Goal: Task Accomplishment & Management: Use online tool/utility

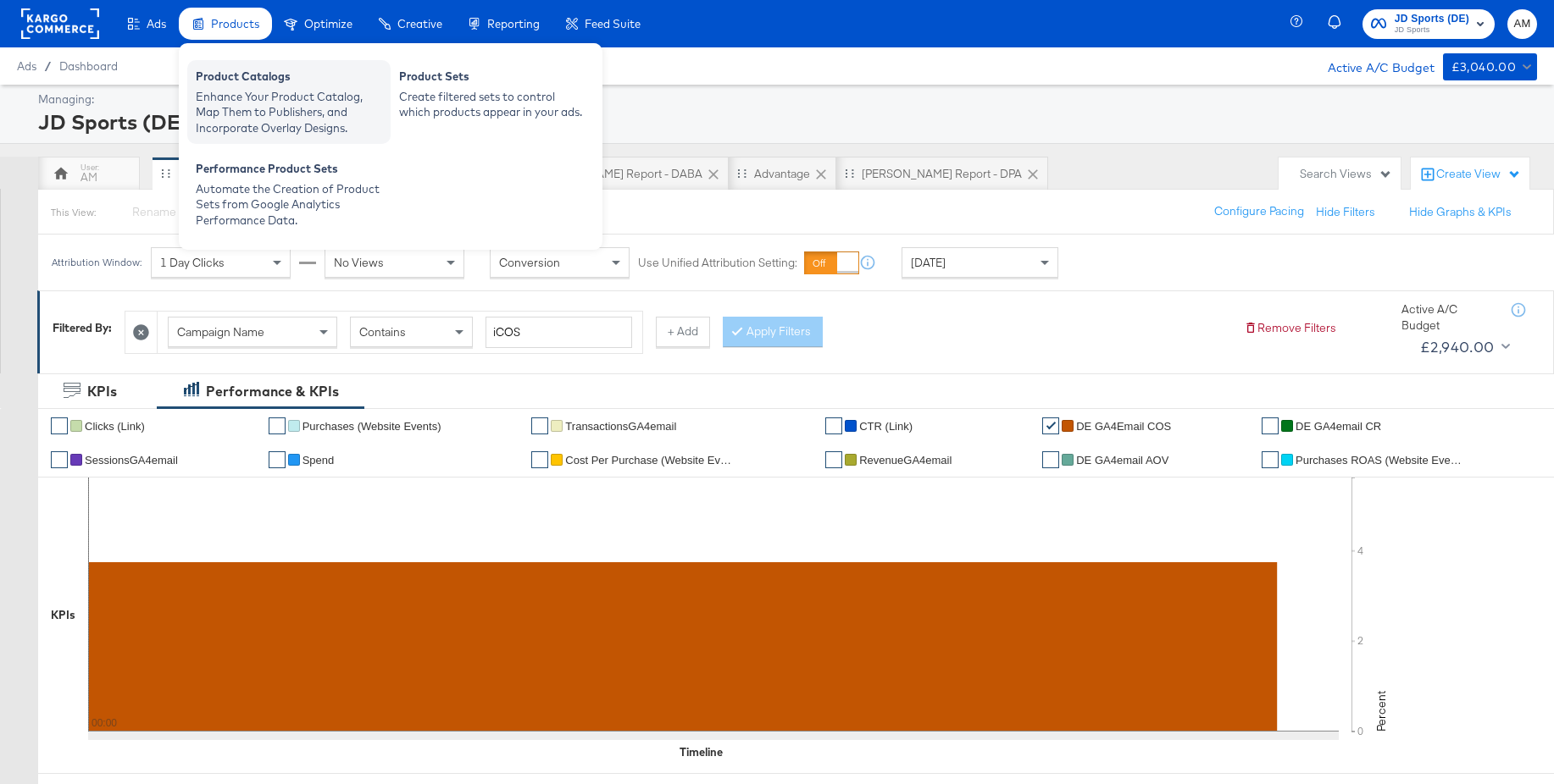
click at [268, 99] on div "Enhance Your Product Catalog, Map Them to Publishers, and Incorporate Overlay D…" at bounding box center [289, 113] width 187 height 48
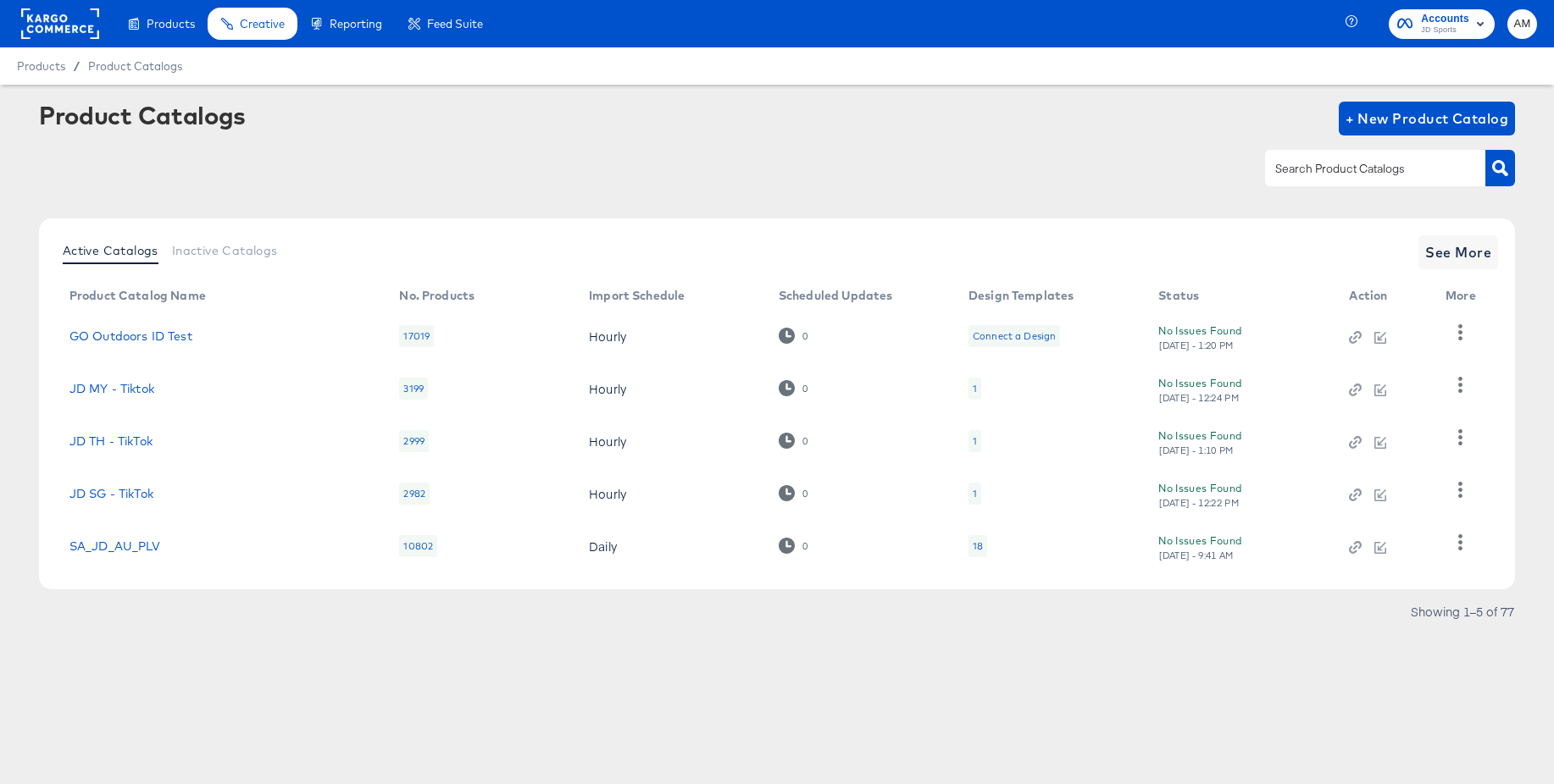
click at [54, 23] on rect at bounding box center [59, 23] width 78 height 30
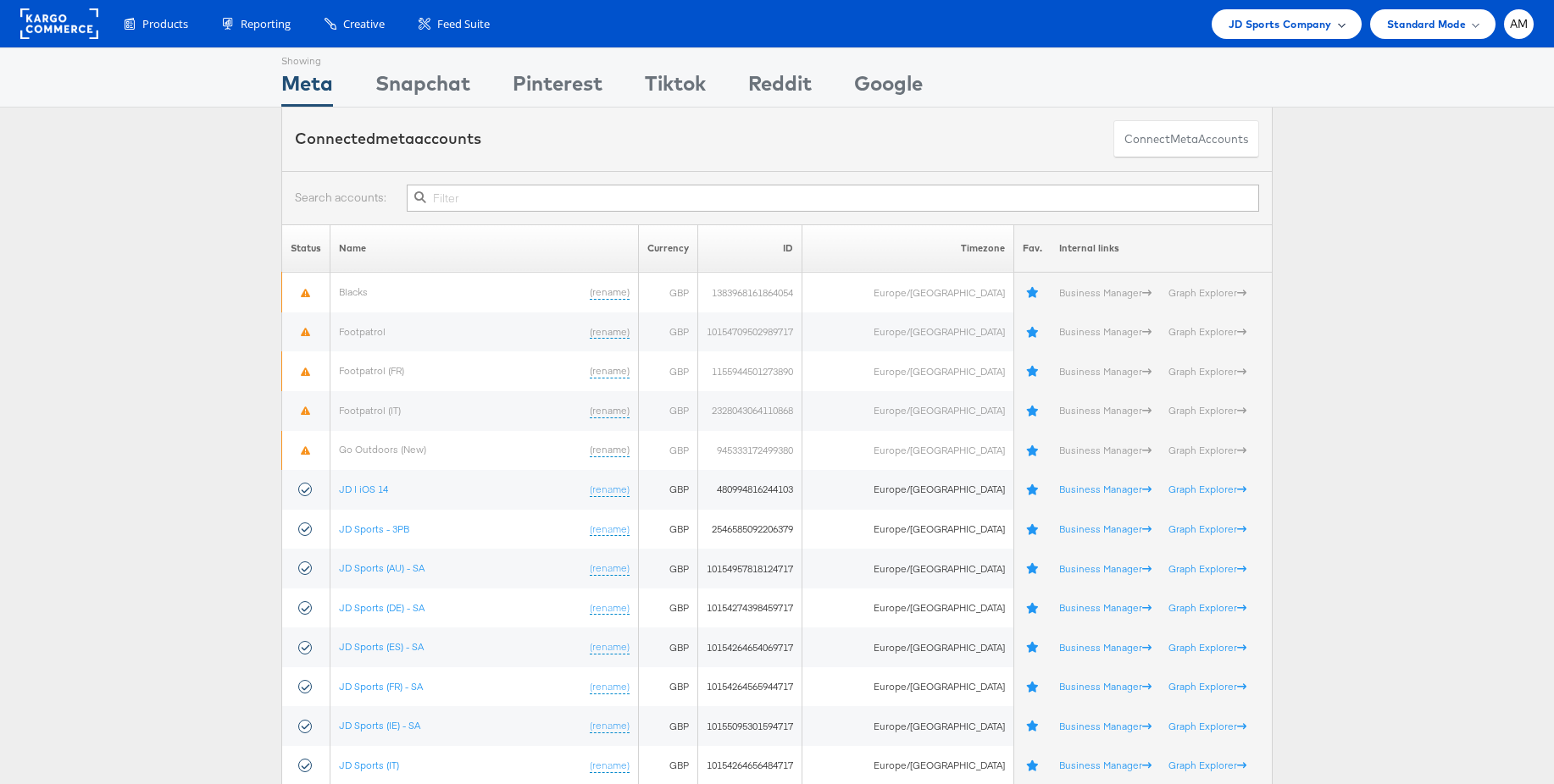
click at [1269, 29] on span "JD Sports Company" at bounding box center [1280, 24] width 103 height 17
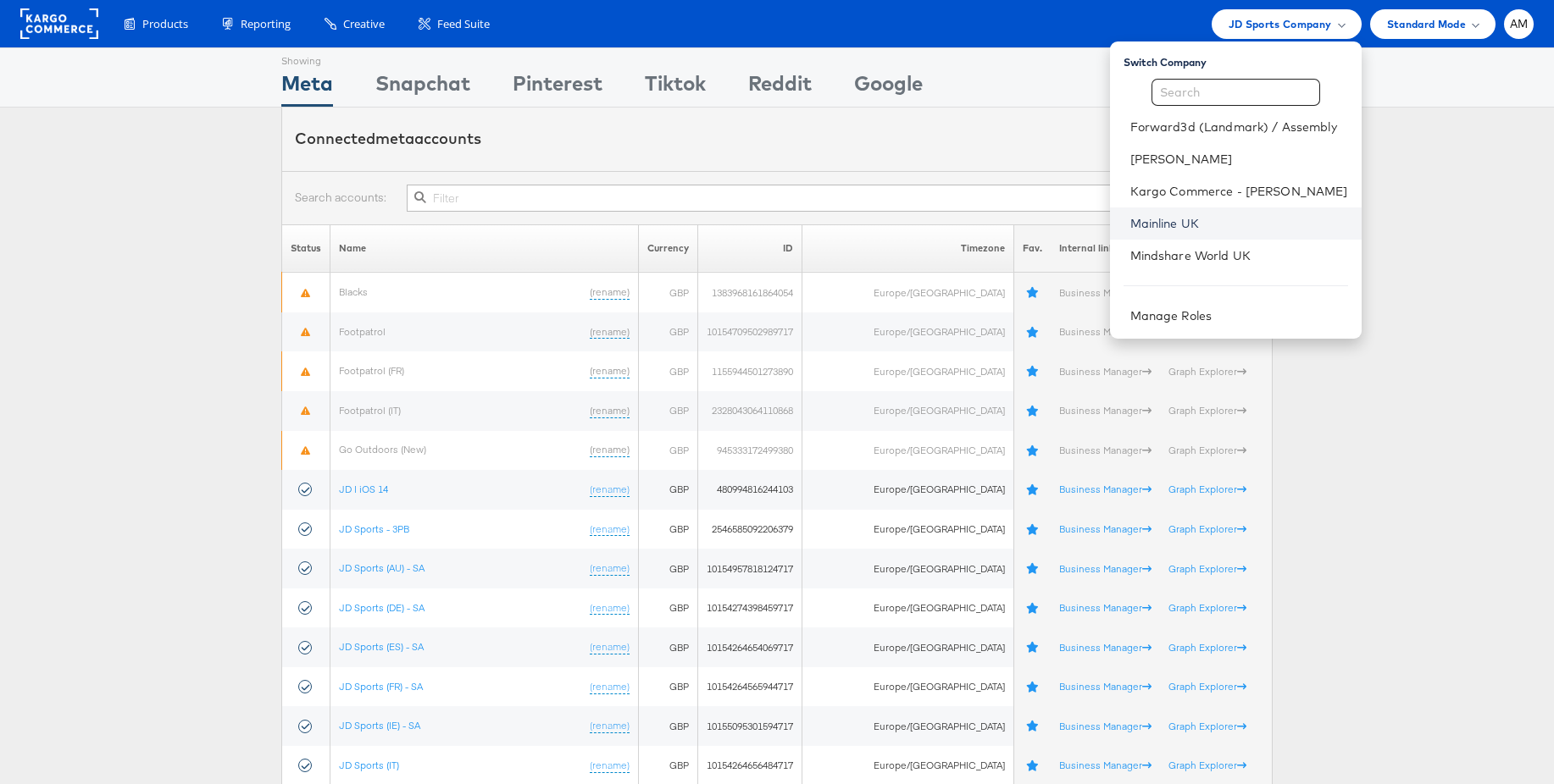
click at [1175, 219] on link "Mainline UK" at bounding box center [1239, 223] width 218 height 17
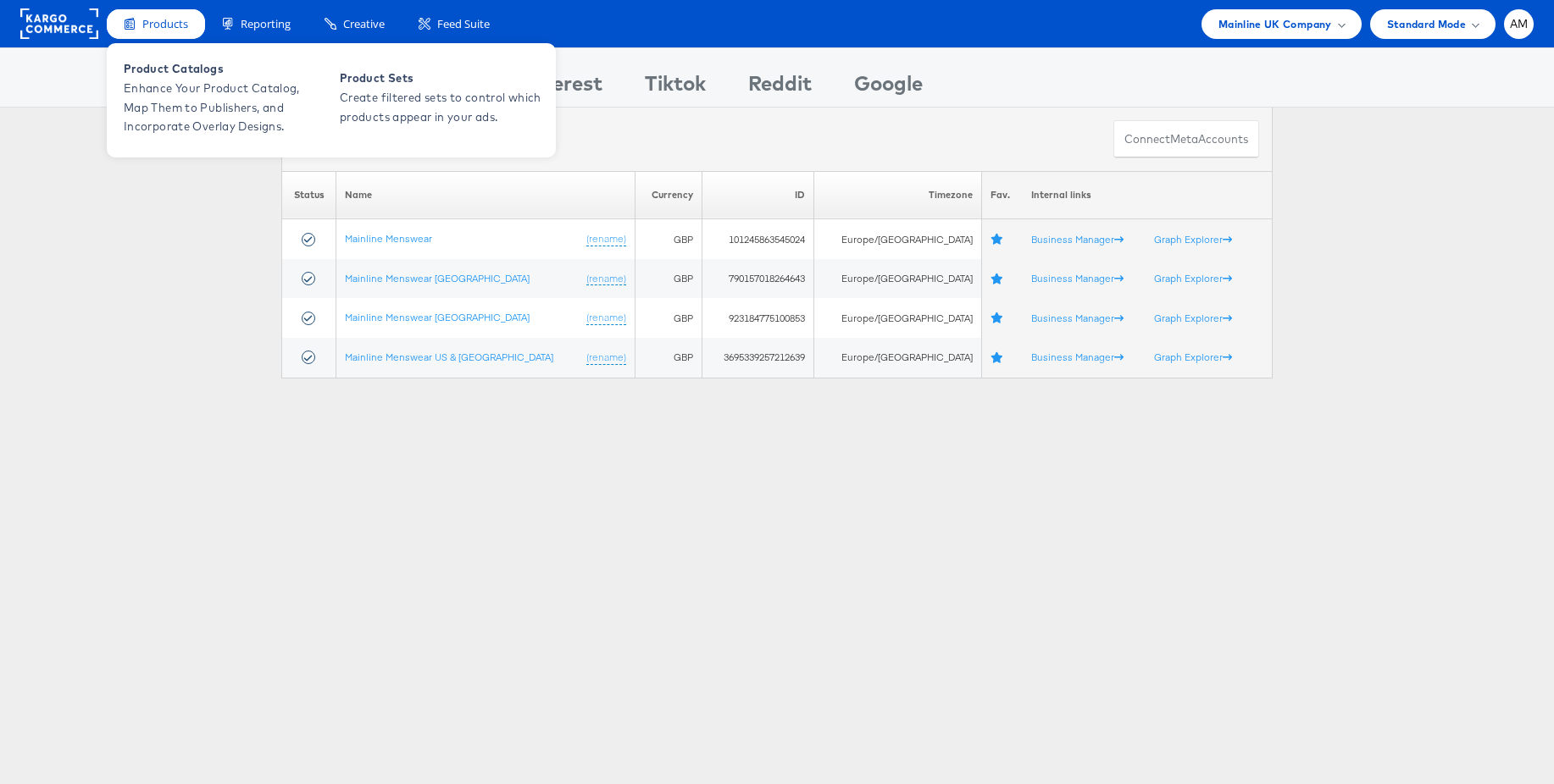
click at [180, 33] on div "Products" at bounding box center [156, 24] width 98 height 29
click at [184, 91] on span "Enhance Your Product Catalog, Map Them to Publishers, and Incorporate Overlay D…" at bounding box center [225, 107] width 203 height 58
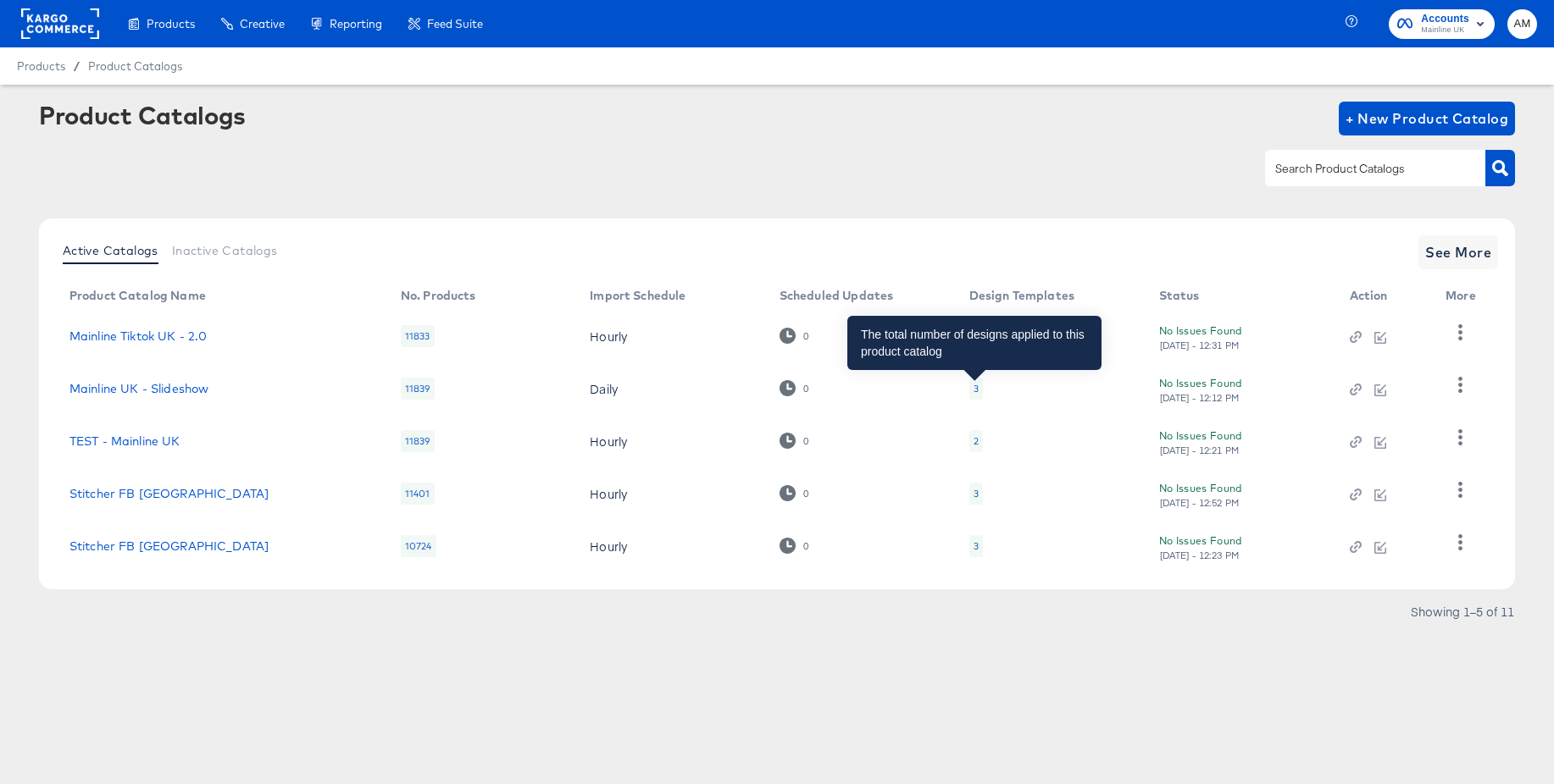
click at [976, 390] on div "3" at bounding box center [977, 389] width 5 height 14
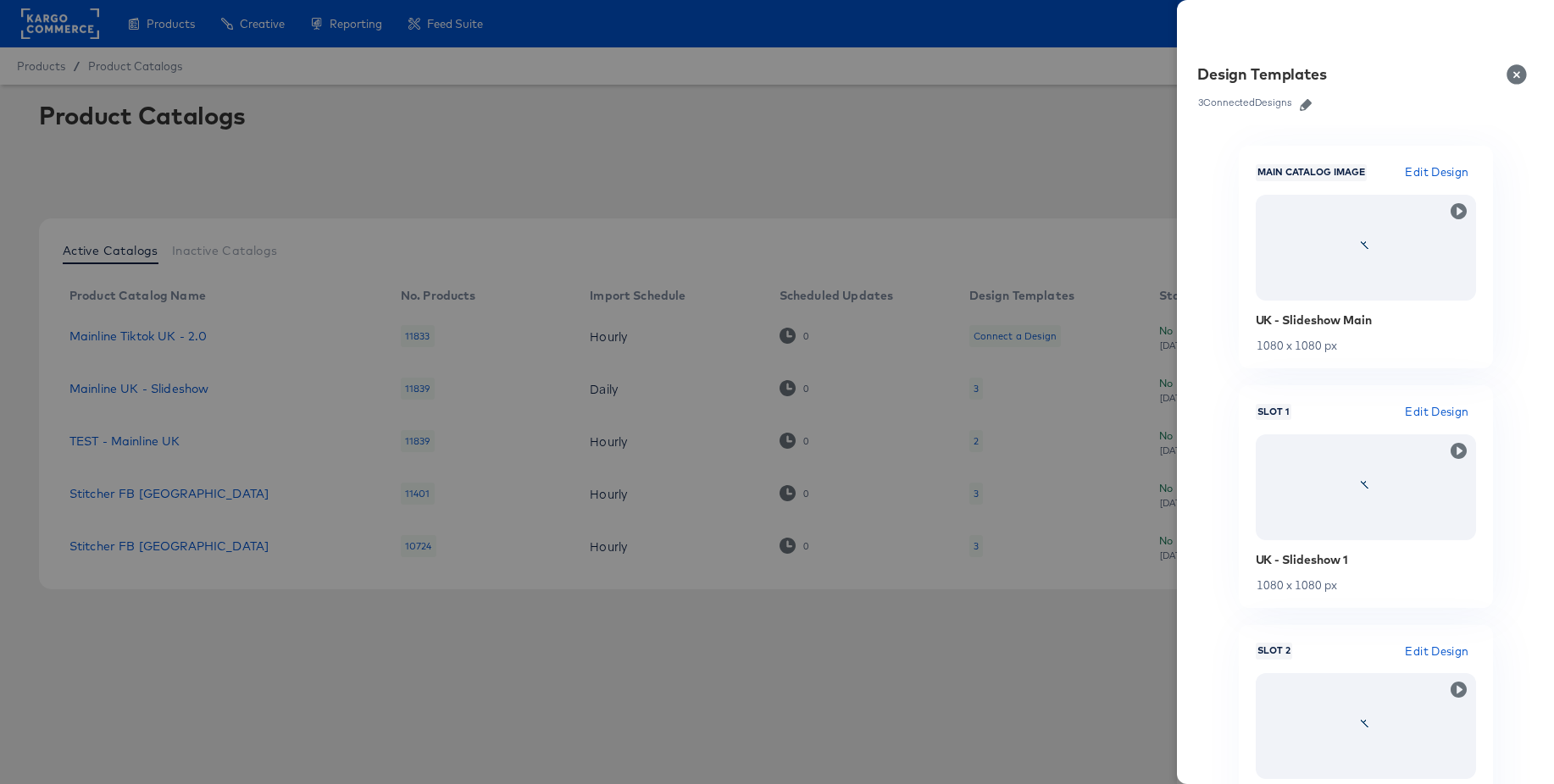
click at [1309, 105] on icon "button" at bounding box center [1305, 104] width 12 height 12
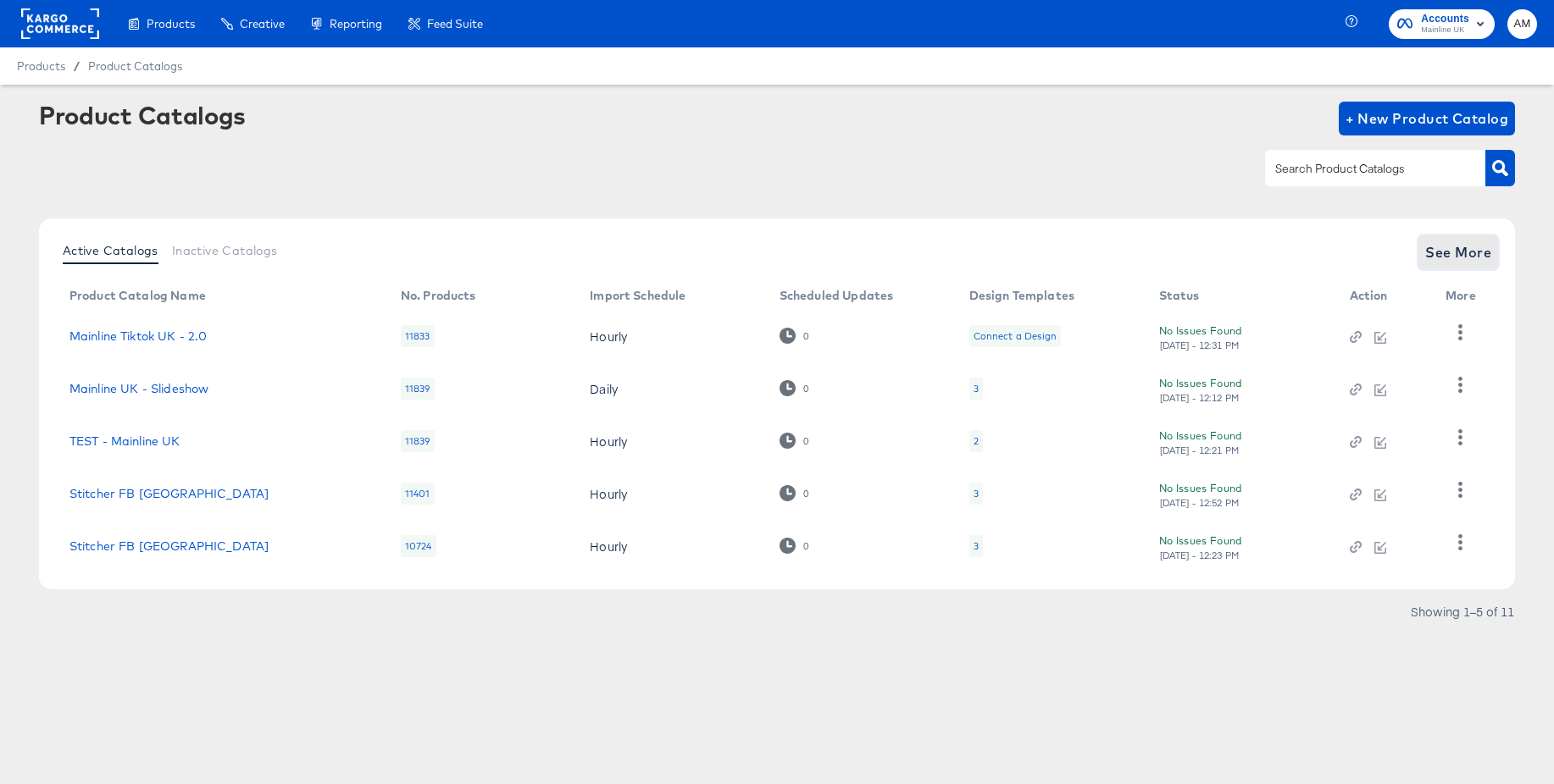
click at [1455, 258] on span "See More" at bounding box center [1458, 252] width 66 height 24
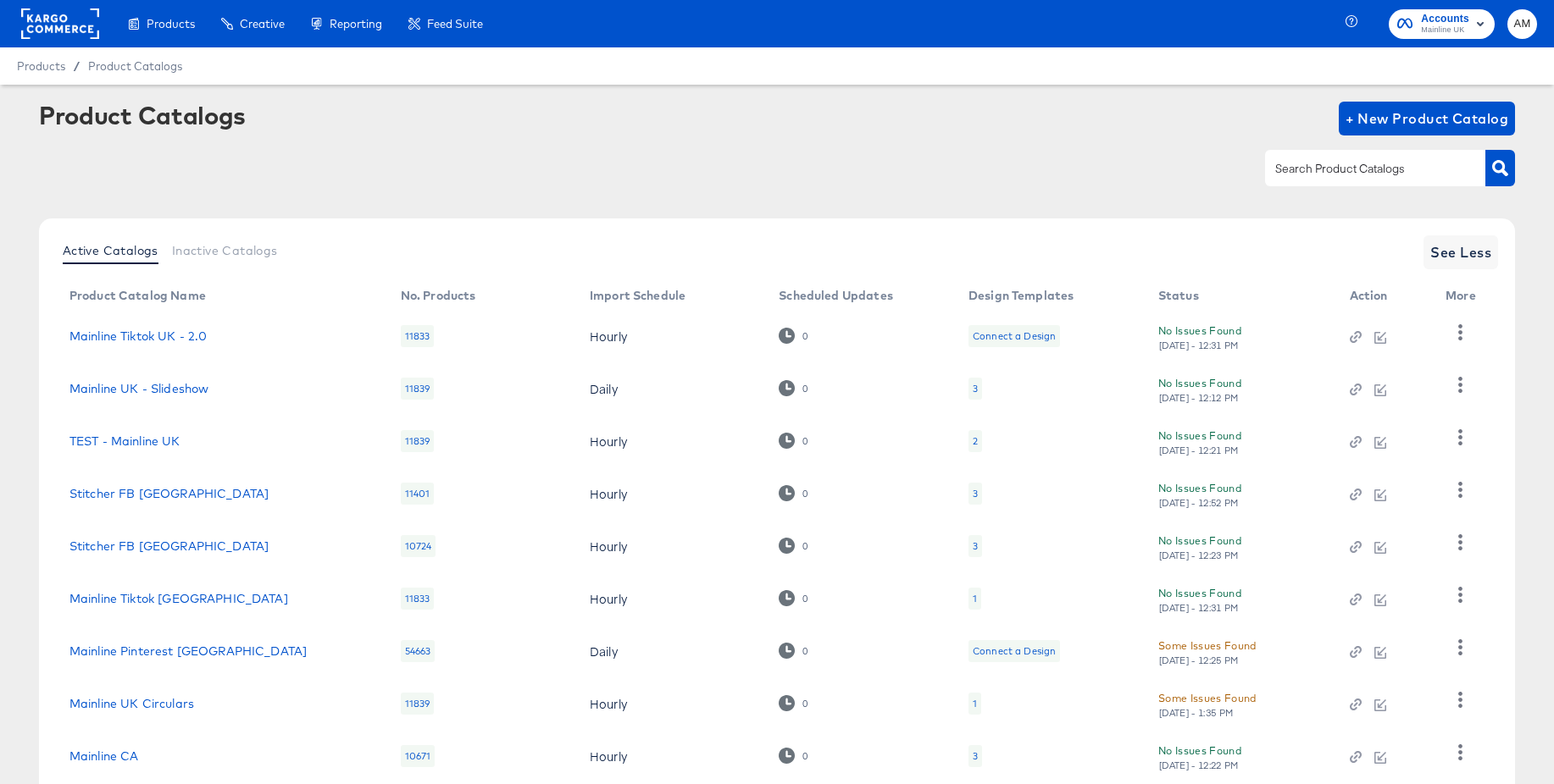
click at [1298, 174] on input "text" at bounding box center [1362, 168] width 180 height 19
type input "uk"
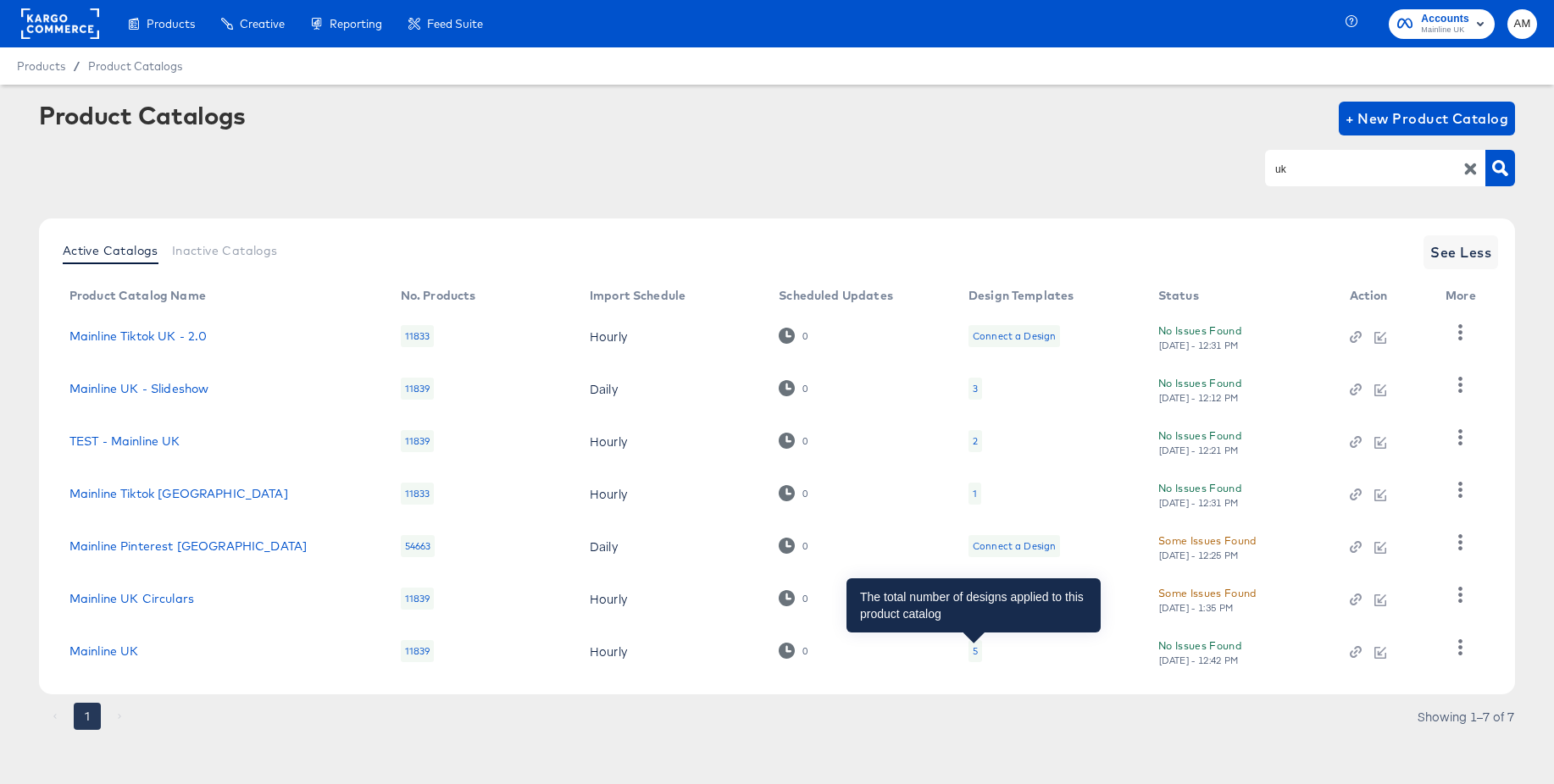
click at [976, 653] on div "5" at bounding box center [976, 651] width 5 height 14
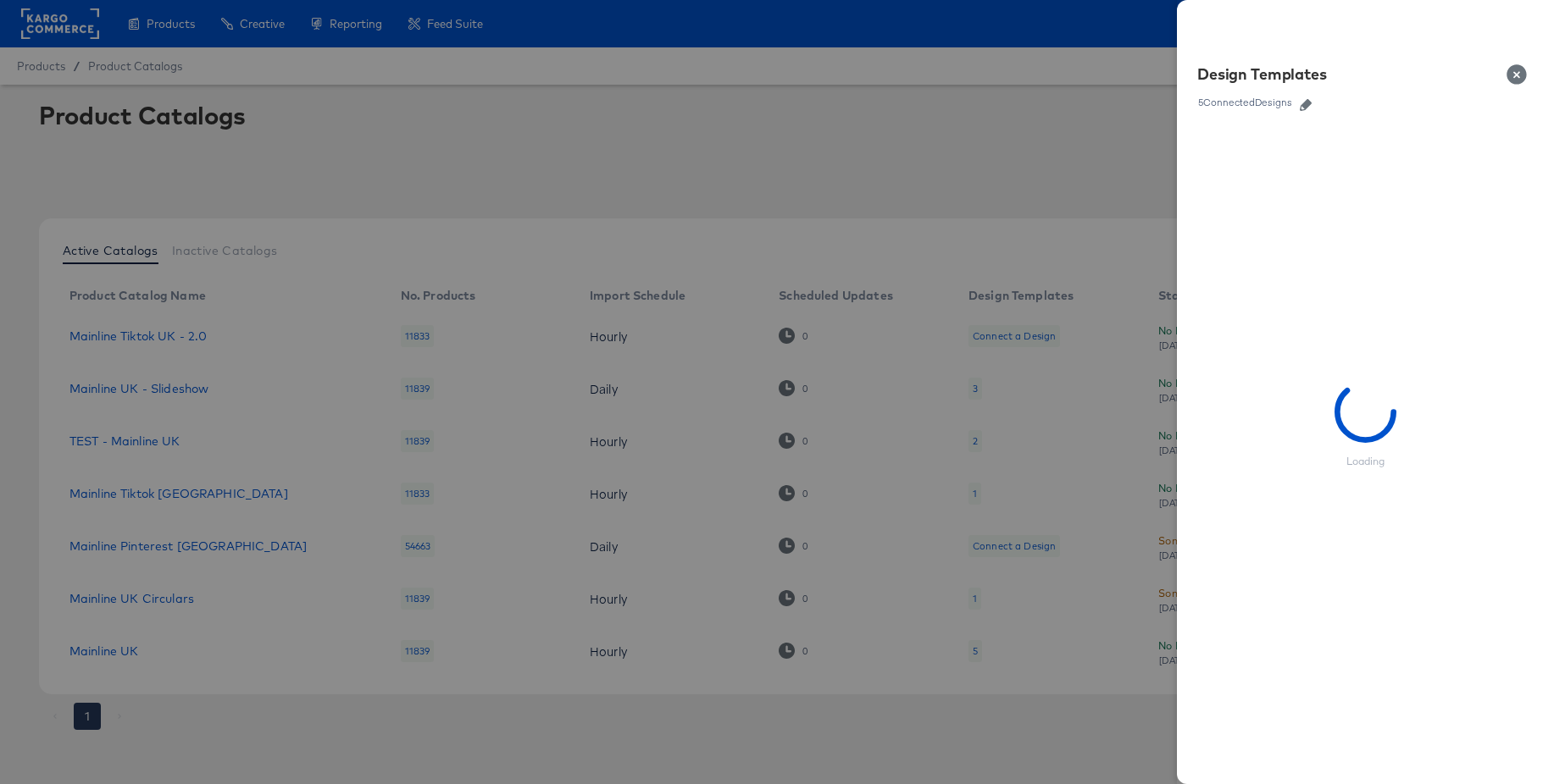
click at [1309, 105] on icon "button" at bounding box center [1305, 104] width 12 height 12
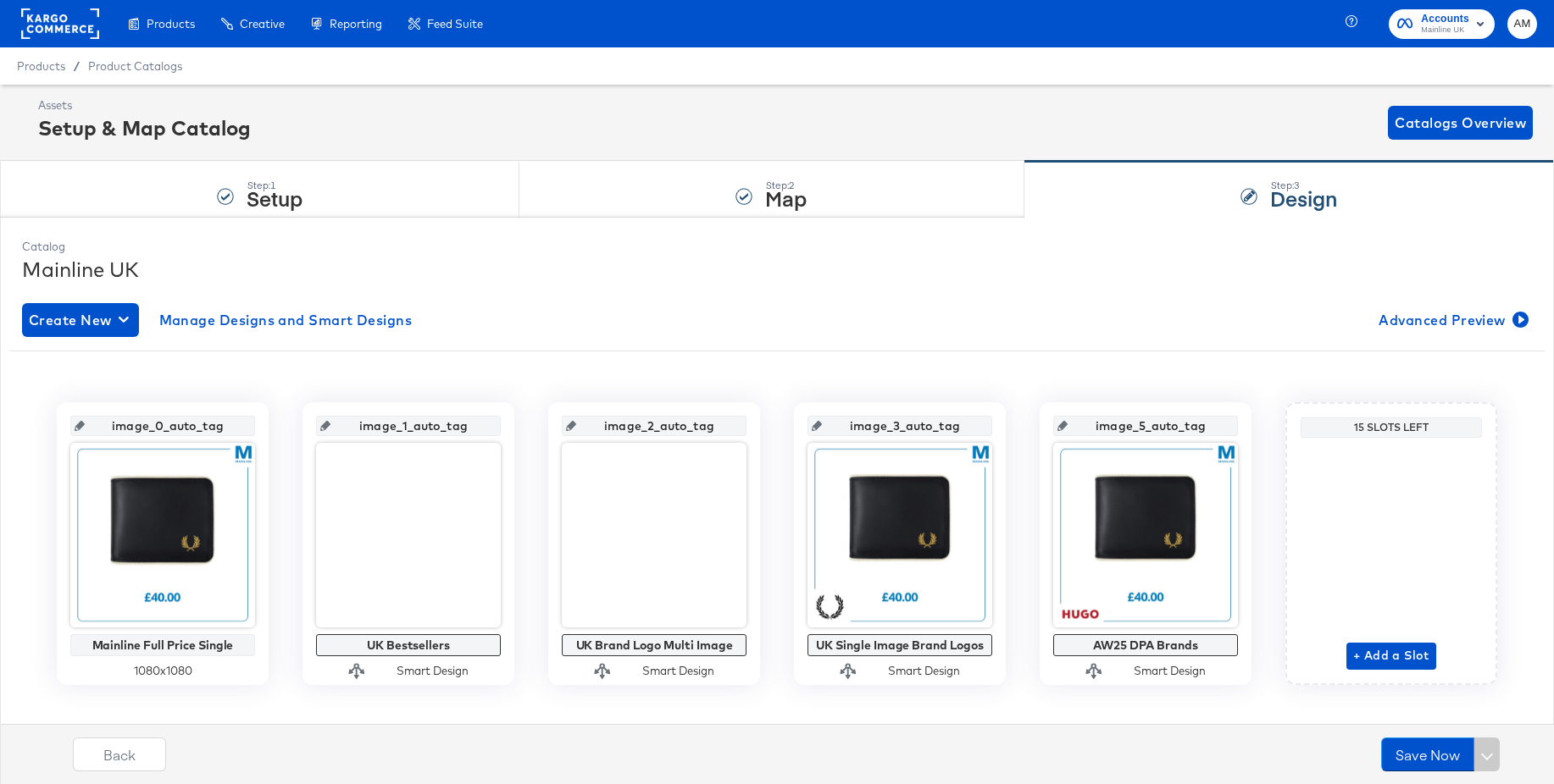
scroll to position [24, 0]
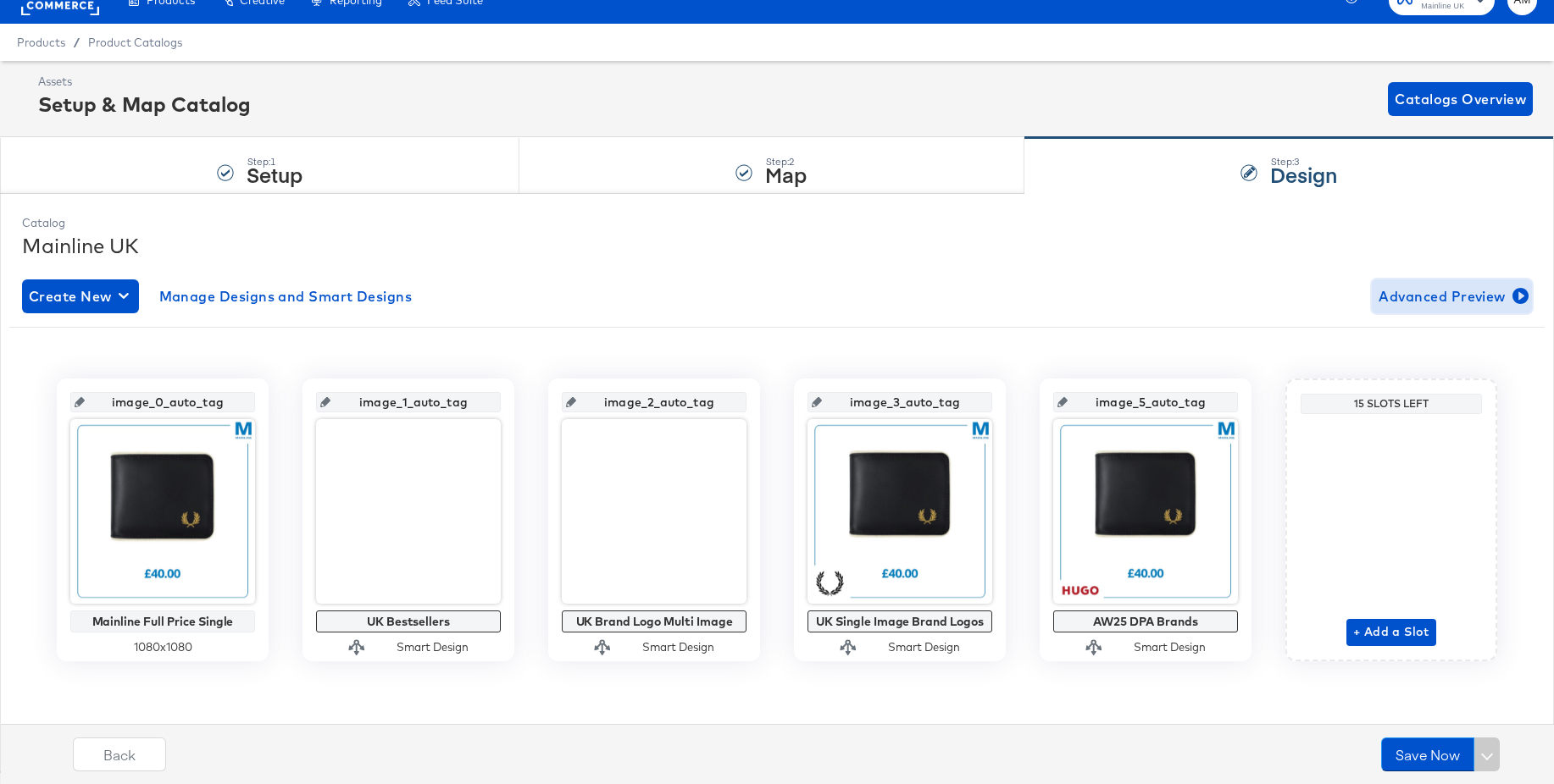
click at [1431, 302] on span "Advanced Preview" at bounding box center [1451, 296] width 146 height 24
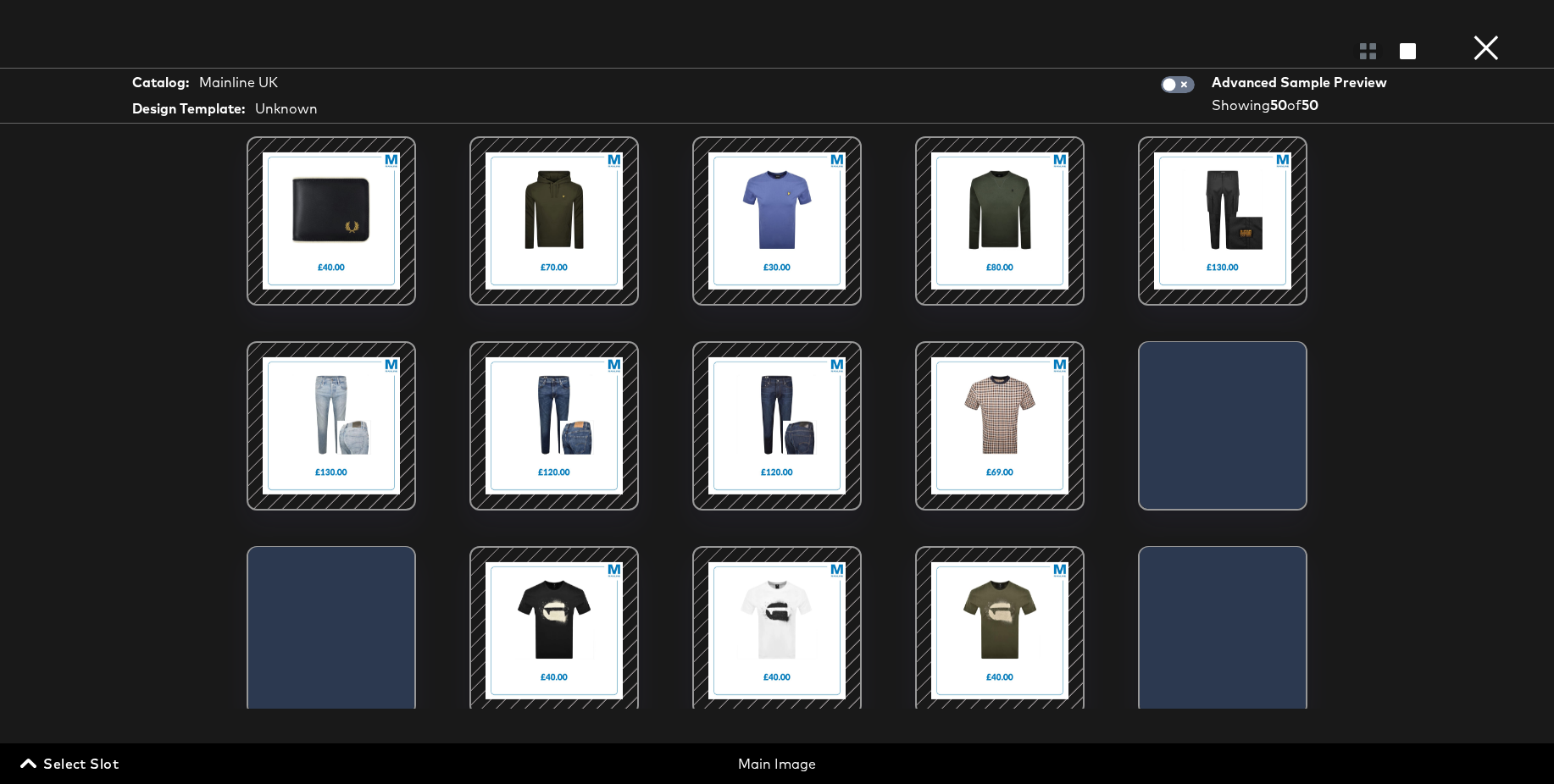
click at [74, 767] on span "Select Slot" at bounding box center [71, 764] width 95 height 24
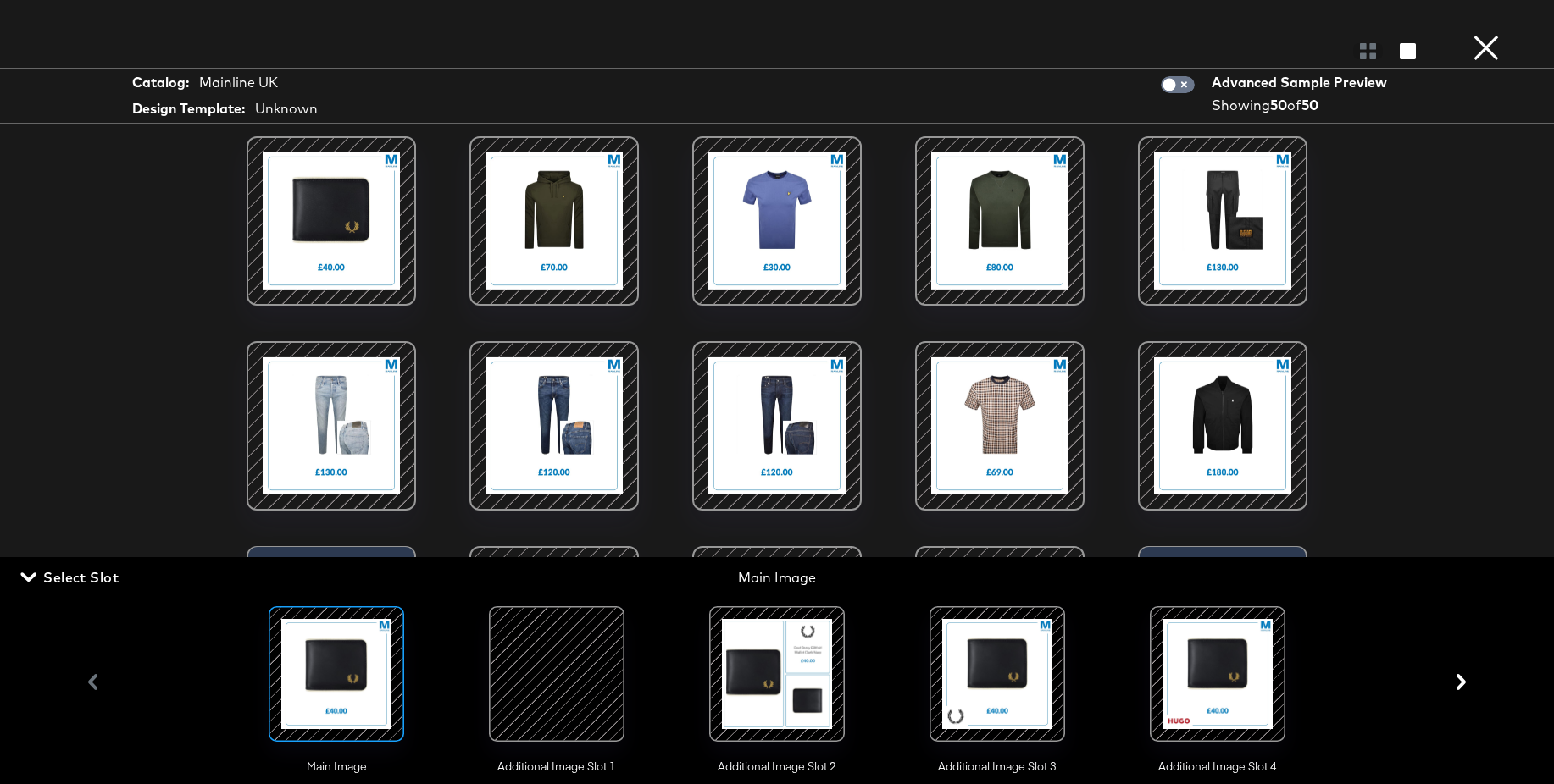
click at [773, 663] on div at bounding box center [777, 674] width 115 height 115
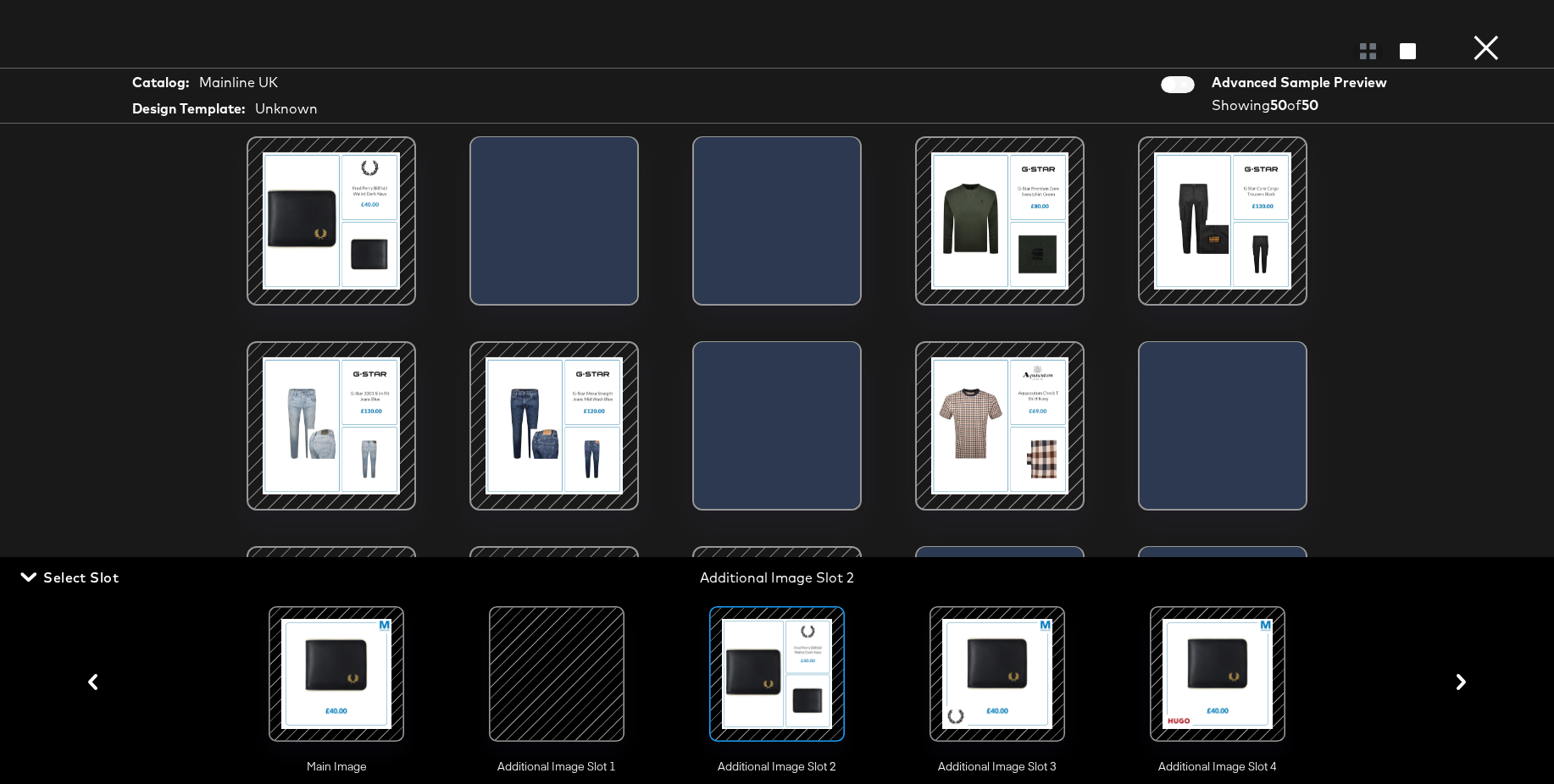
click at [1021, 669] on div at bounding box center [998, 674] width 115 height 115
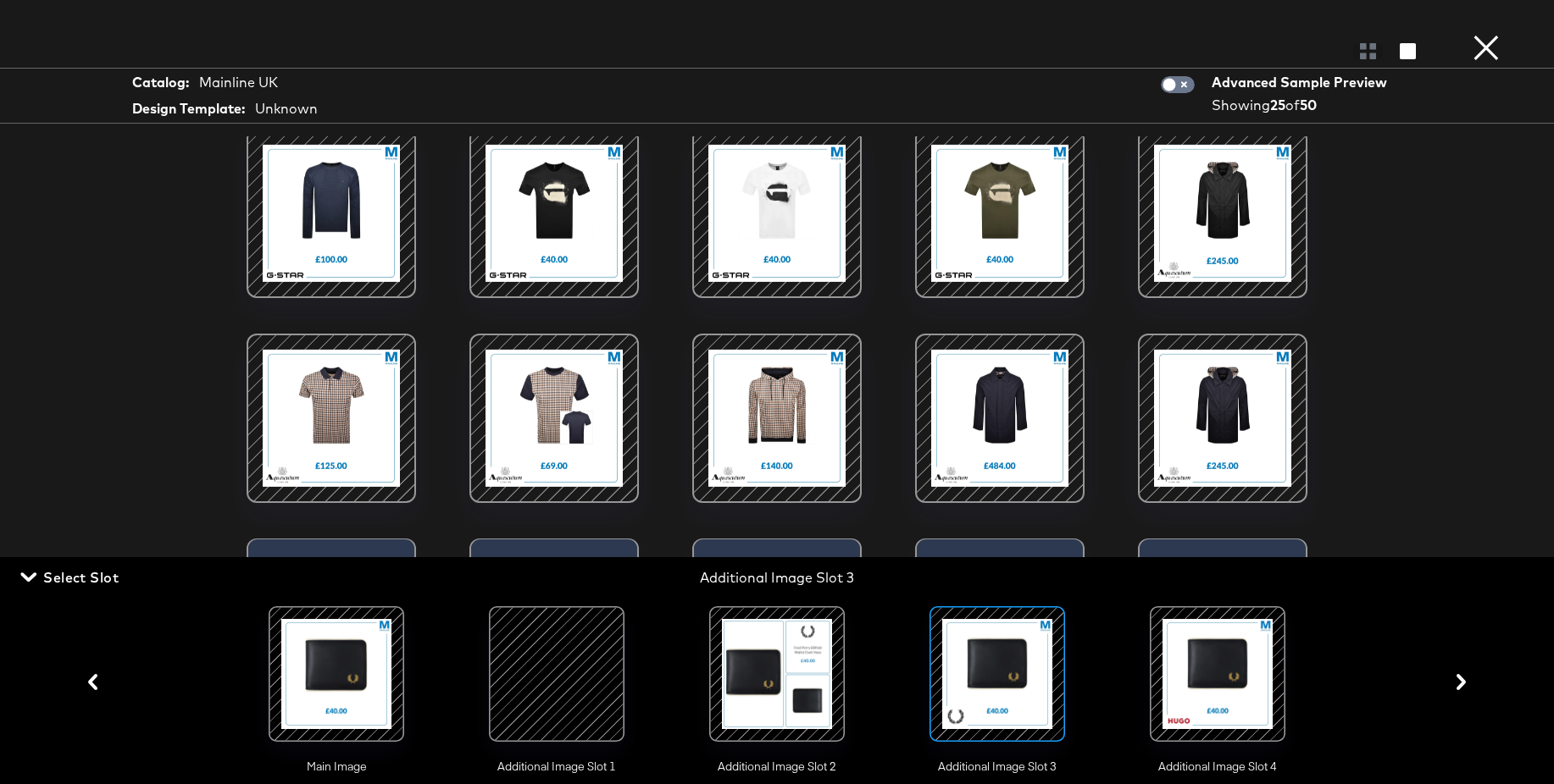
scroll to position [486, 0]
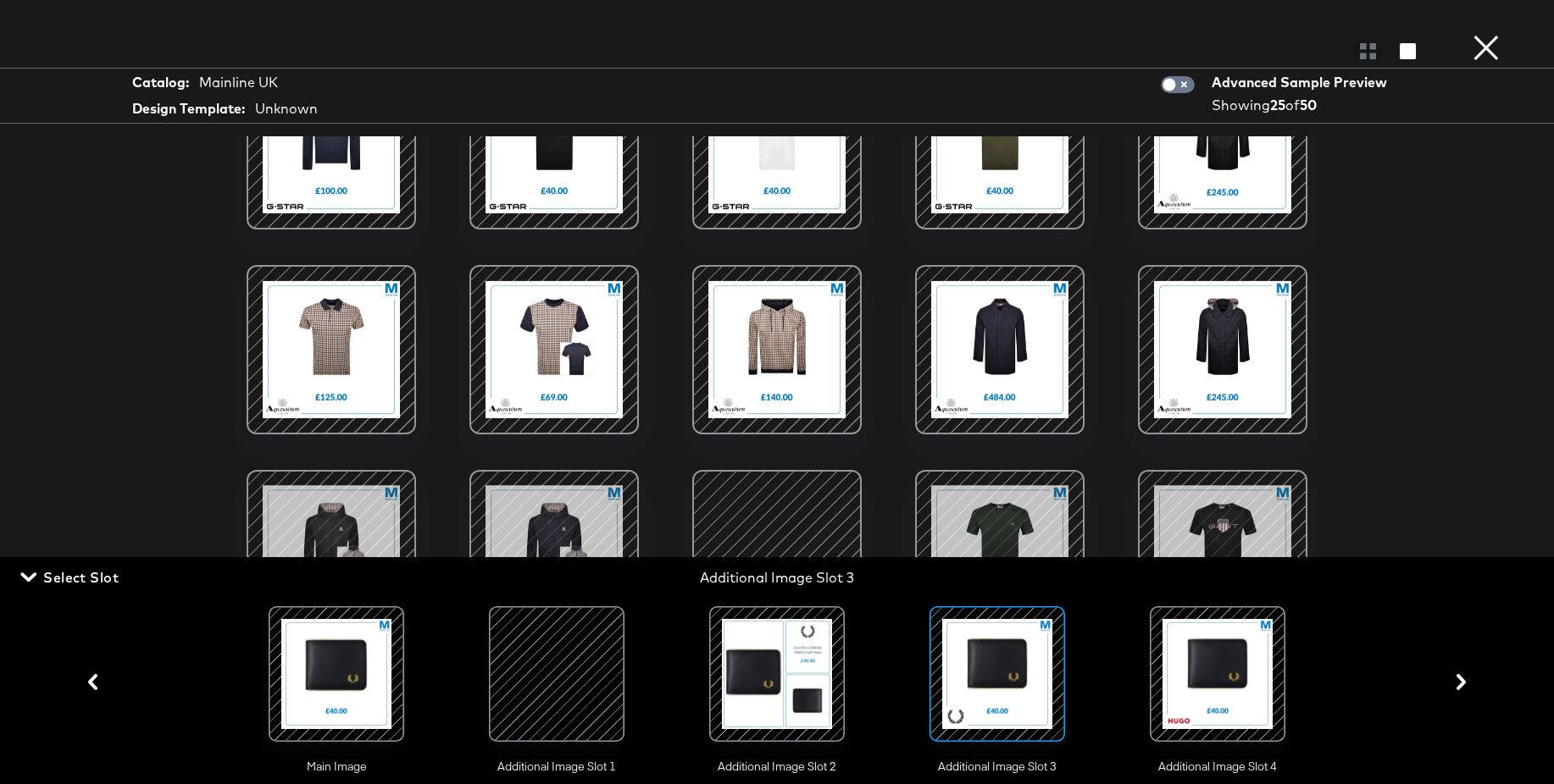
click at [119, 574] on span "Select Slot" at bounding box center [71, 577] width 95 height 24
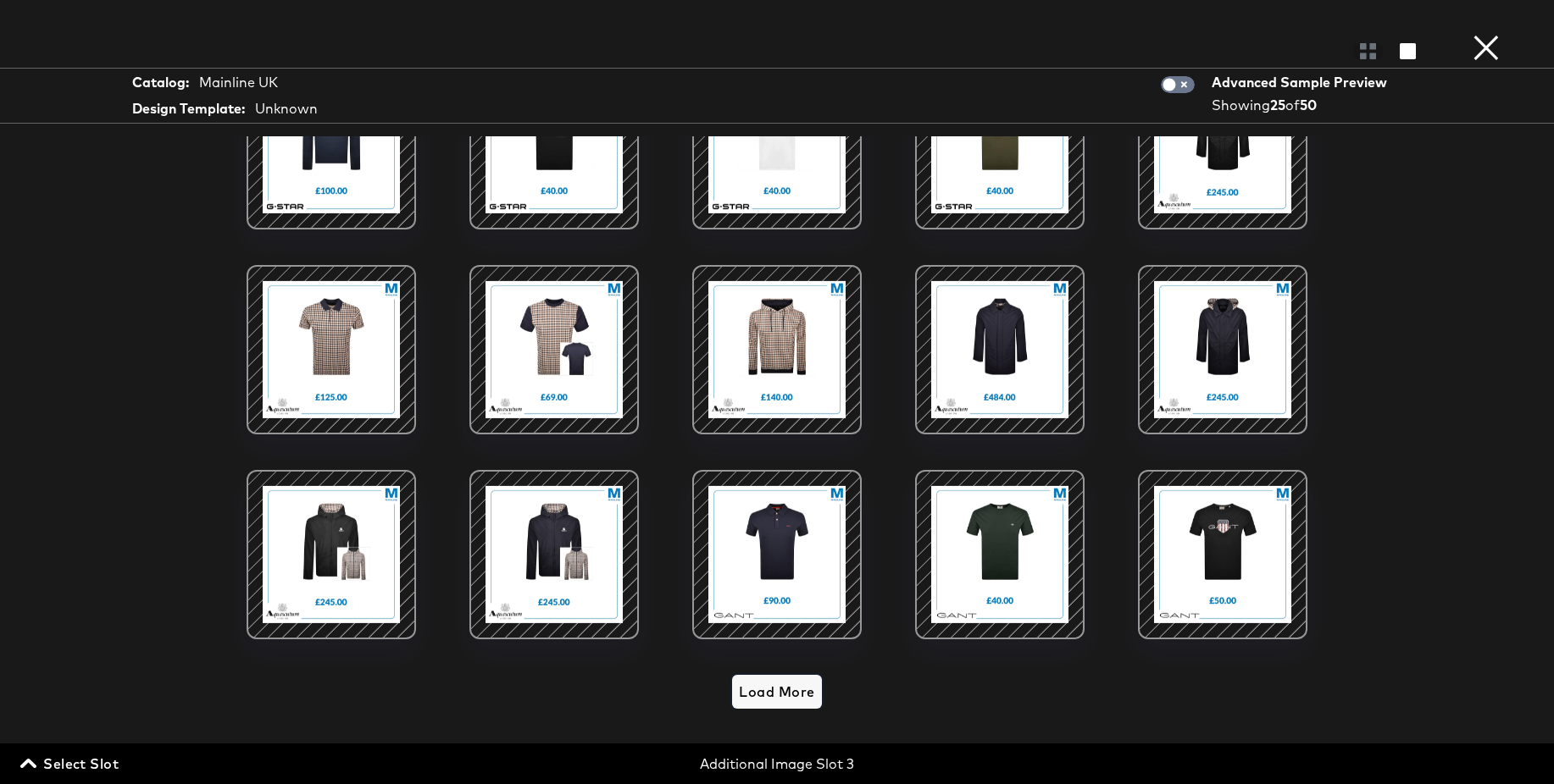
drag, startPoint x: 774, startPoint y: 694, endPoint x: 1034, endPoint y: 519, distance: 313.4
click at [774, 694] on span "Load More" at bounding box center [776, 692] width 75 height 24
drag, startPoint x: 758, startPoint y: 696, endPoint x: 988, endPoint y: 593, distance: 252.0
click at [758, 696] on span "Load More" at bounding box center [776, 692] width 75 height 24
click at [76, 763] on span "Select Slot" at bounding box center [71, 764] width 95 height 24
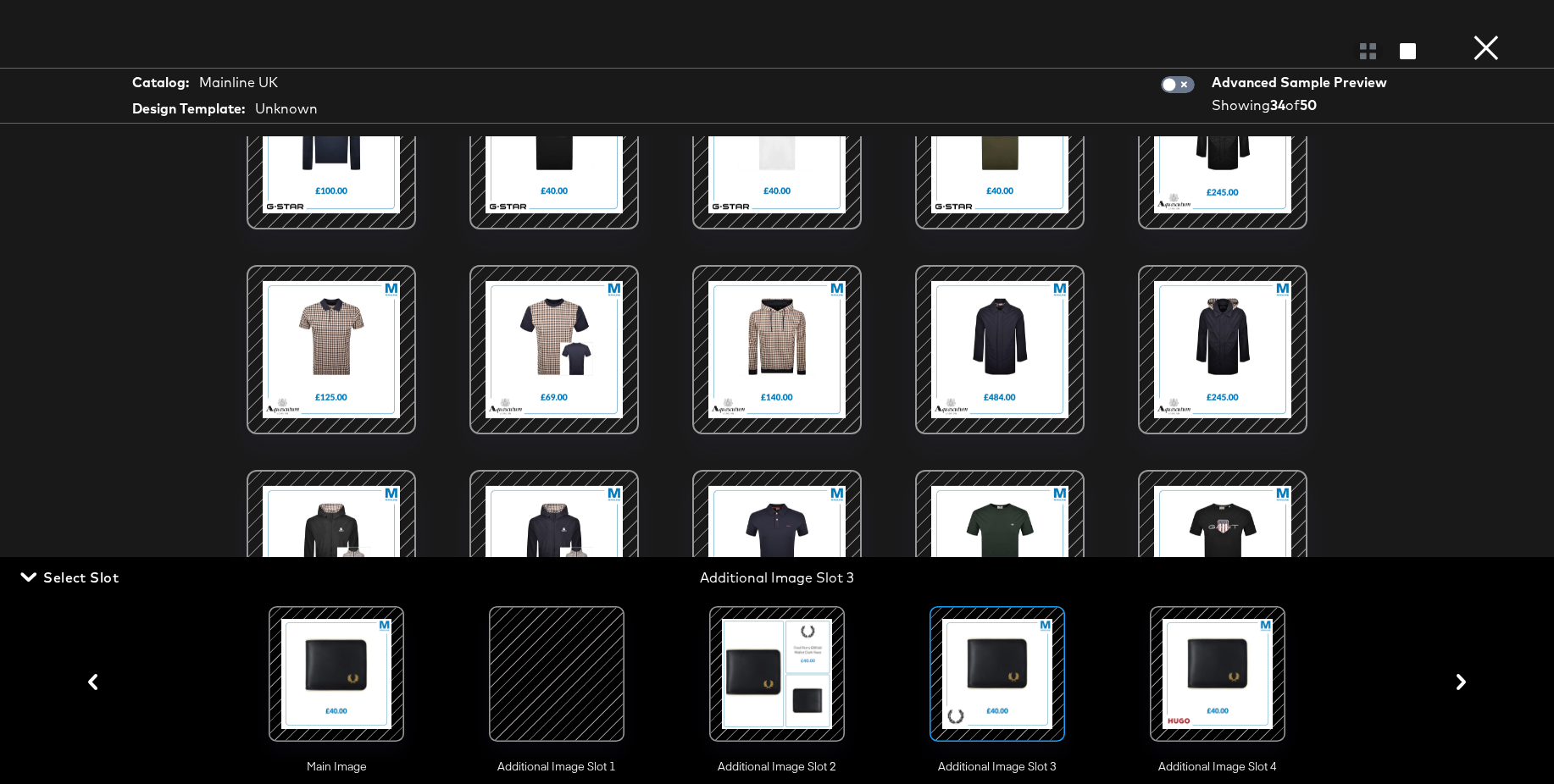
click at [1246, 677] on div at bounding box center [1218, 674] width 115 height 115
click at [1462, 681] on div "Main Image Additional Image Slot 1 Additional Image Slot 2 Additional Image Slo…" at bounding box center [777, 682] width 1399 height 186
click at [1479, 34] on button "×" at bounding box center [1485, 16] width 34 height 34
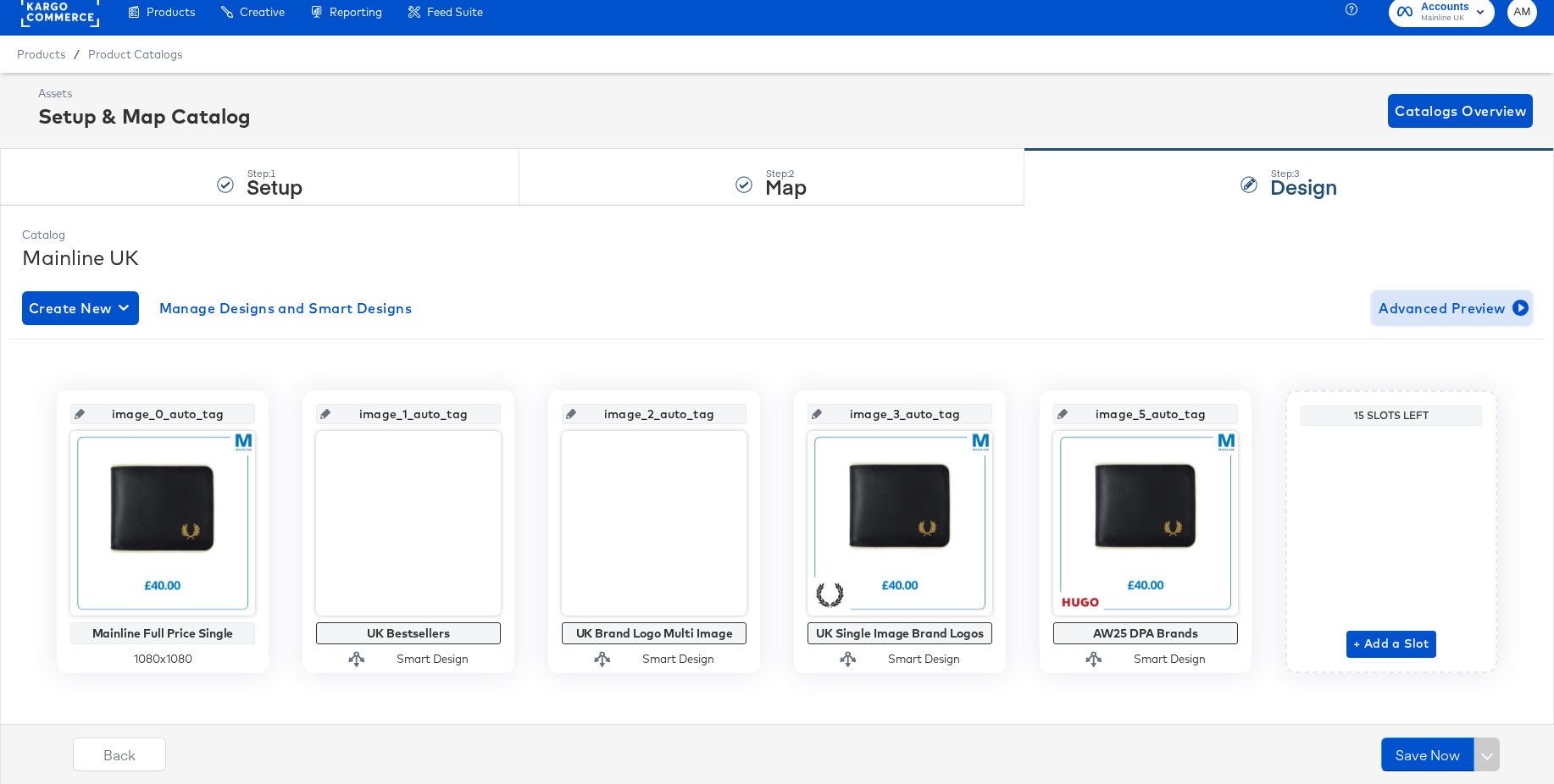
scroll to position [13, 0]
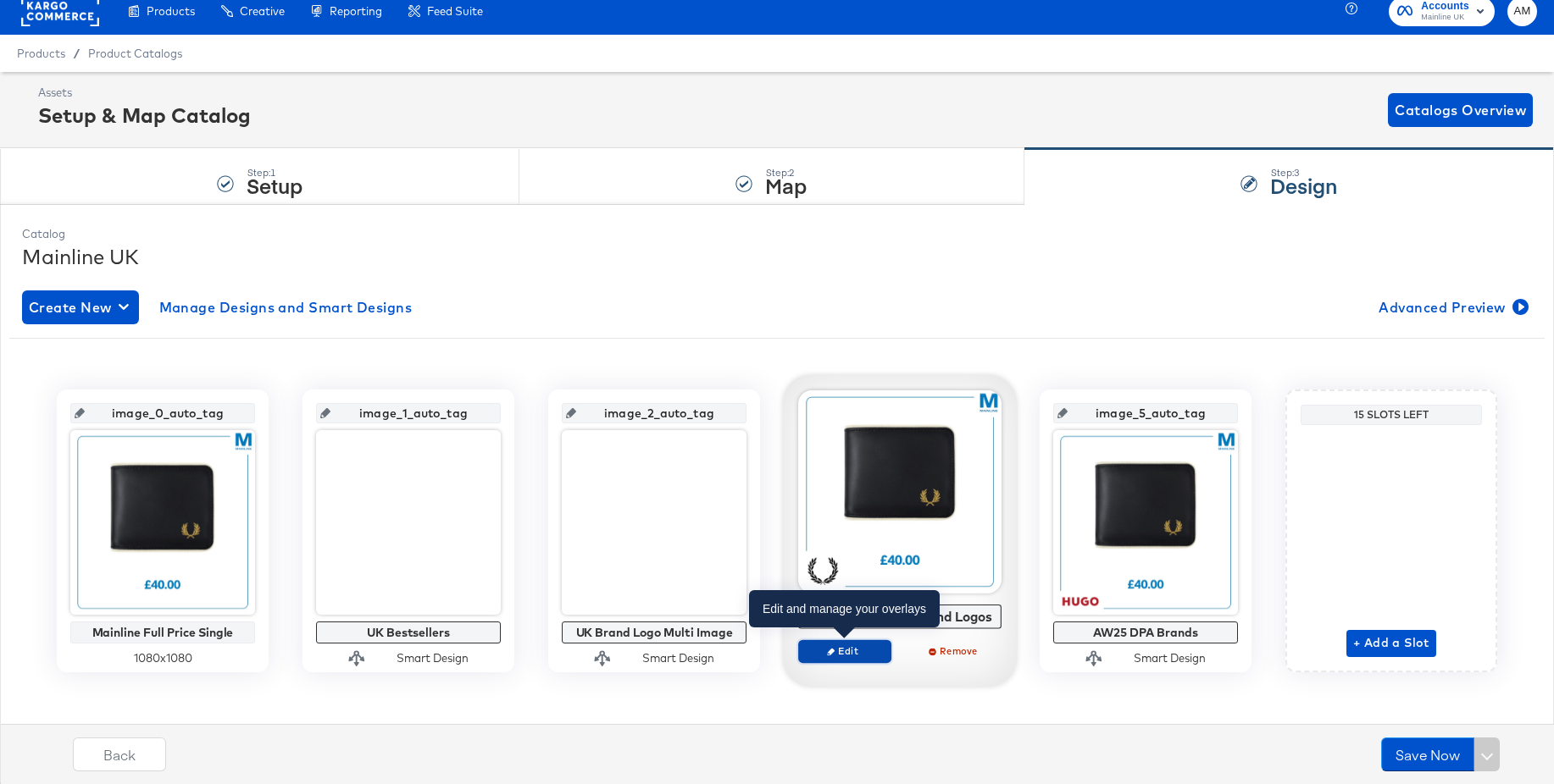
click at [836, 656] on span "Edit" at bounding box center [845, 651] width 78 height 13
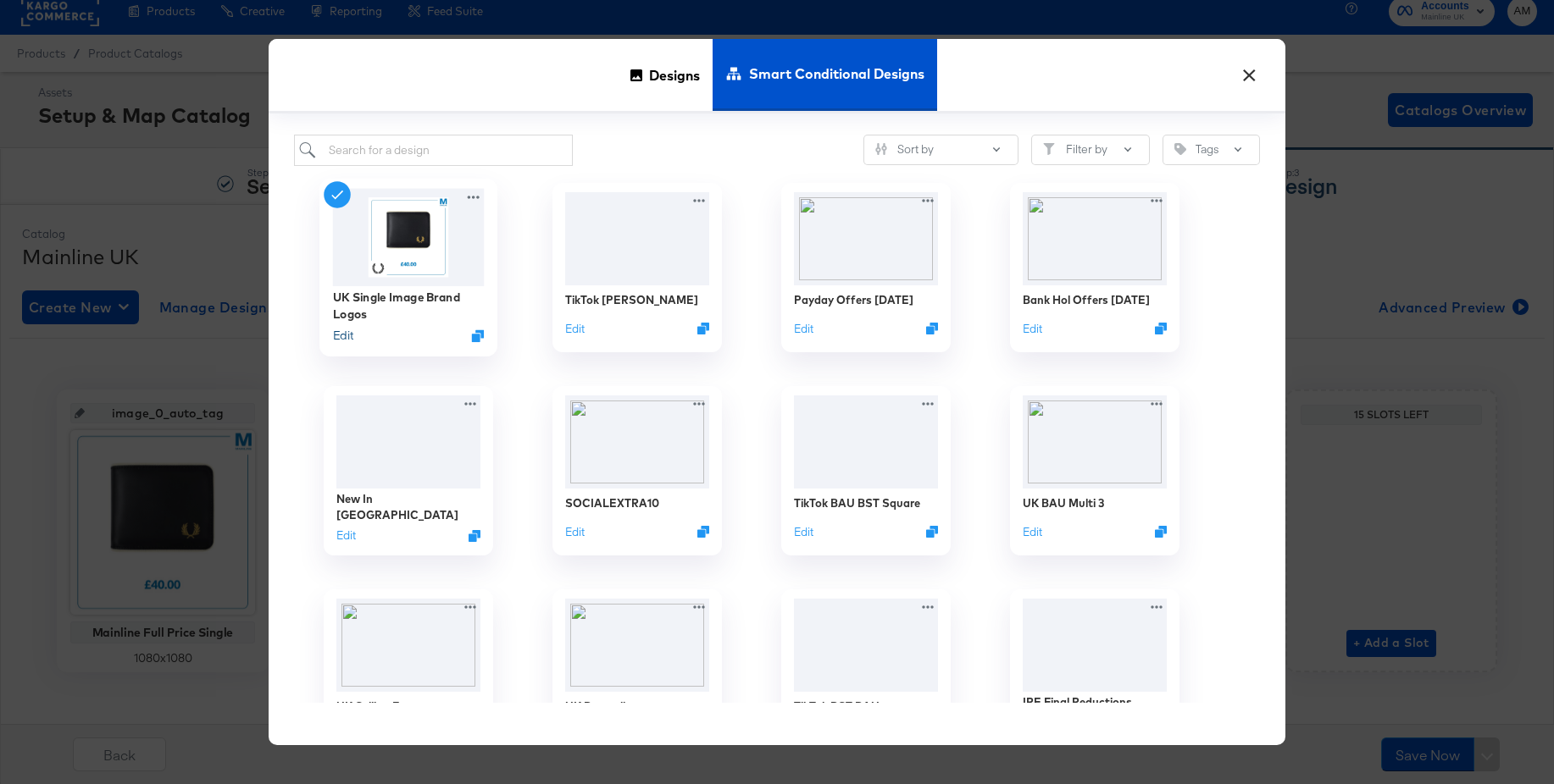
click at [346, 334] on button "Edit" at bounding box center [343, 336] width 20 height 16
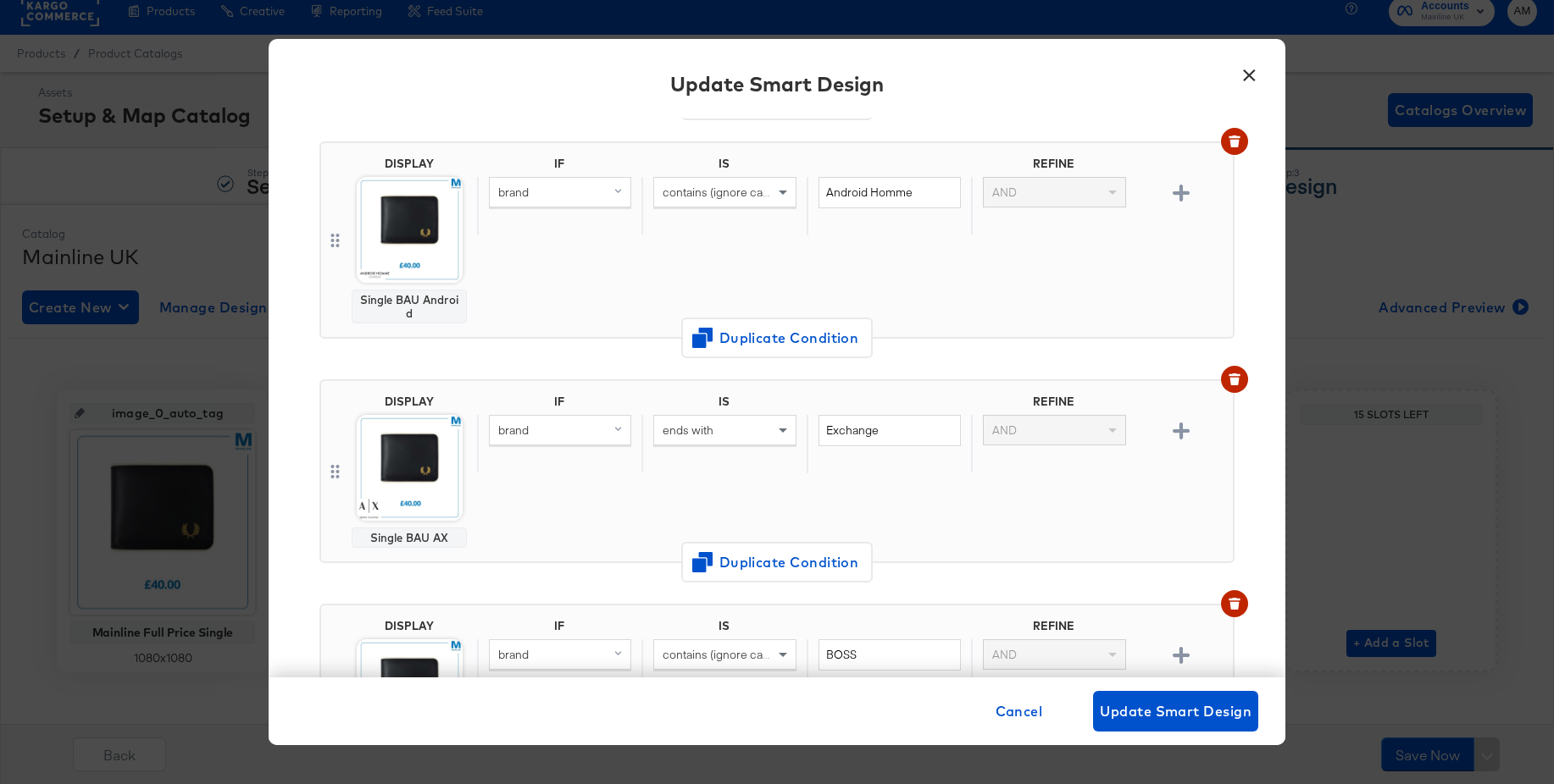
scroll to position [611, 0]
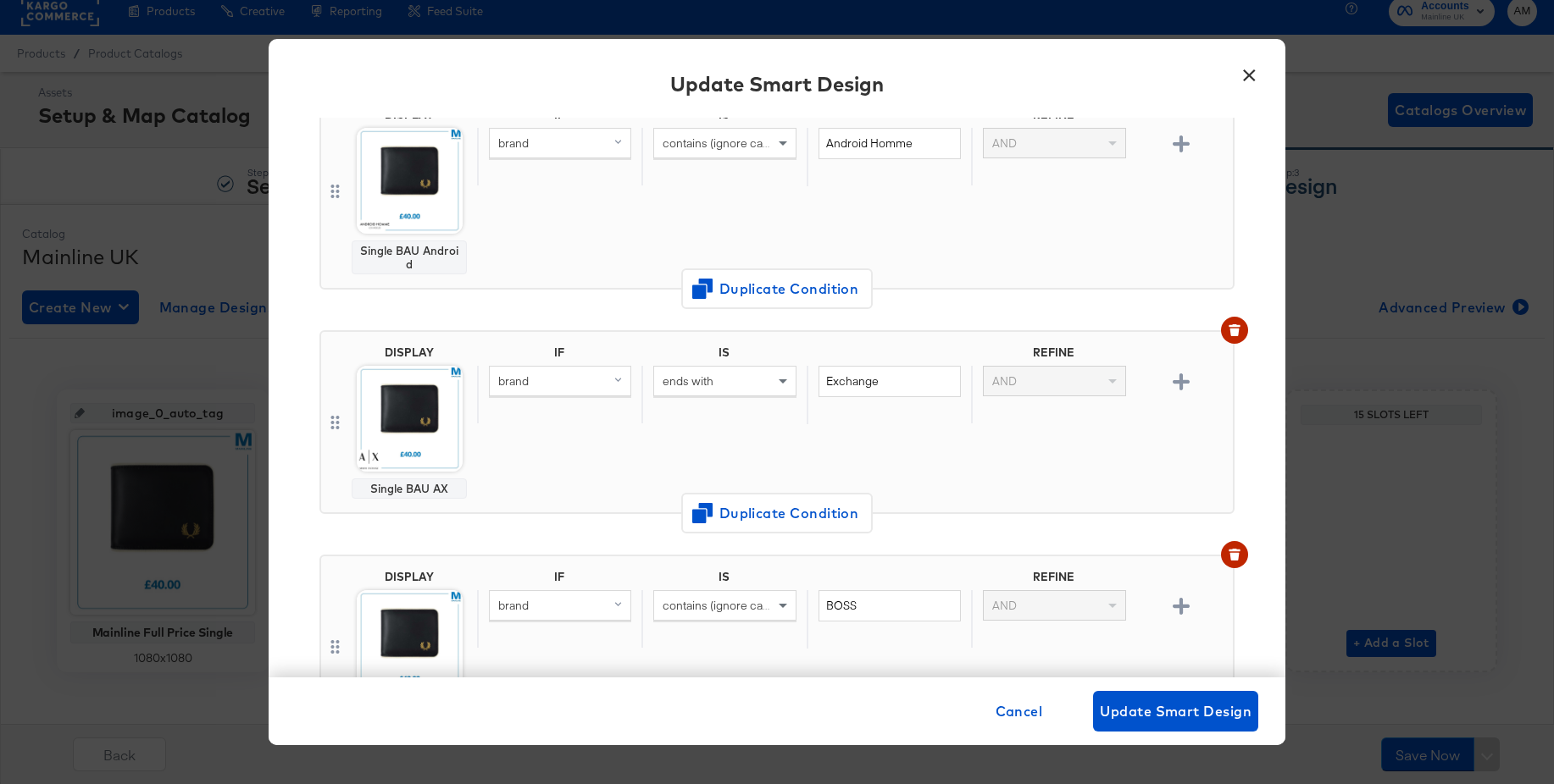
click at [1253, 74] on button "×" at bounding box center [1248, 70] width 30 height 30
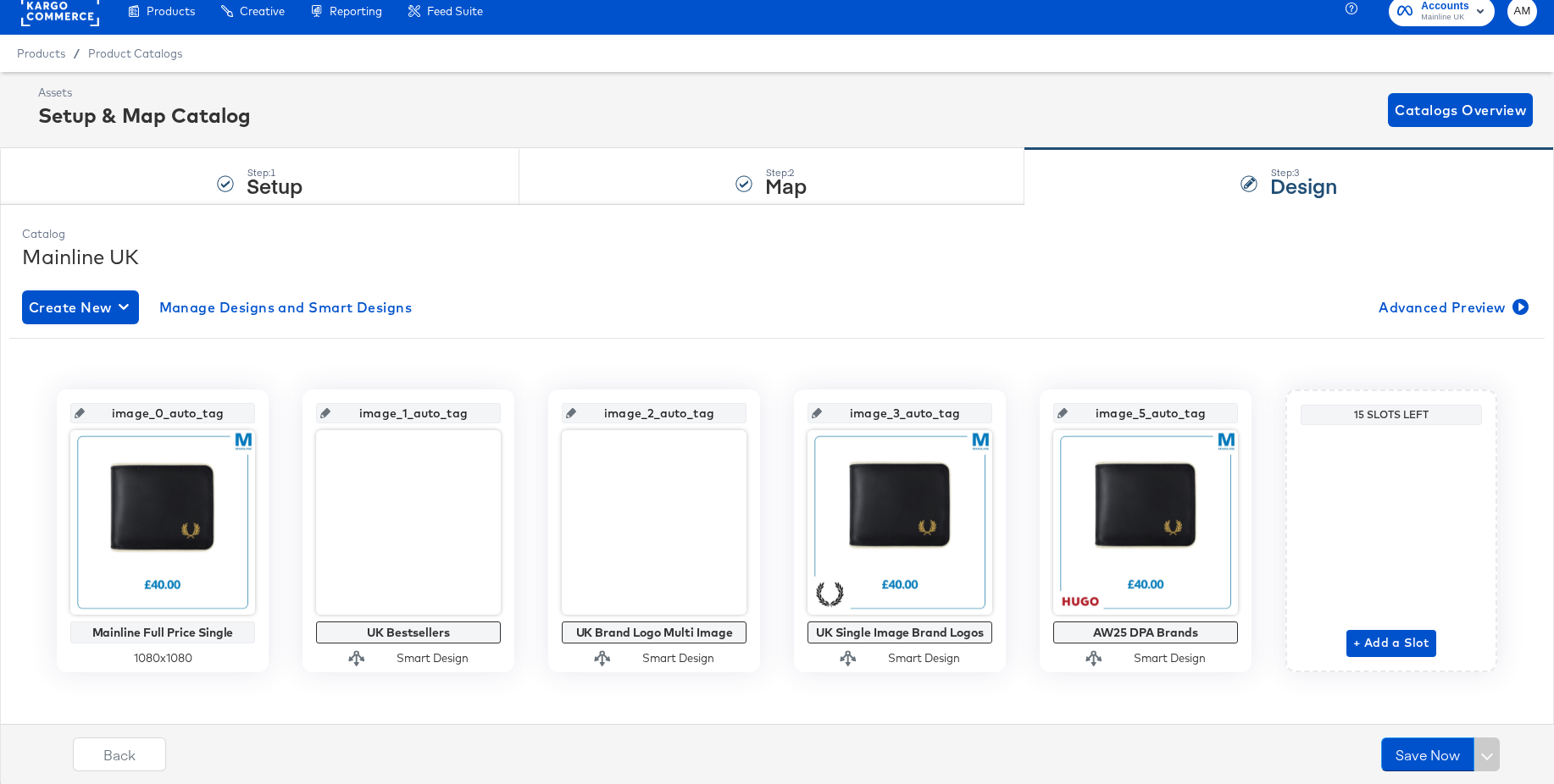
scroll to position [14, 0]
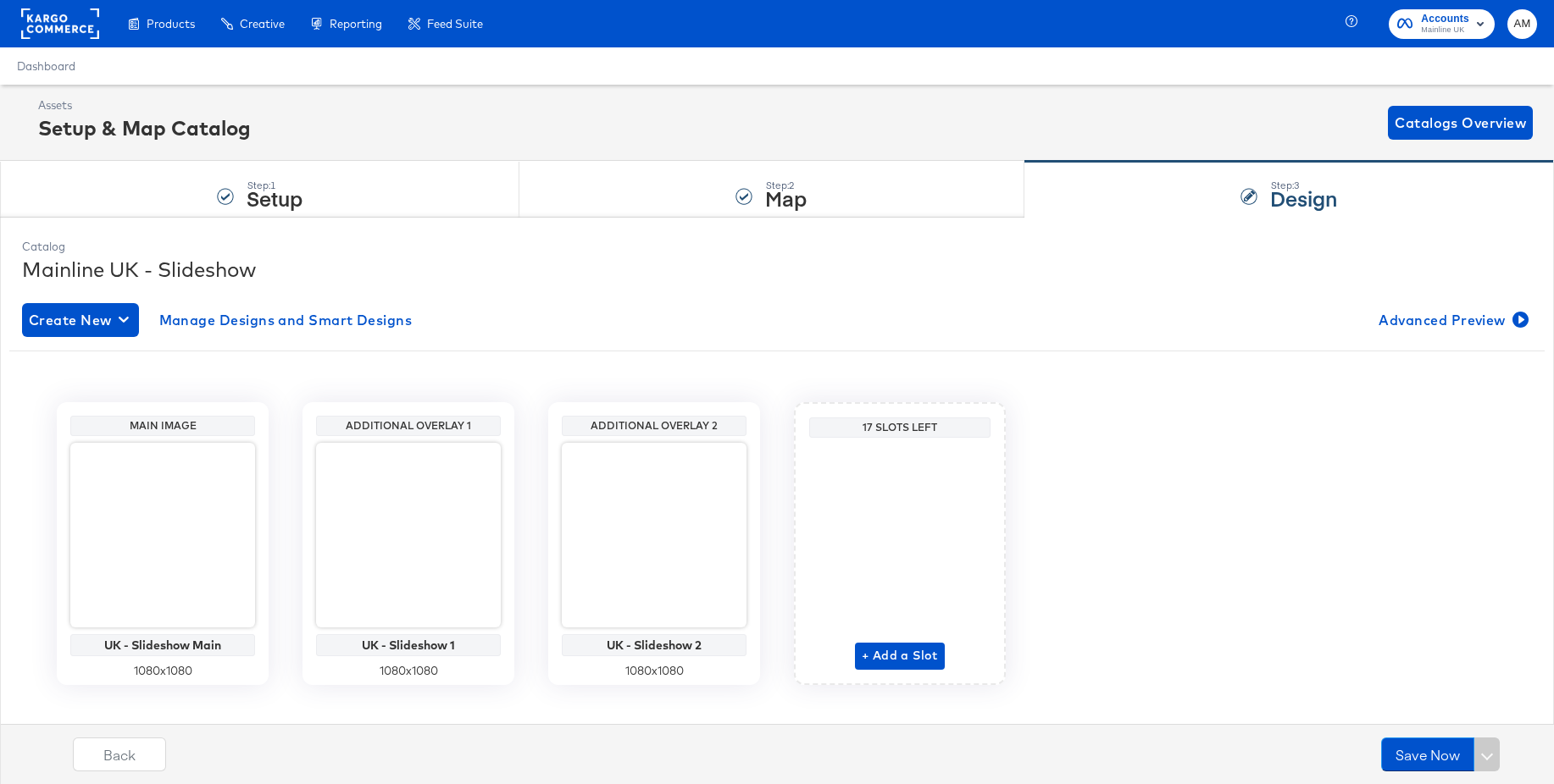
click at [49, 31] on rect at bounding box center [59, 23] width 78 height 30
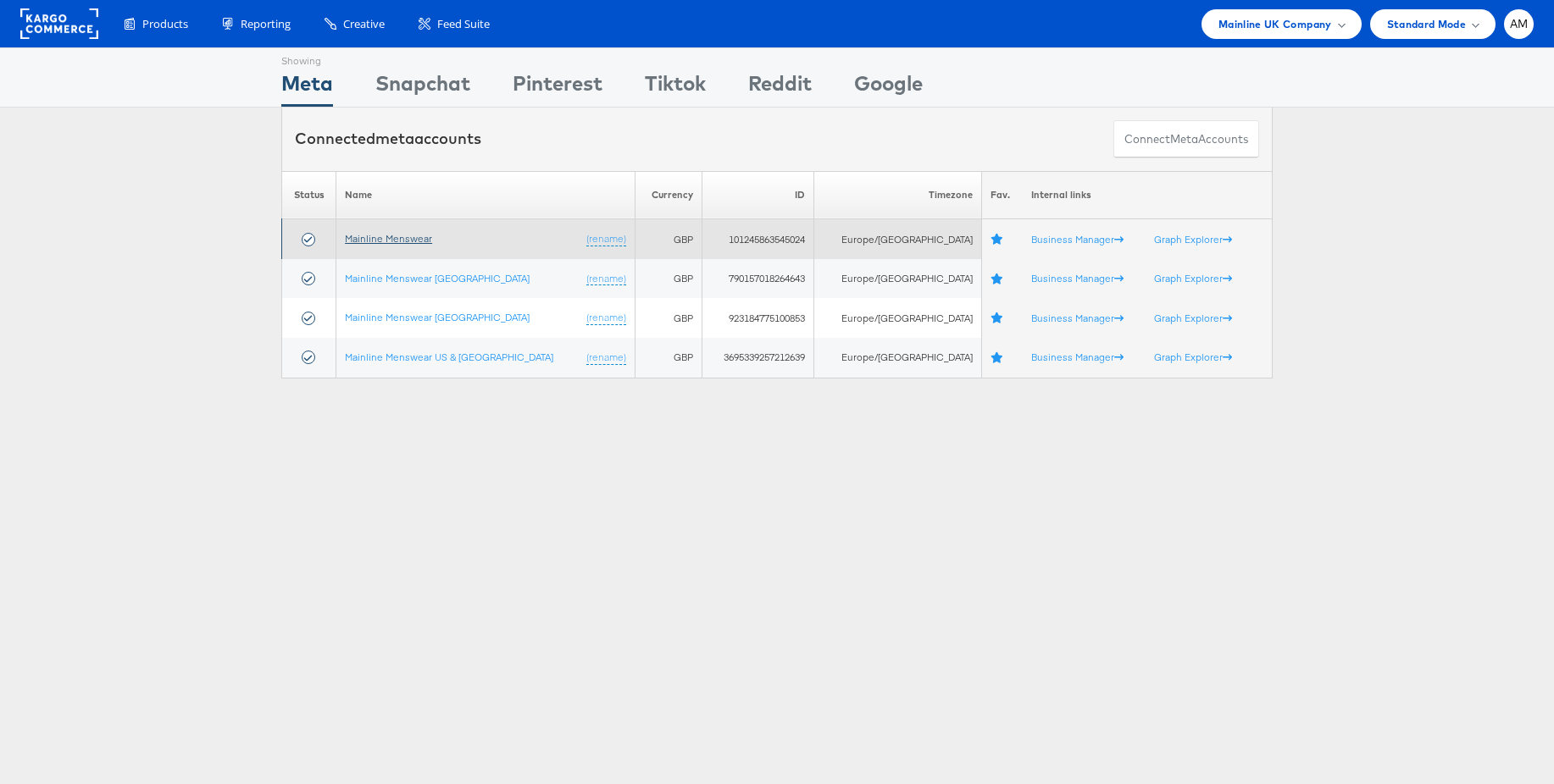
click at [399, 237] on link "Mainline Menswear" at bounding box center [388, 239] width 87 height 13
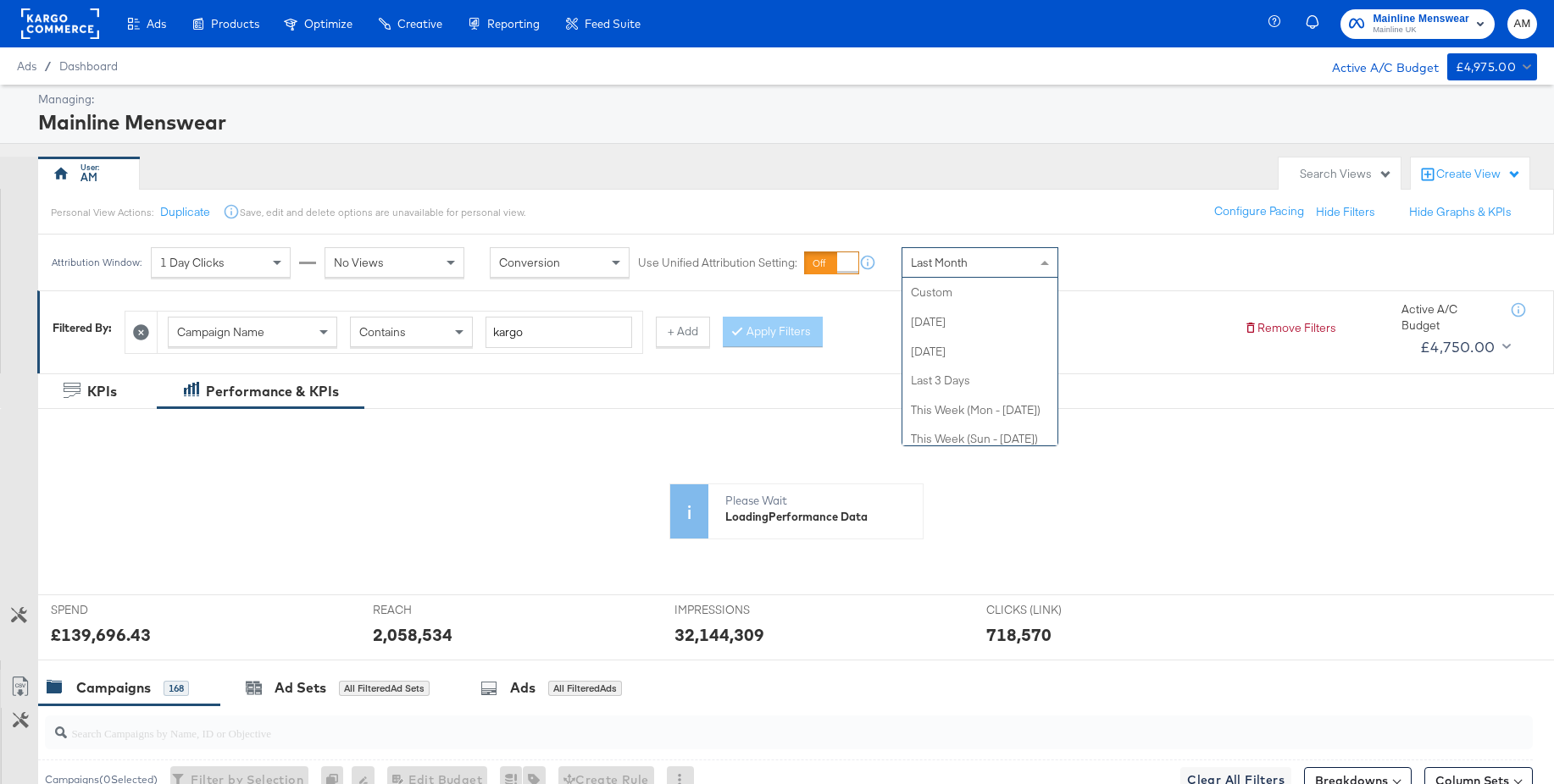
click at [944, 269] on span "Last Month" at bounding box center [939, 263] width 57 height 16
drag, startPoint x: 947, startPoint y: 329, endPoint x: 935, endPoint y: 328, distance: 12.0
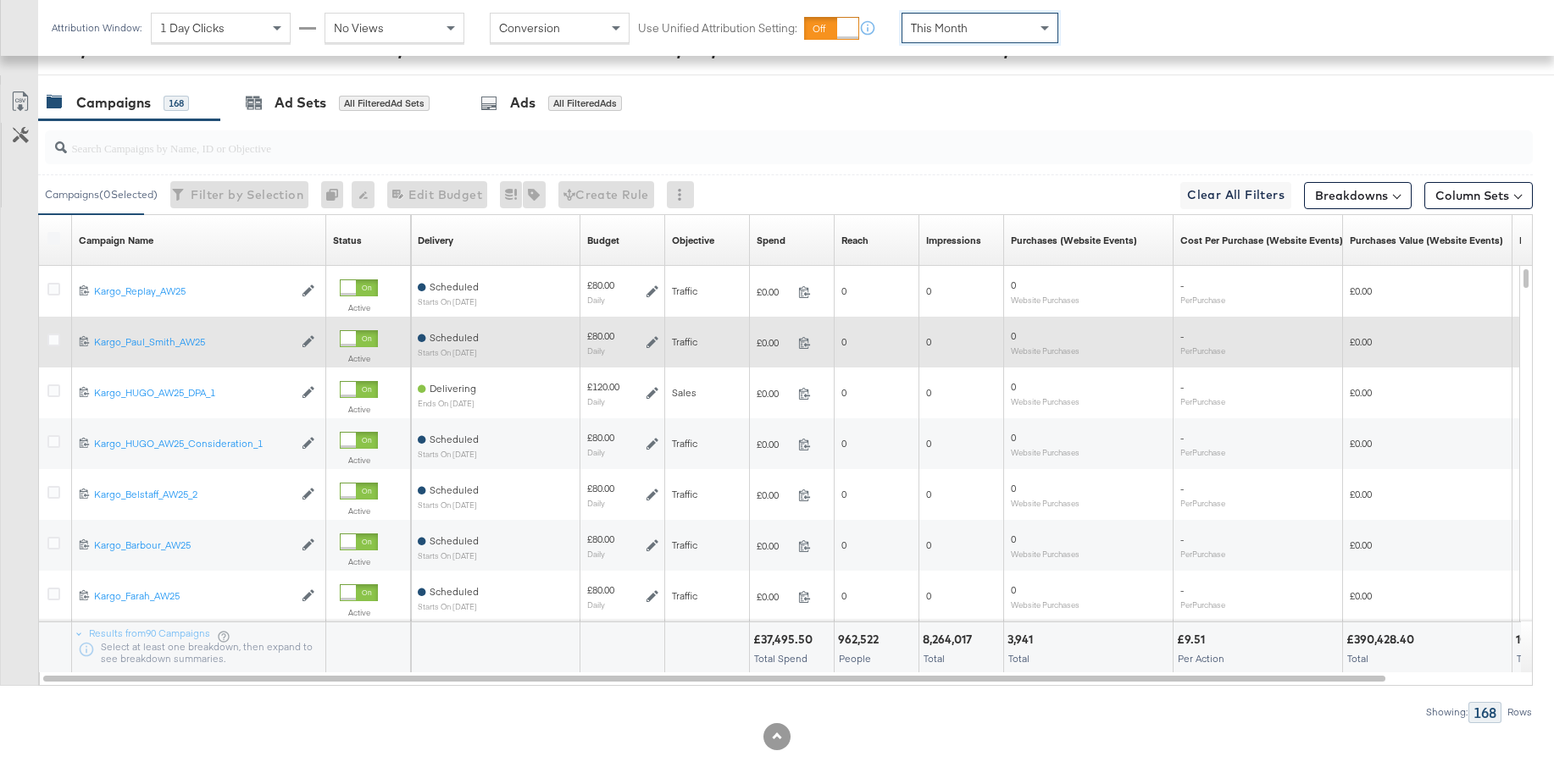
scroll to position [730, 0]
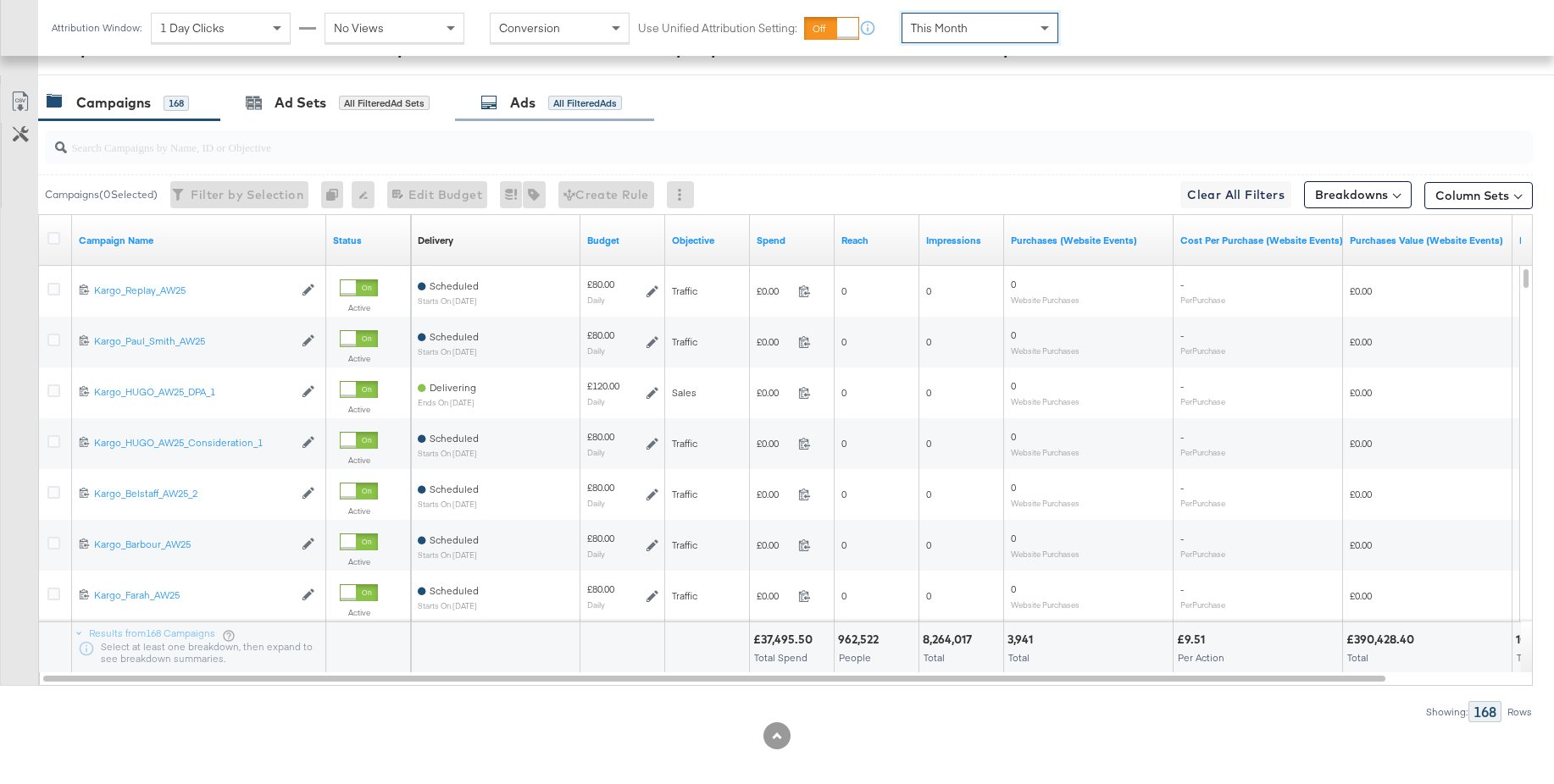
click at [526, 108] on div "Ads" at bounding box center [523, 102] width 26 height 19
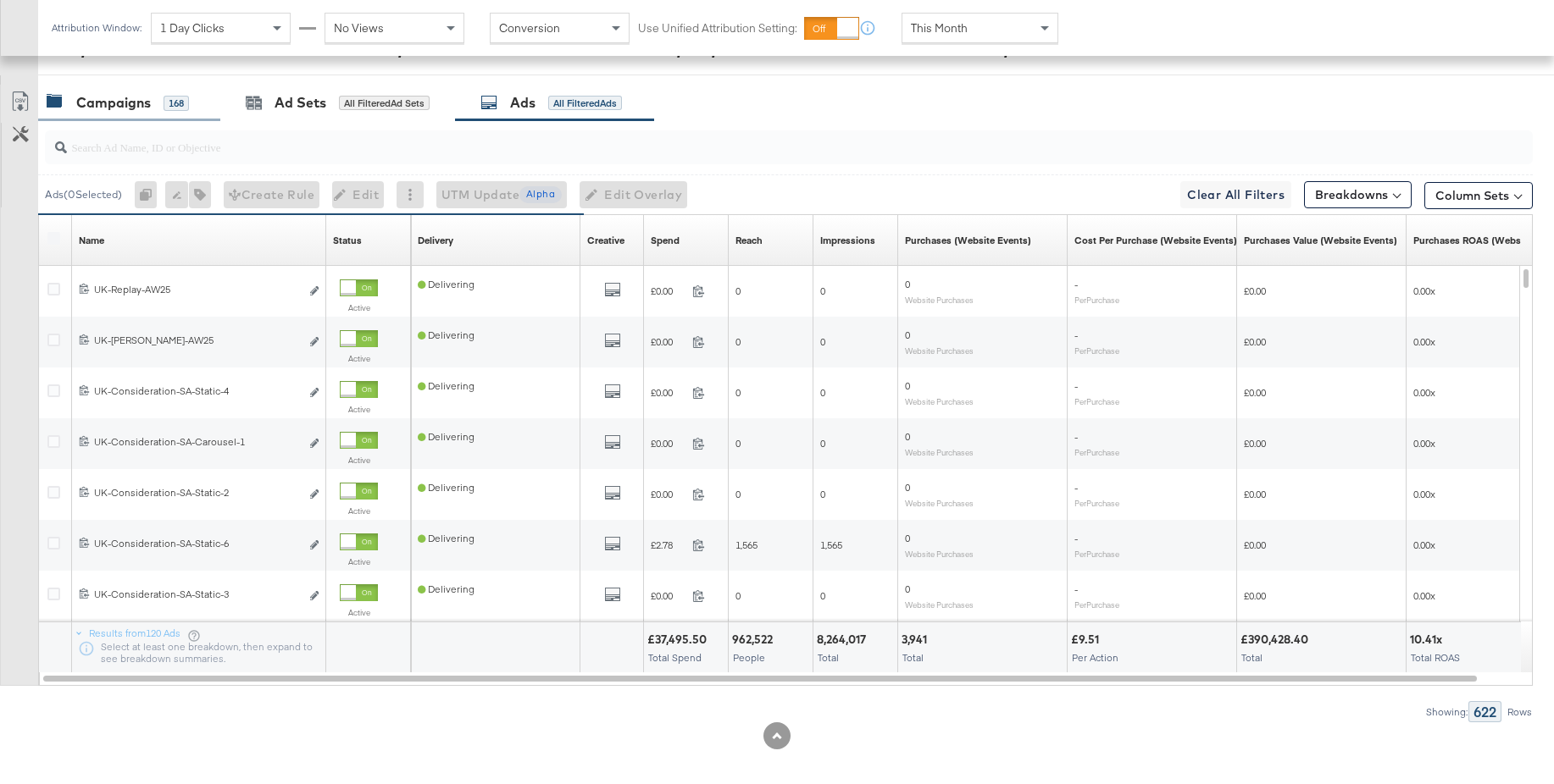
click at [126, 119] on div "Campaigns 168" at bounding box center [129, 103] width 182 height 37
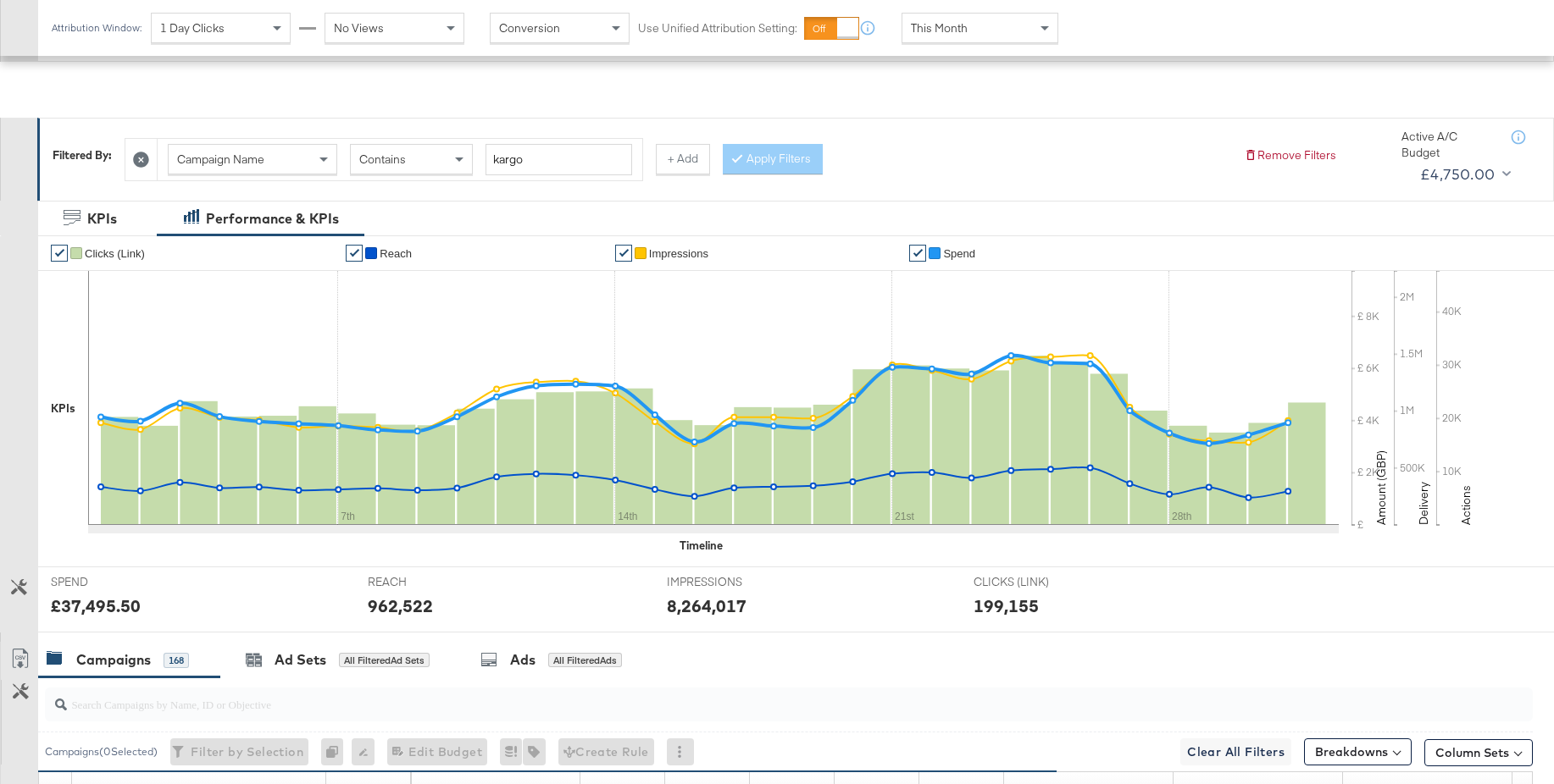
scroll to position [0, 0]
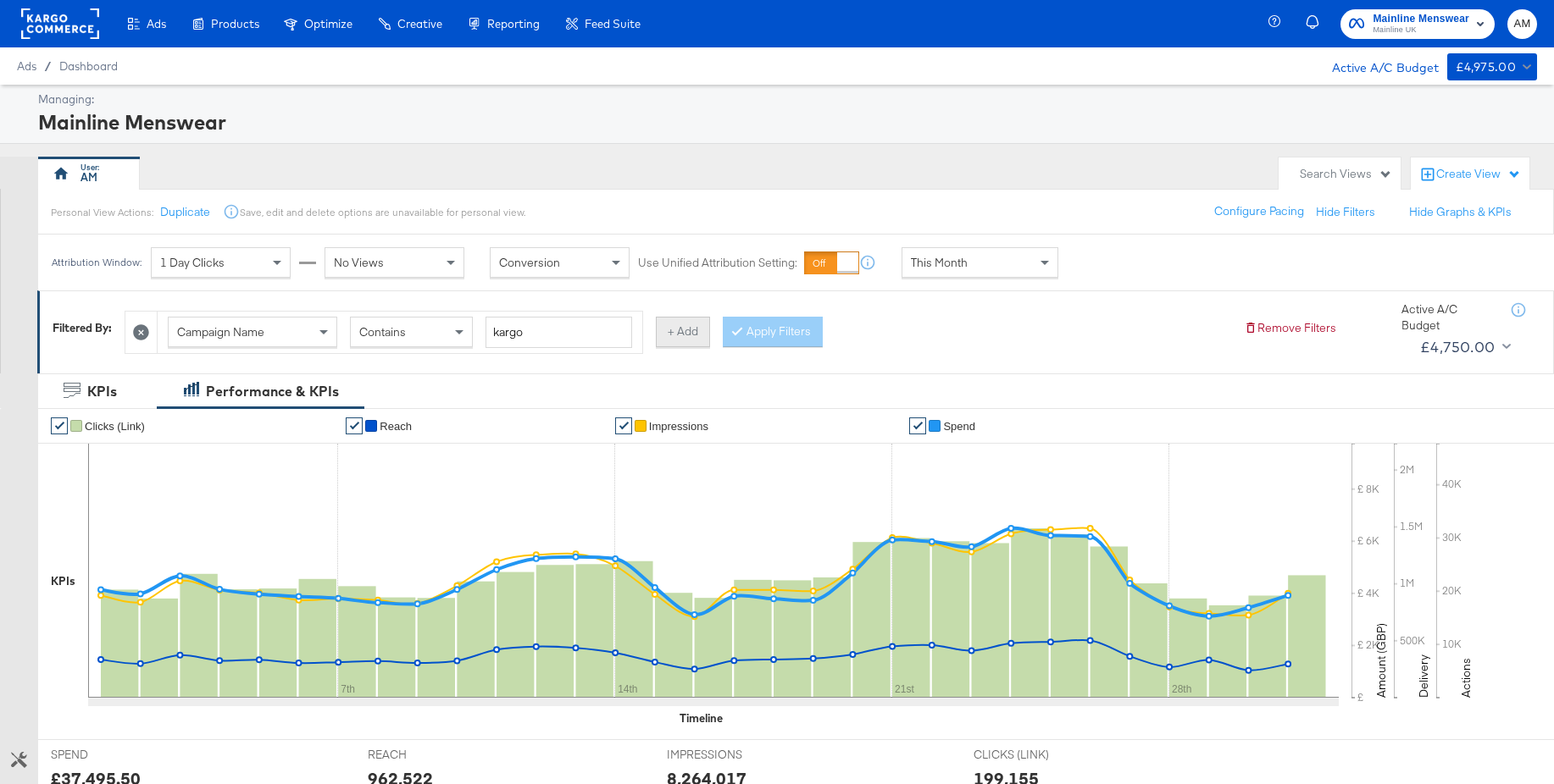
click at [669, 330] on button "+ Add" at bounding box center [683, 331] width 54 height 30
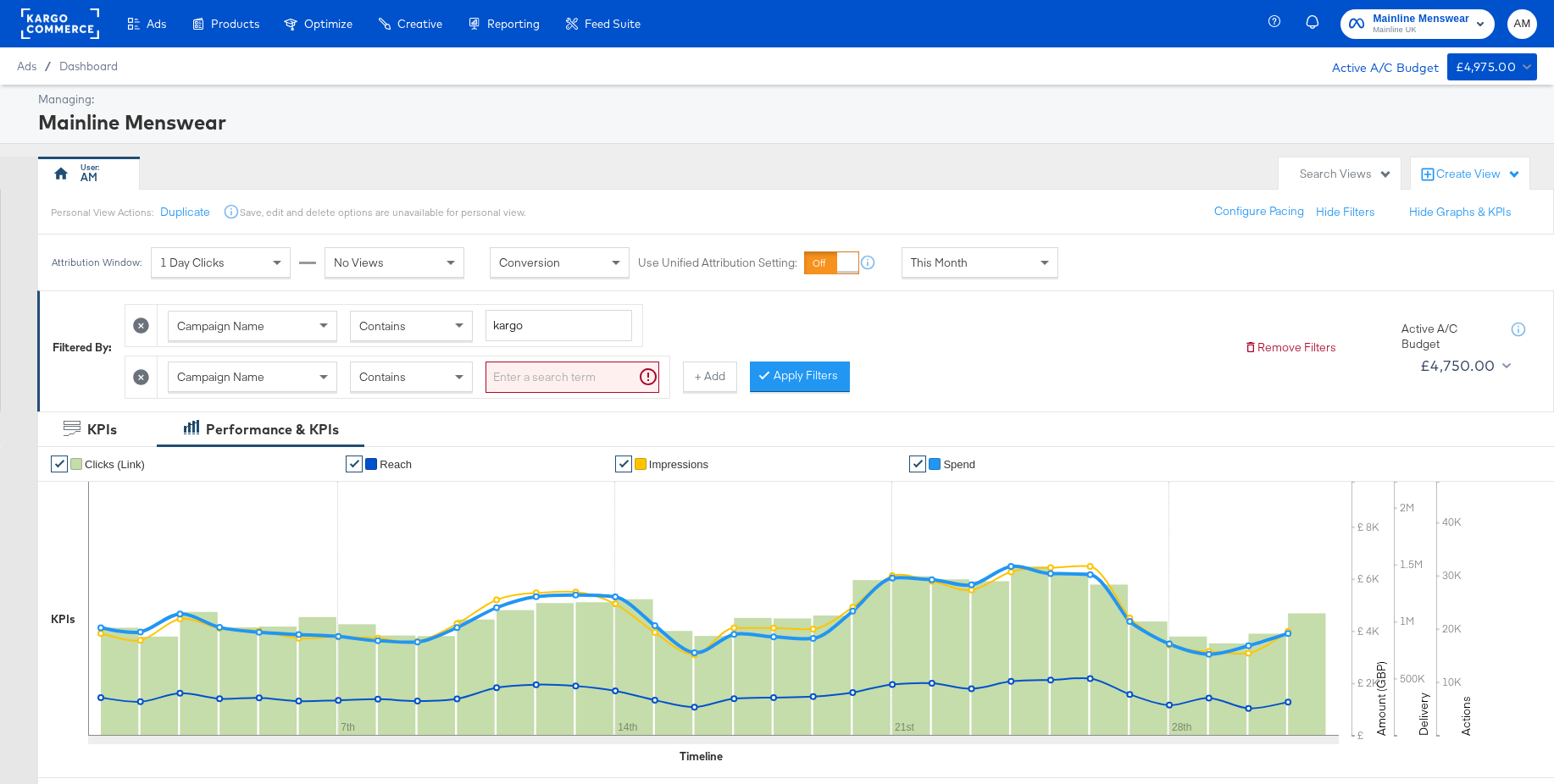
click at [234, 381] on span "Campaign Name" at bounding box center [221, 377] width 87 height 16
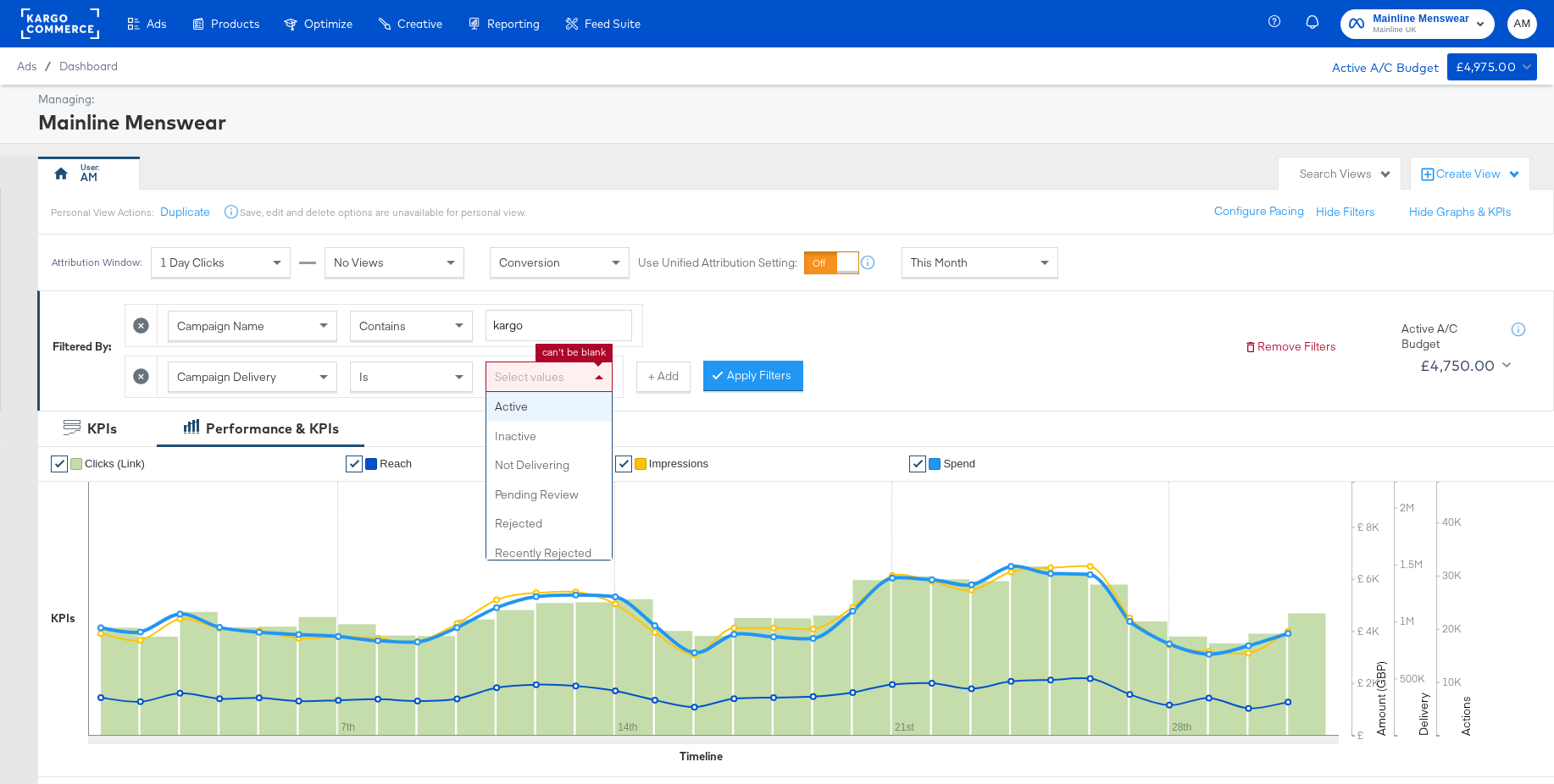
click at [532, 381] on div "Select values" at bounding box center [548, 376] width 125 height 28
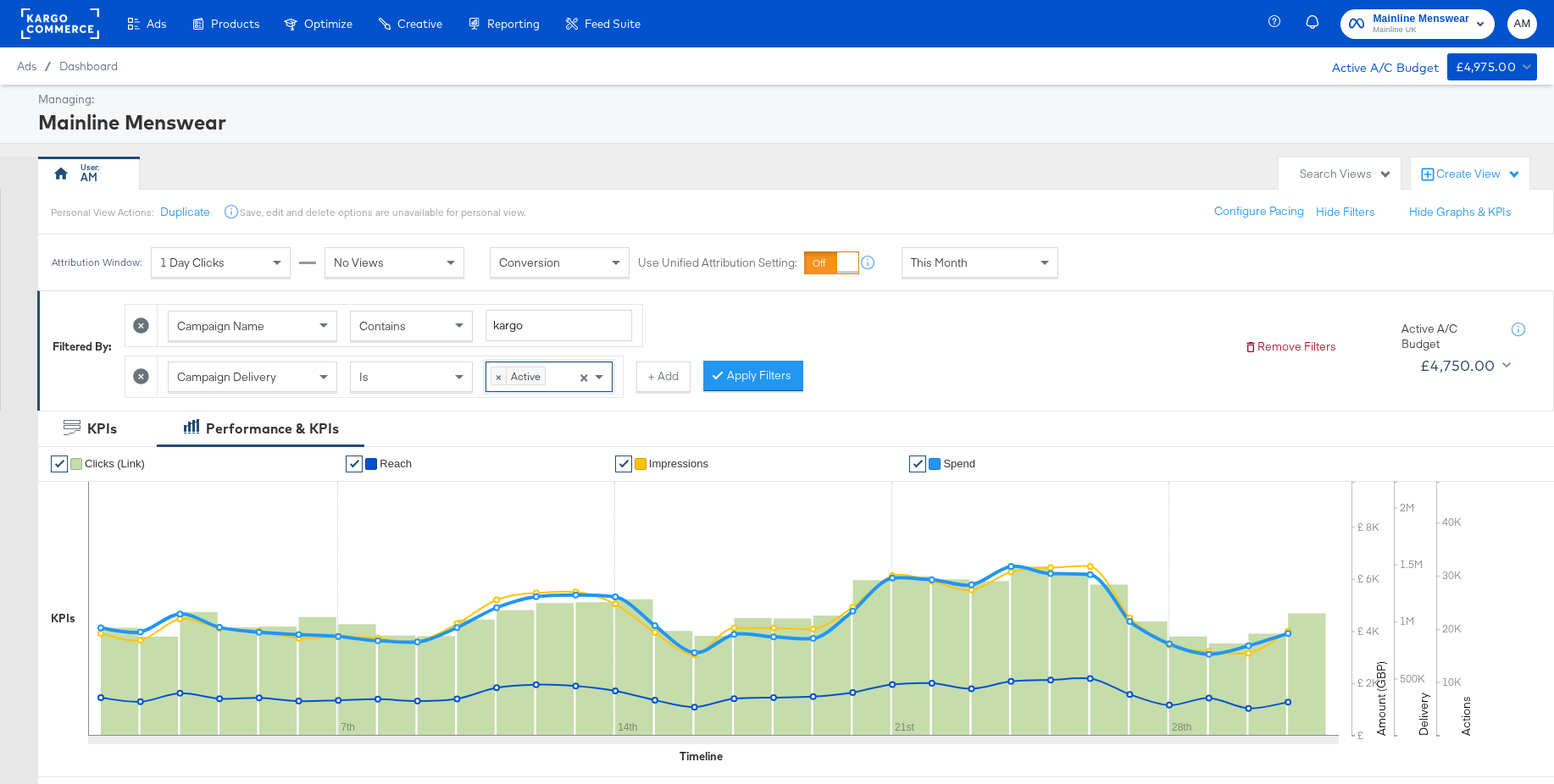
click at [557, 380] on div "× Active Press backspace to remove Active ×" at bounding box center [549, 376] width 127 height 30
click at [811, 368] on button "Apply Filters" at bounding box center [810, 375] width 100 height 30
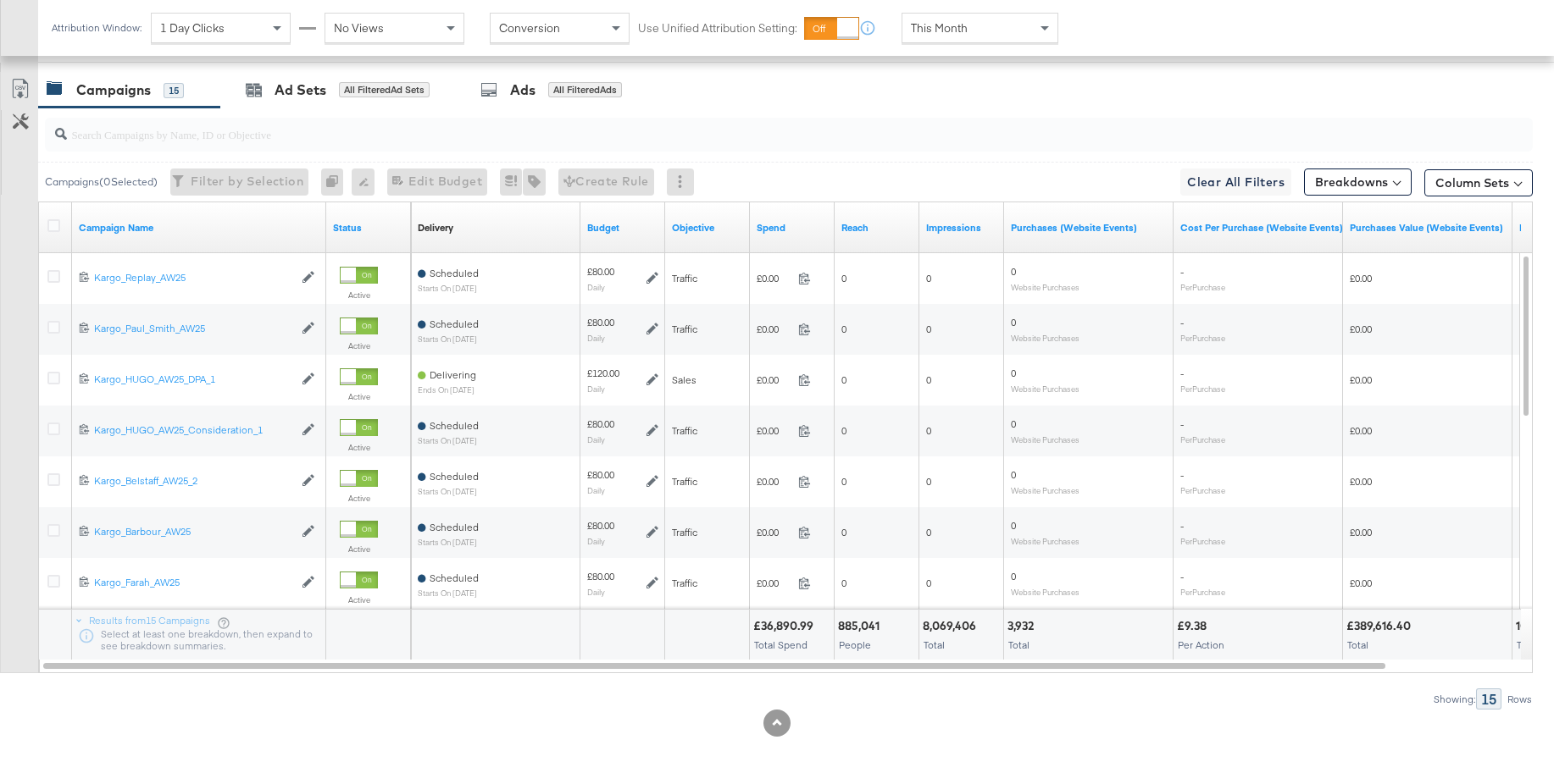
scroll to position [780, 0]
drag, startPoint x: 833, startPoint y: 229, endPoint x: 921, endPoint y: 230, distance: 88.0
click at [921, 230] on div "Delivery Sorting Unavailable Budget Objective Spend Reach Impressions Purchases…" at bounding box center [1046, 228] width 1271 height 51
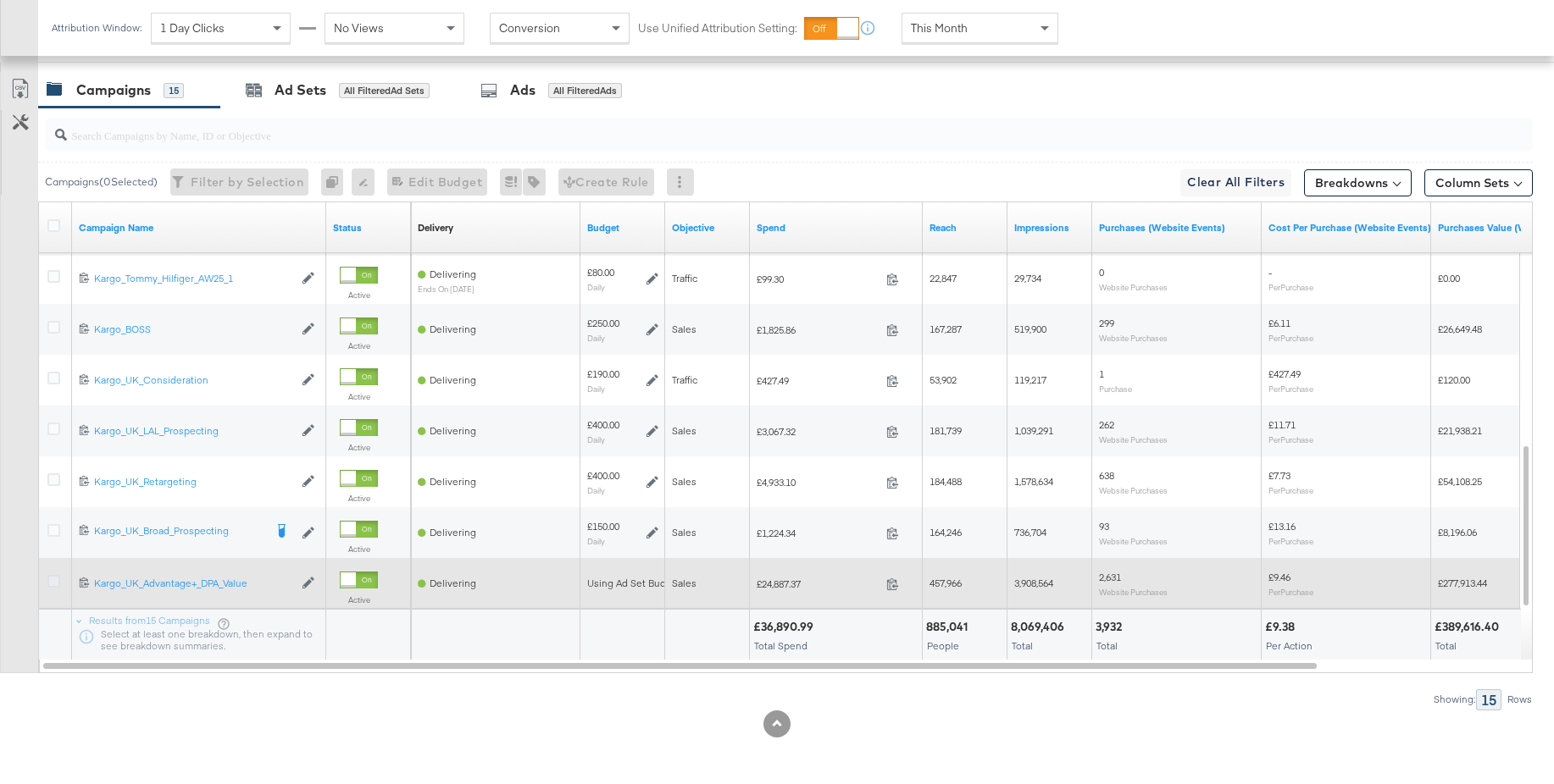
click at [54, 582] on icon at bounding box center [54, 582] width 13 height 13
click at [0, 0] on input "checkbox" at bounding box center [0, 0] width 0 height 0
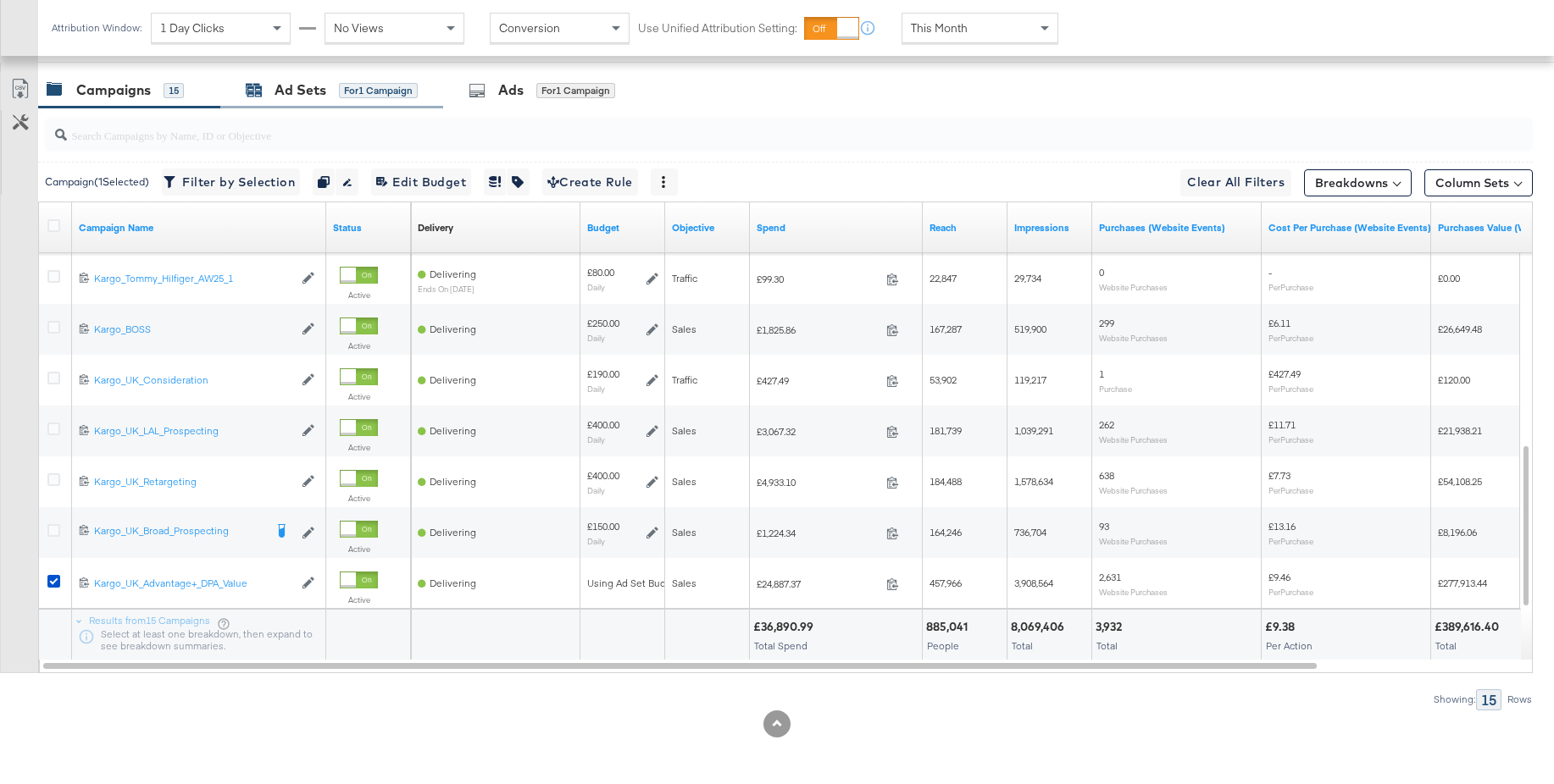
click at [282, 90] on div "Ad Sets" at bounding box center [300, 90] width 51 height 19
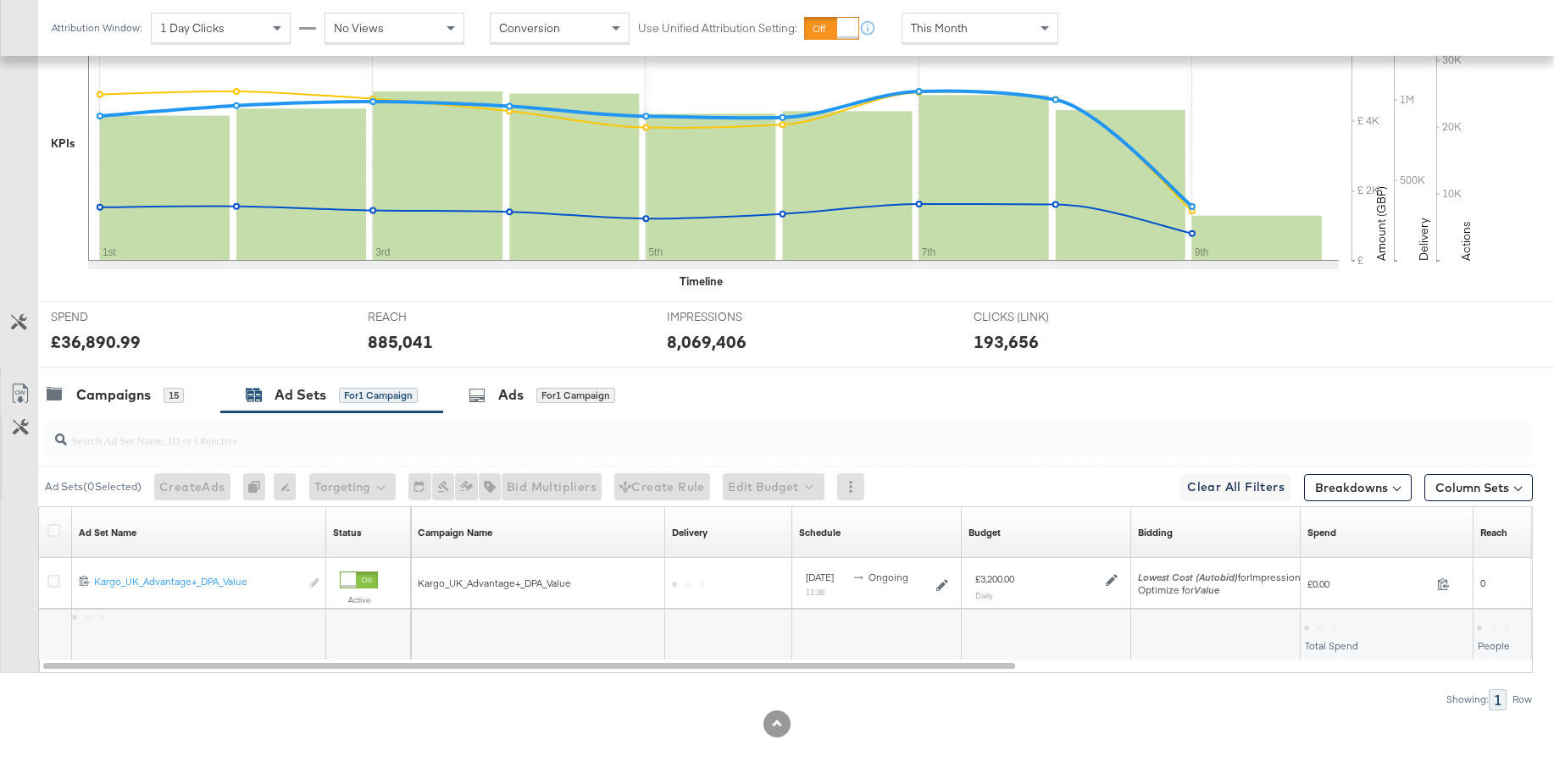
scroll to position [475, 0]
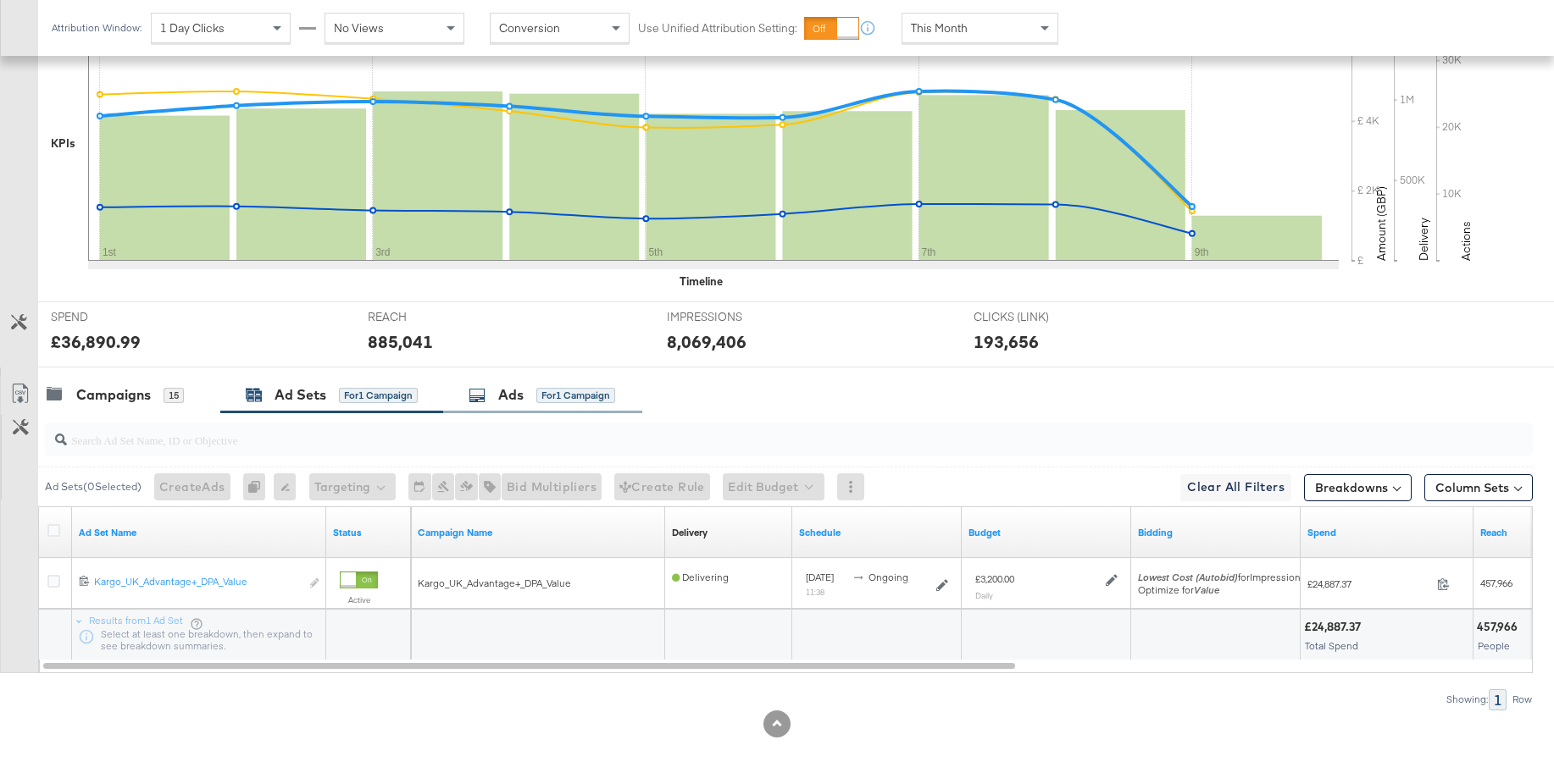
click at [503, 393] on div "Ads" at bounding box center [511, 394] width 26 height 19
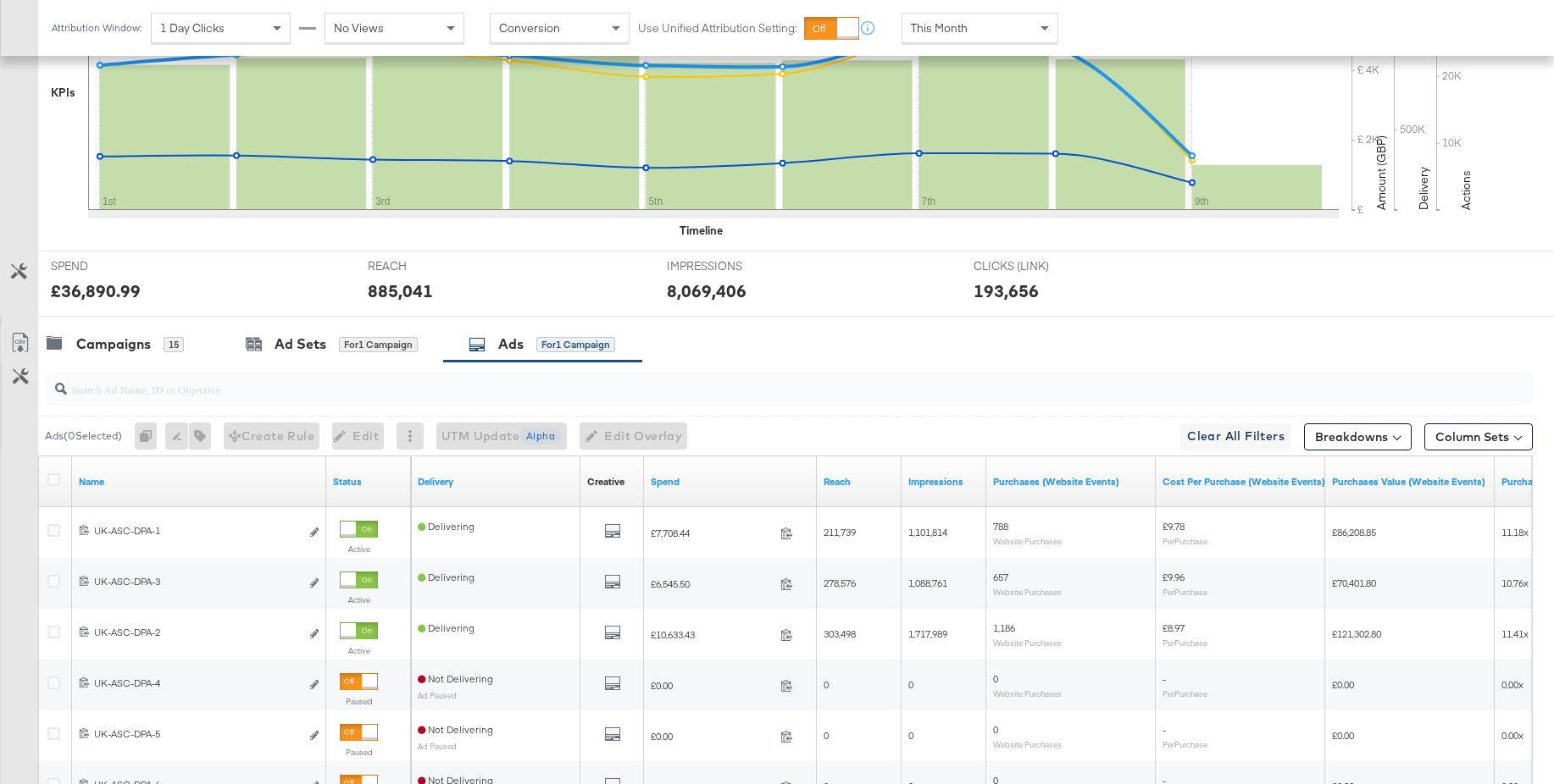
scroll to position [729, 0]
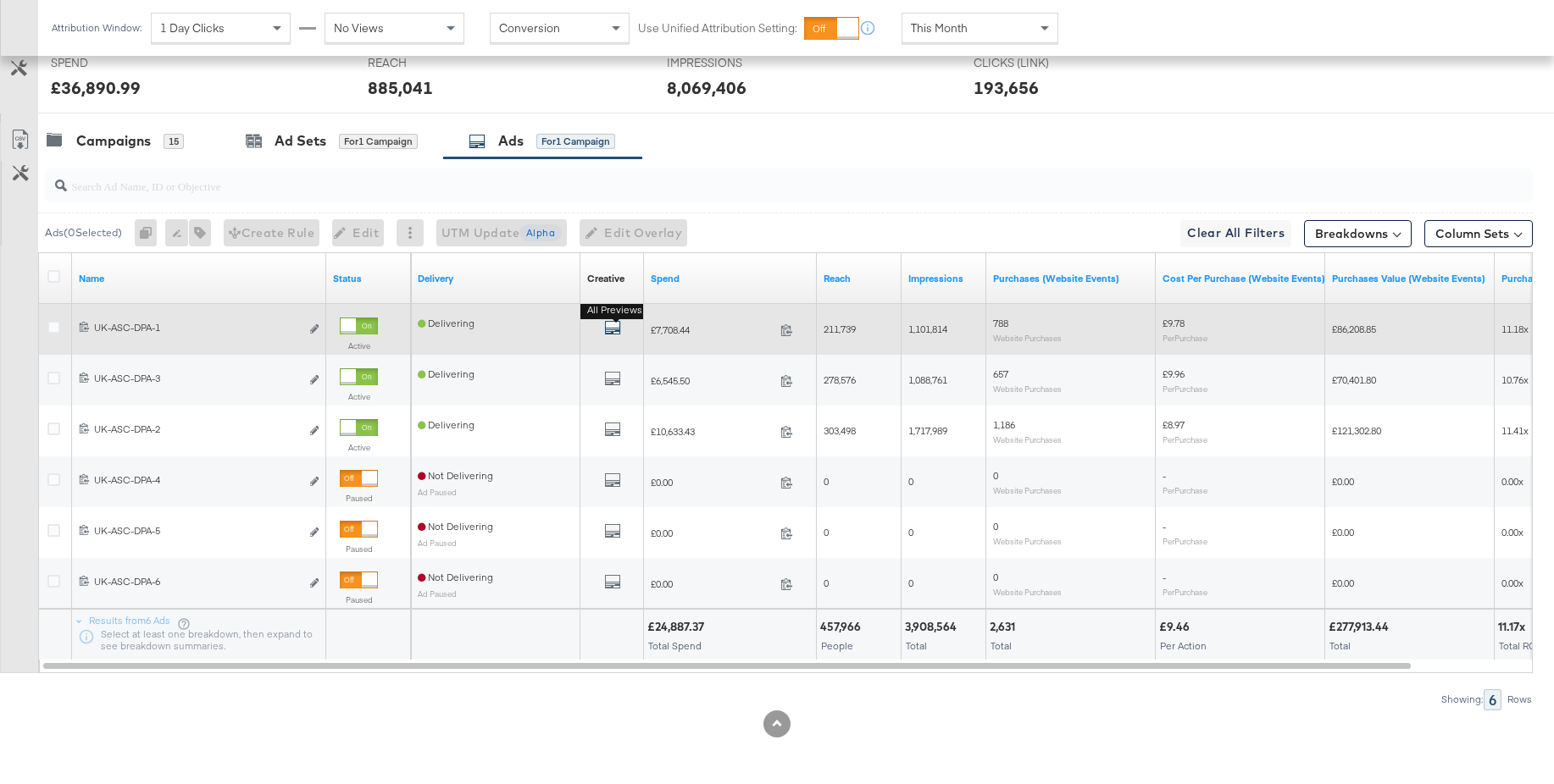
click at [616, 329] on icon "default" at bounding box center [612, 328] width 17 height 17
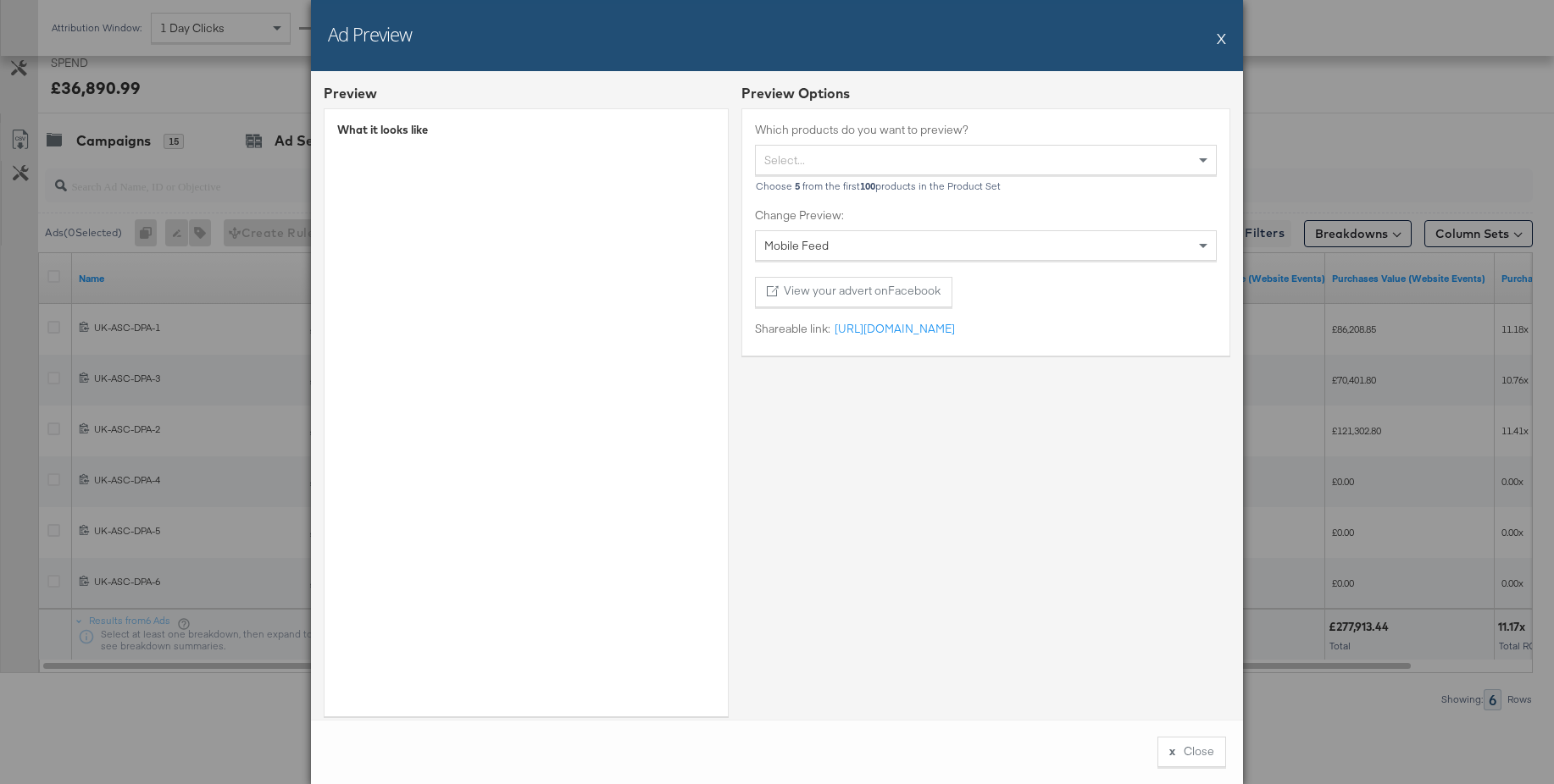
click at [1222, 40] on button "X" at bounding box center [1222, 38] width 9 height 34
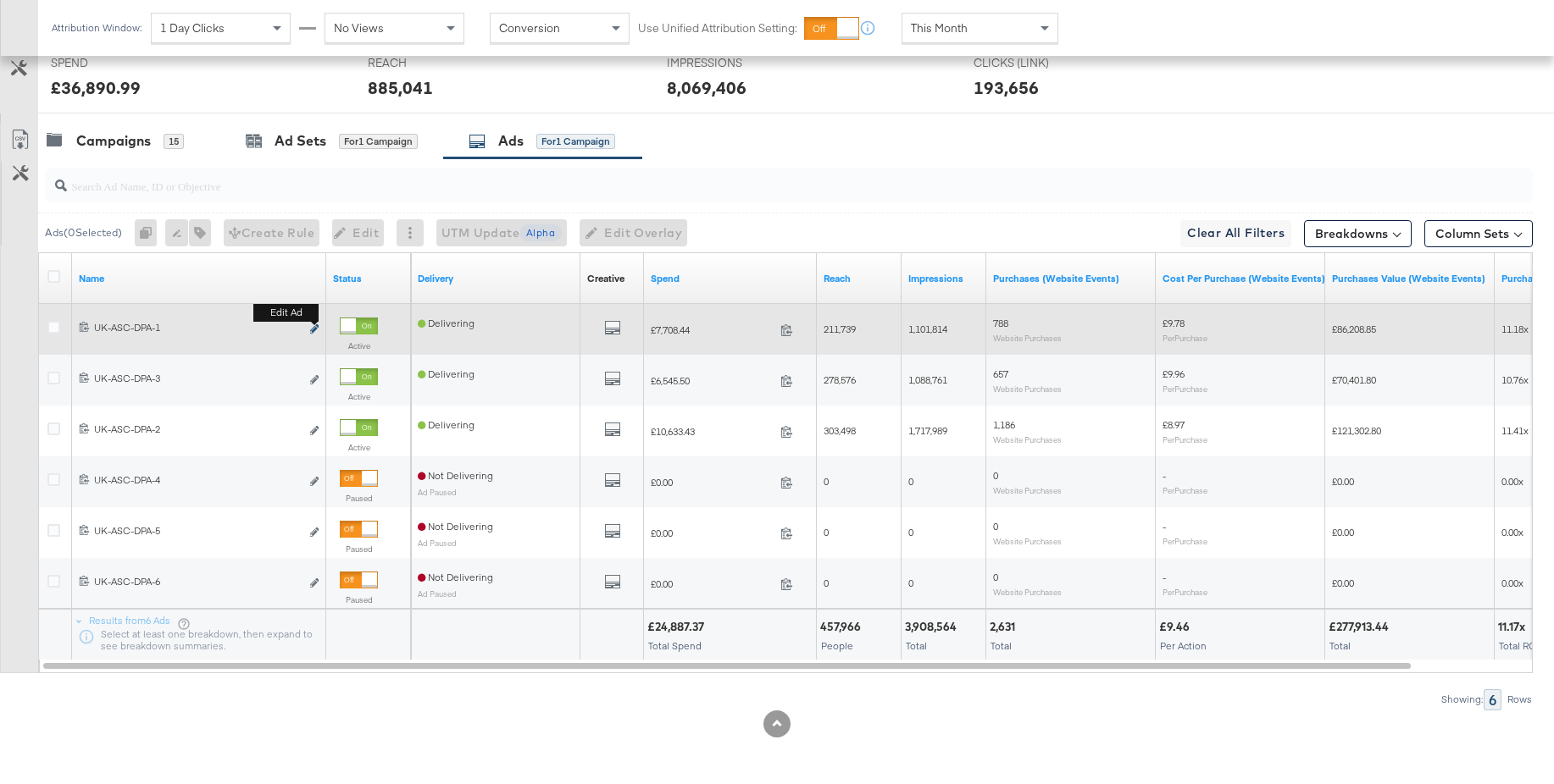
click at [315, 326] on icon "link" at bounding box center [314, 329] width 8 height 9
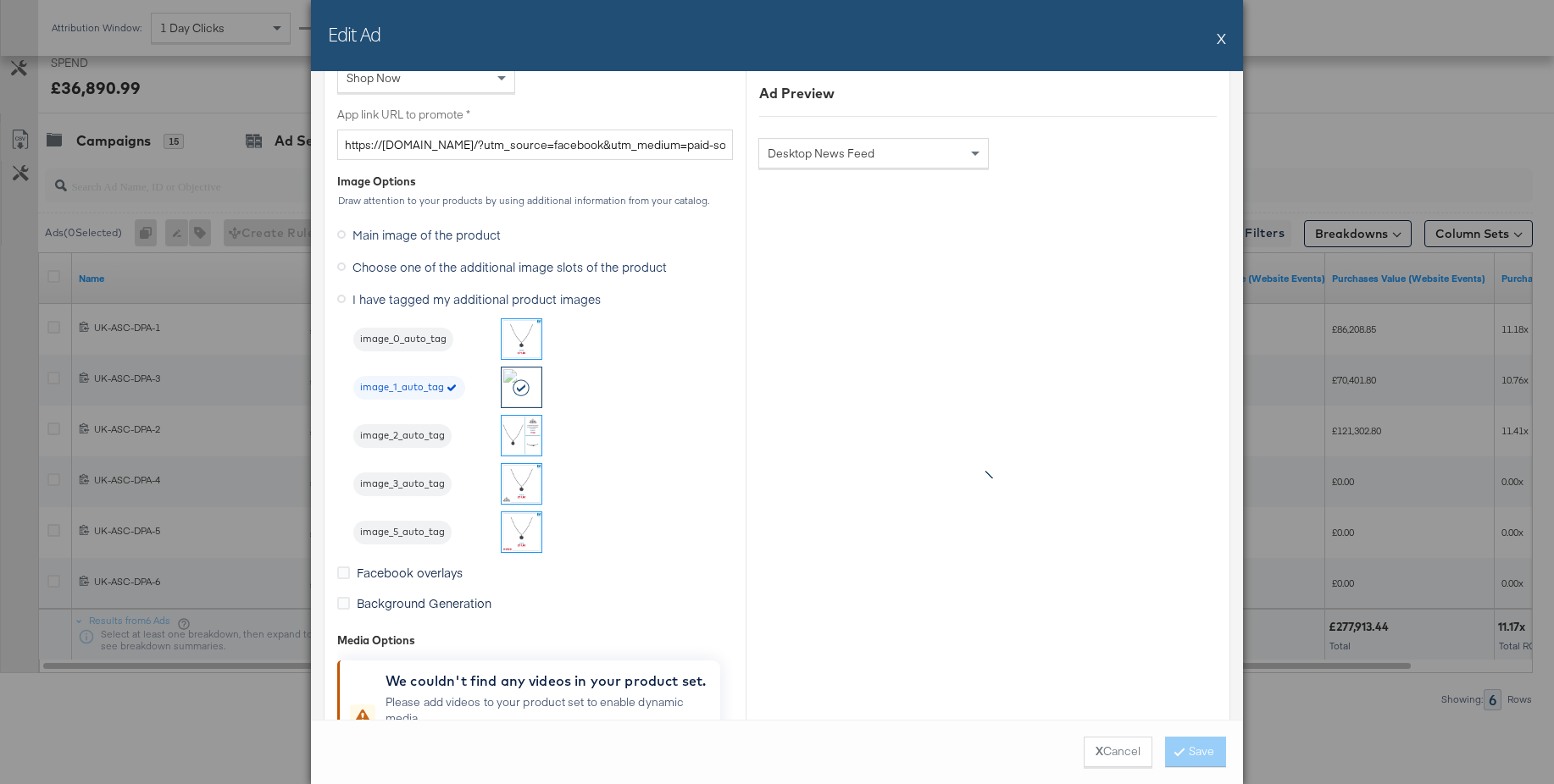
scroll to position [1364, 0]
click at [1222, 40] on button "X" at bounding box center [1222, 38] width 9 height 34
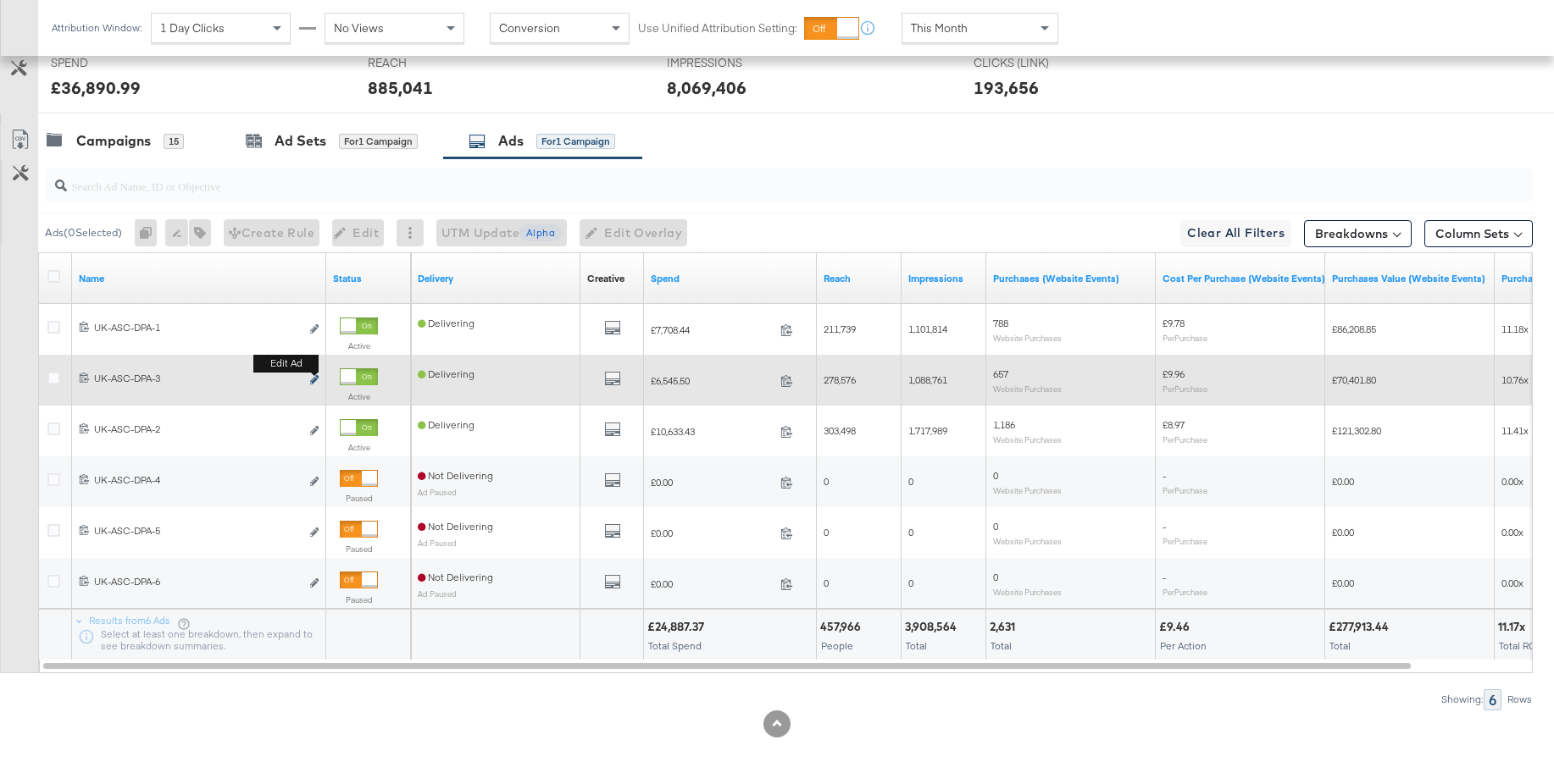
click at [313, 379] on icon "link" at bounding box center [314, 380] width 8 height 9
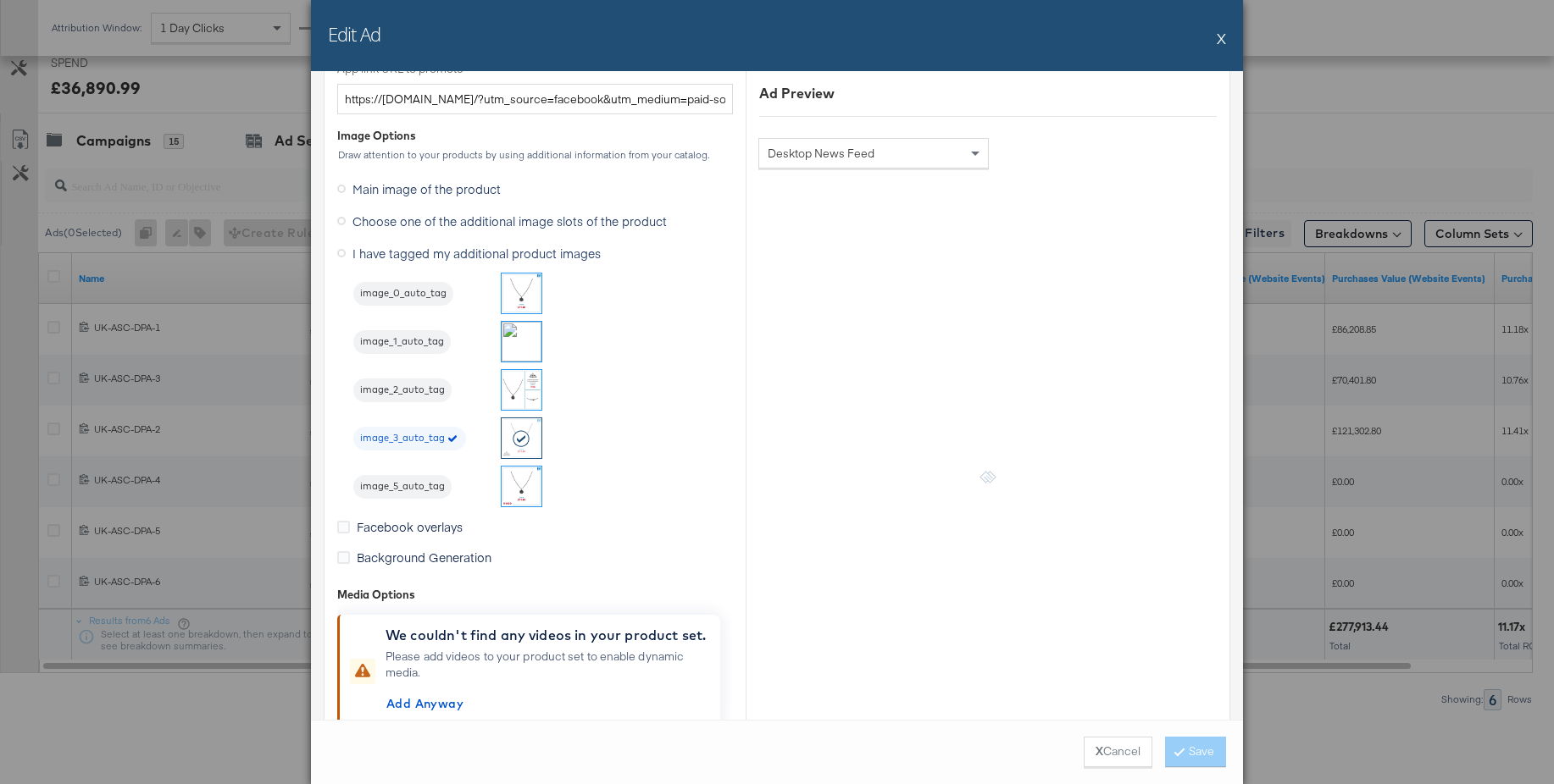
scroll to position [1411, 0]
drag, startPoint x: 1222, startPoint y: 37, endPoint x: 1214, endPoint y: 56, distance: 20.6
click at [1222, 37] on button "X" at bounding box center [1222, 38] width 9 height 34
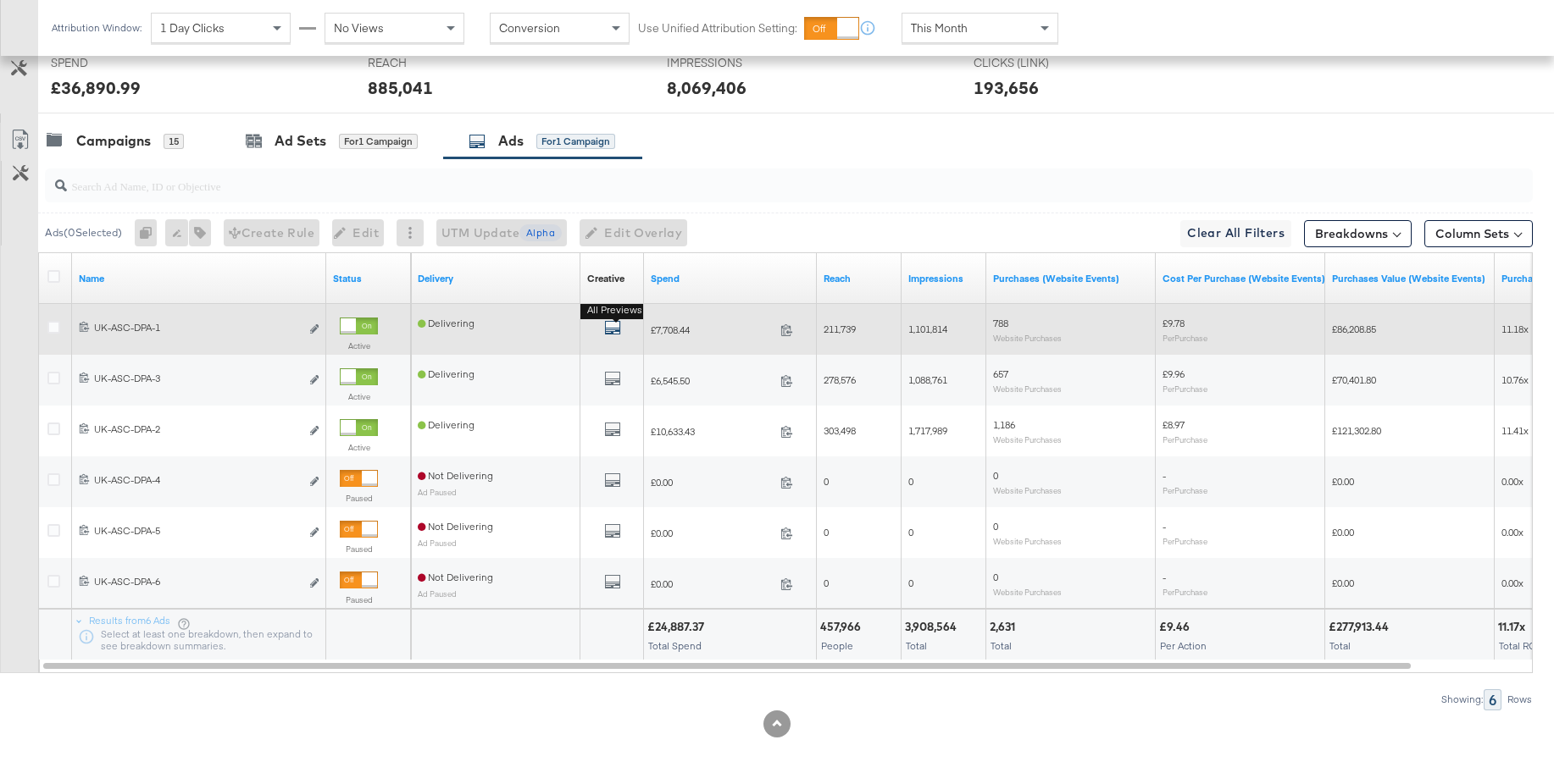
click at [617, 329] on icon "default" at bounding box center [612, 328] width 17 height 17
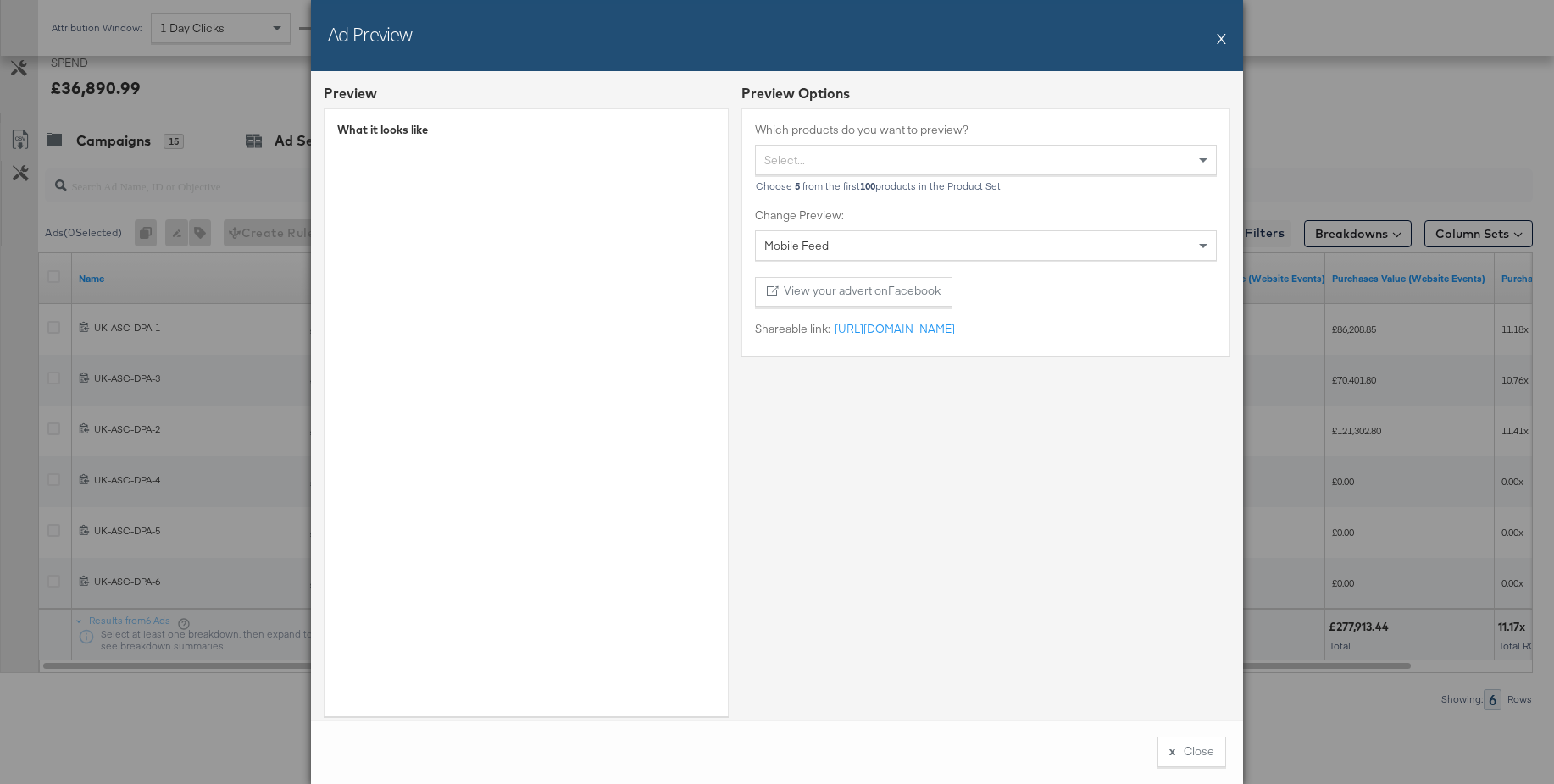
click at [1222, 40] on button "X" at bounding box center [1222, 38] width 9 height 34
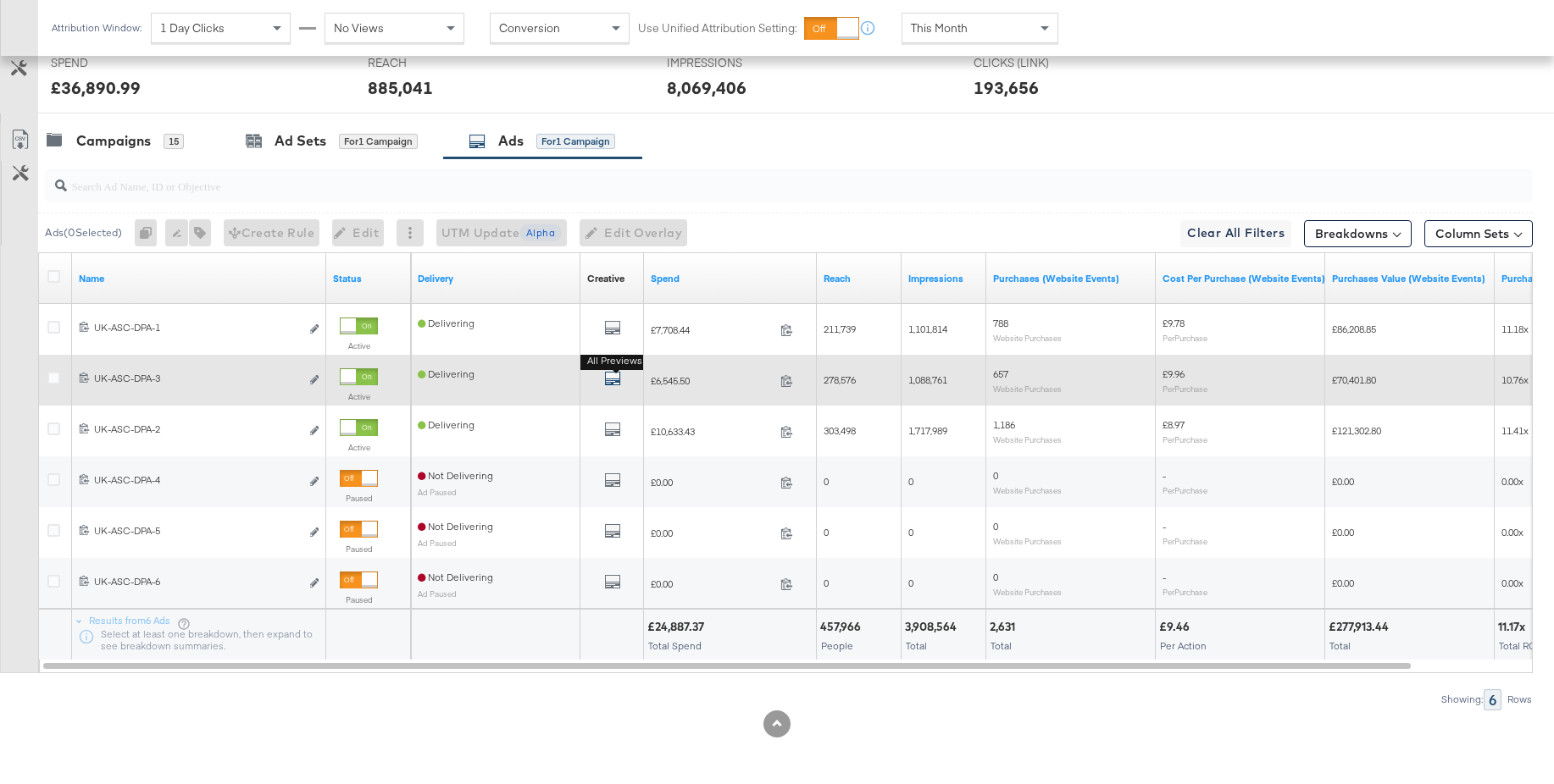
click at [610, 377] on icon "default" at bounding box center [612, 379] width 17 height 17
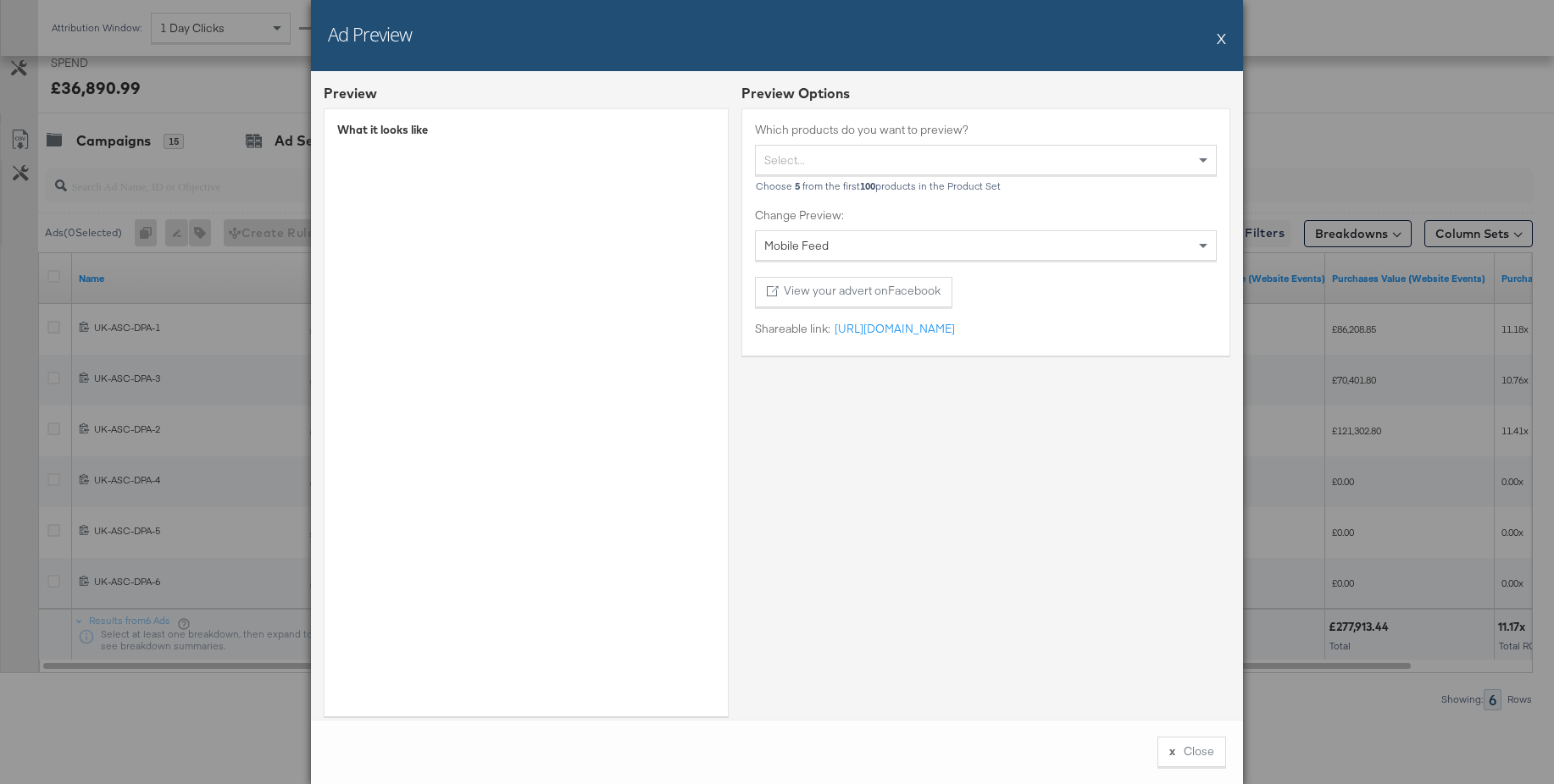
click at [1220, 40] on button "X" at bounding box center [1222, 38] width 9 height 34
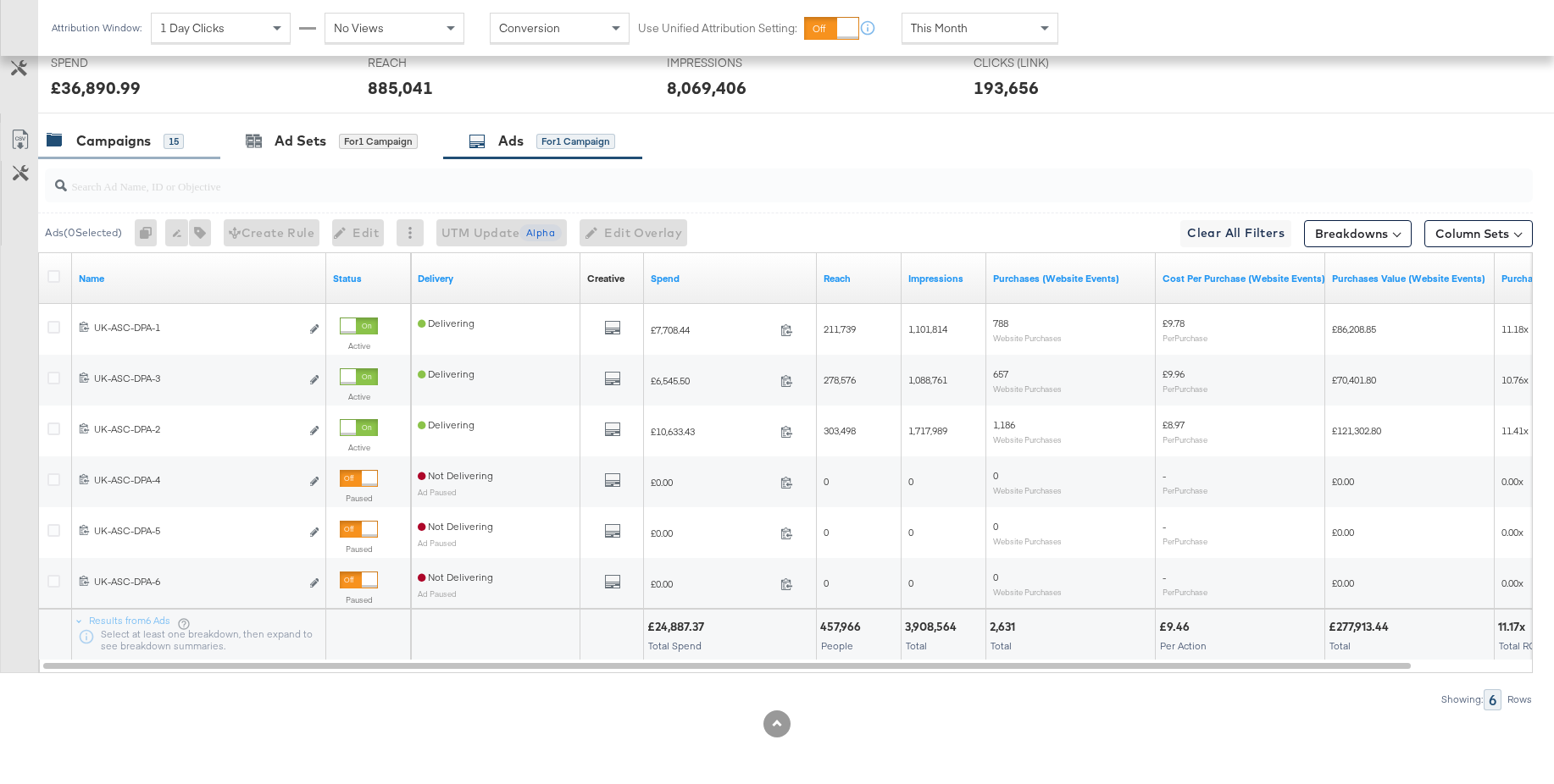
click at [126, 144] on div "Campaigns" at bounding box center [113, 141] width 74 height 19
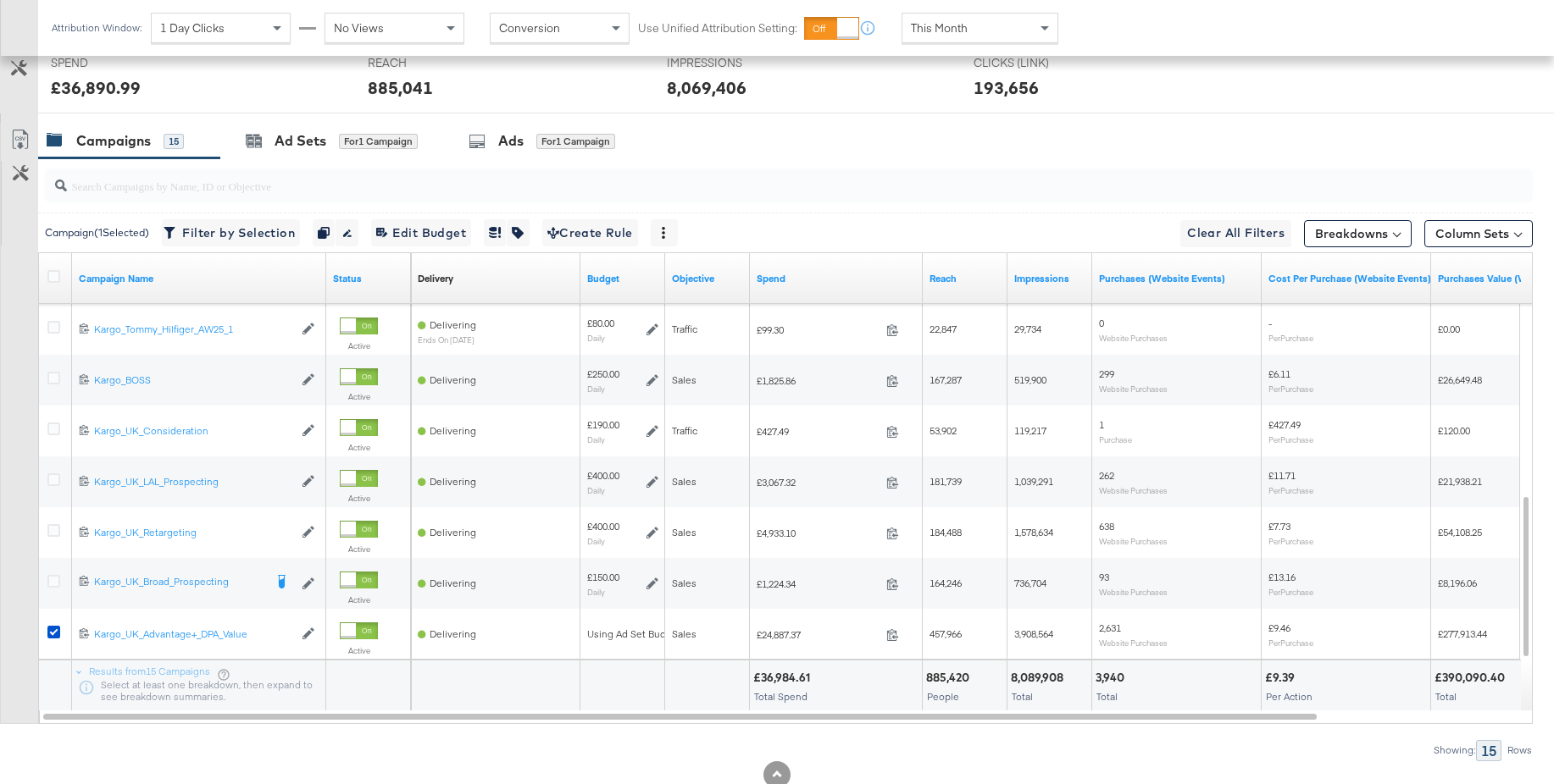
scroll to position [780, 0]
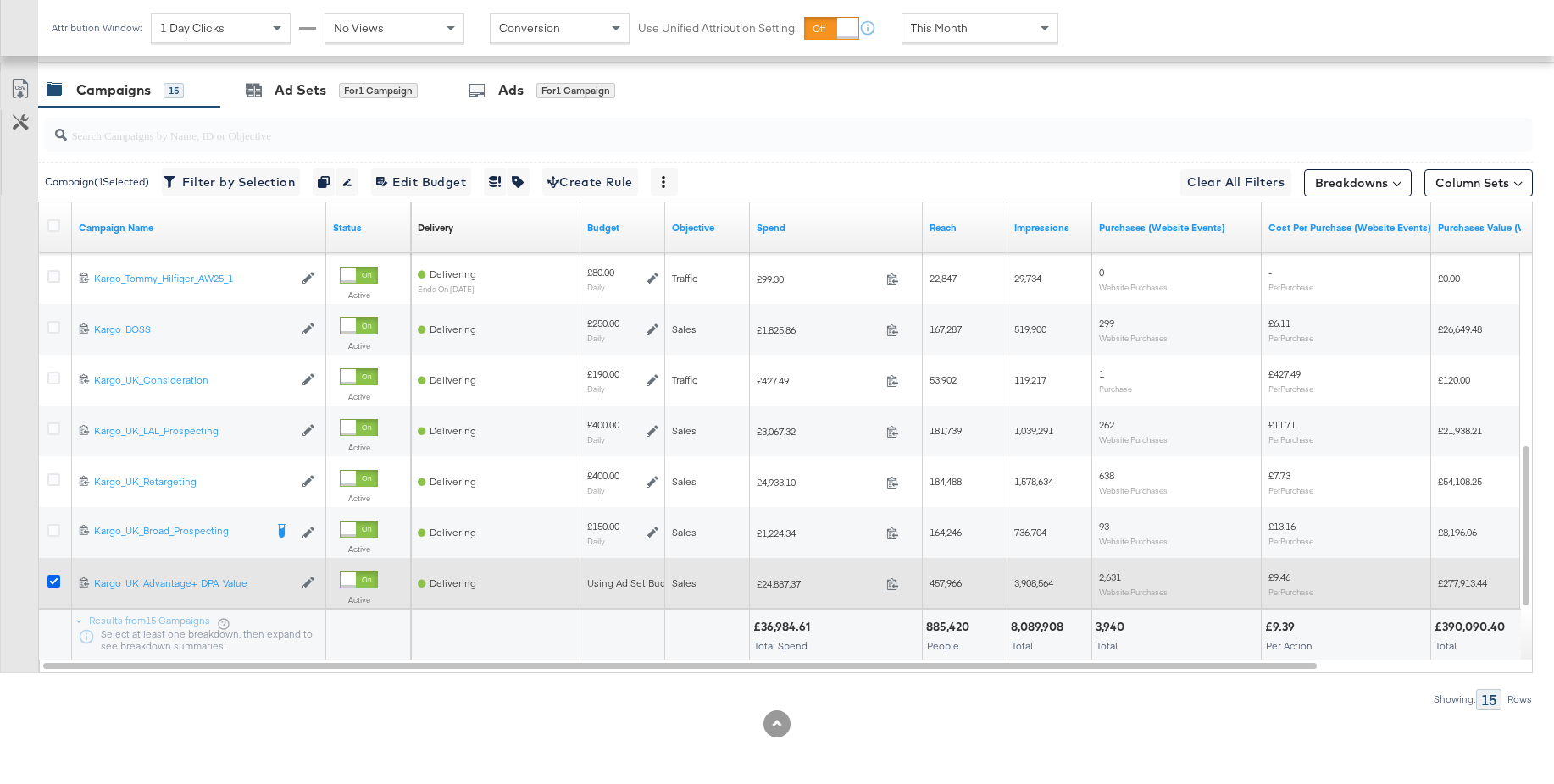
click at [54, 582] on icon at bounding box center [54, 582] width 13 height 13
click at [0, 0] on input "checkbox" at bounding box center [0, 0] width 0 height 0
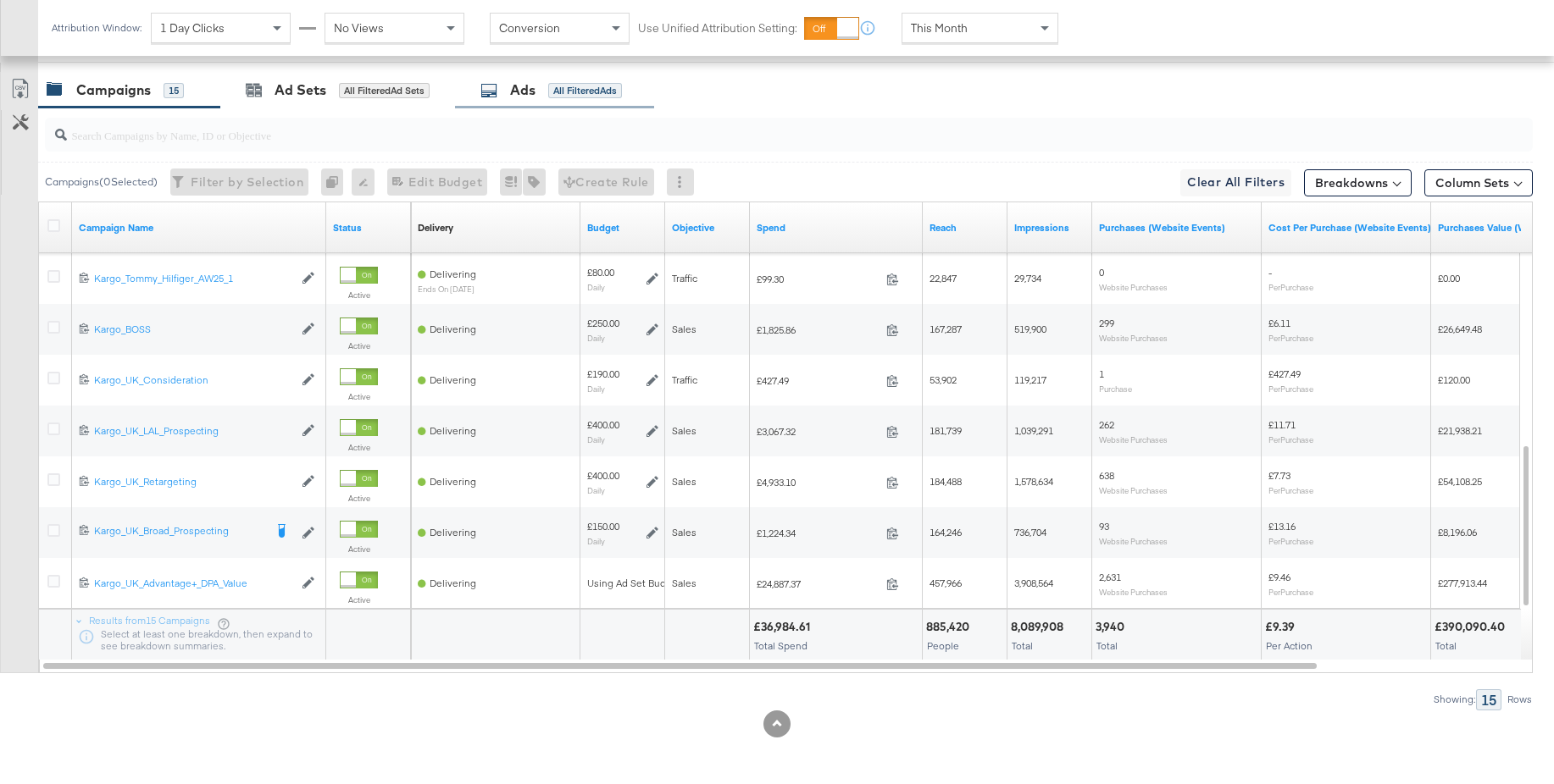
click at [515, 95] on div "Ads" at bounding box center [523, 90] width 26 height 19
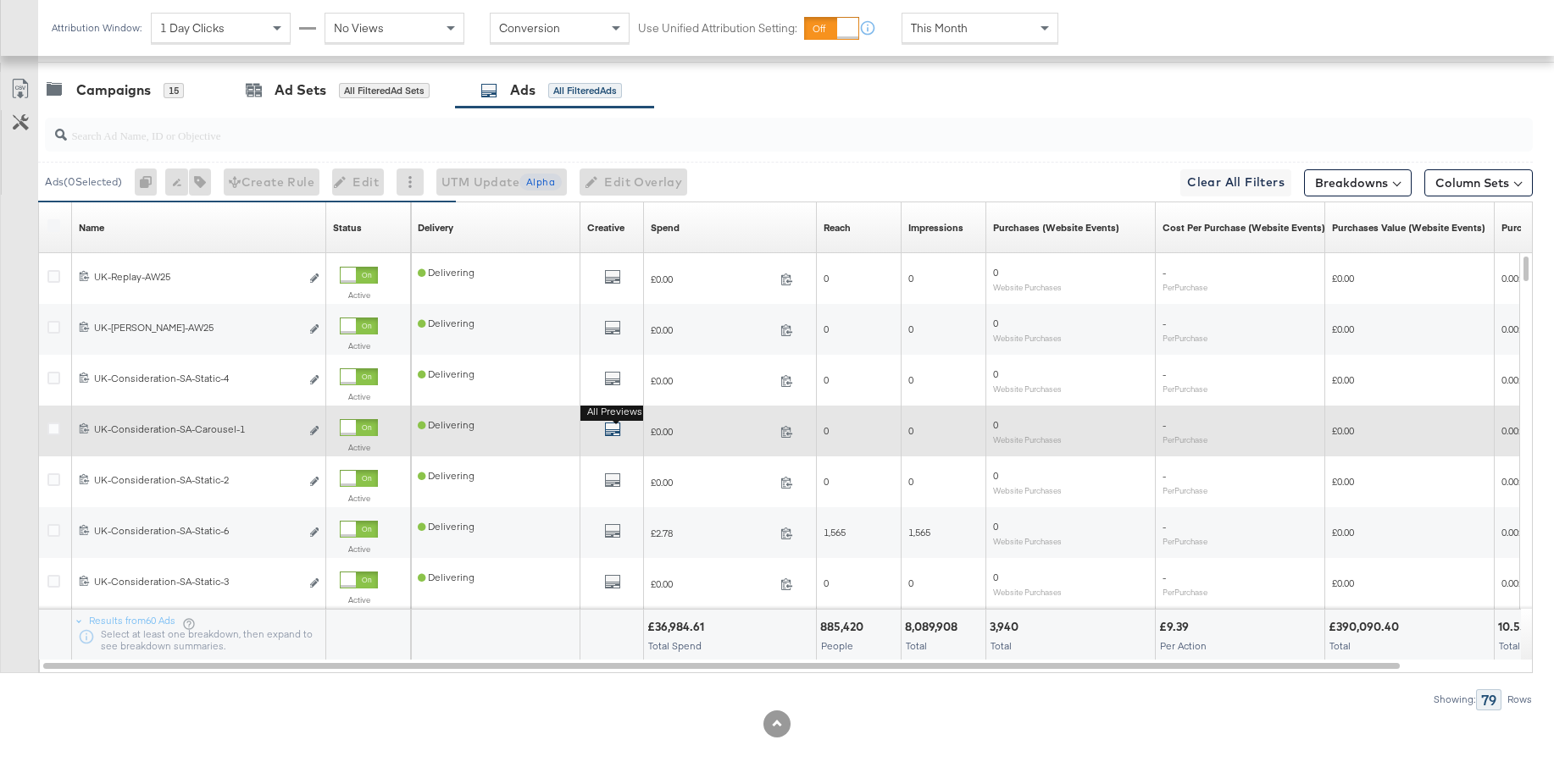
click at [613, 432] on icon "default" at bounding box center [612, 429] width 17 height 17
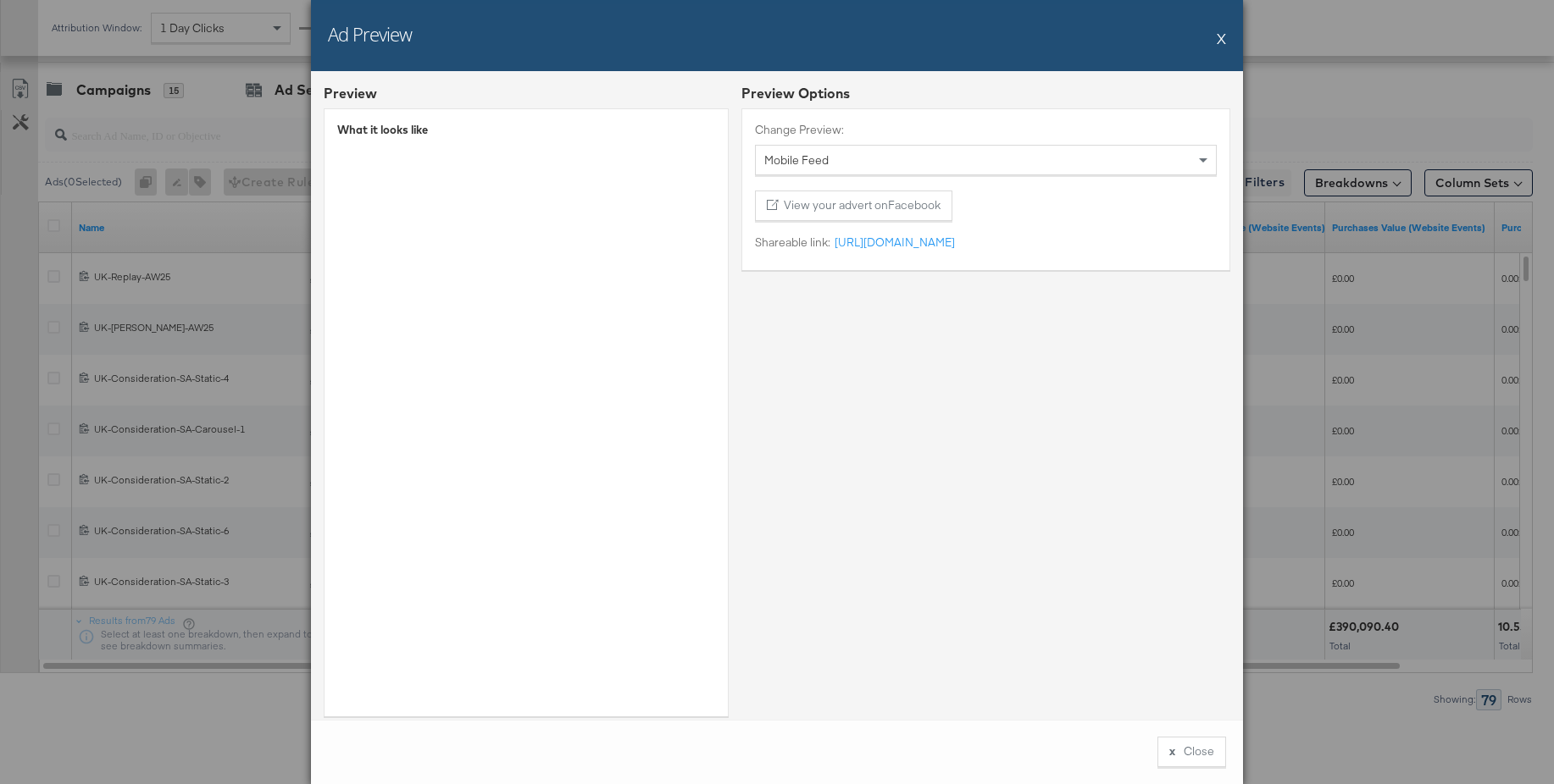
click at [1225, 40] on button "X" at bounding box center [1222, 38] width 9 height 34
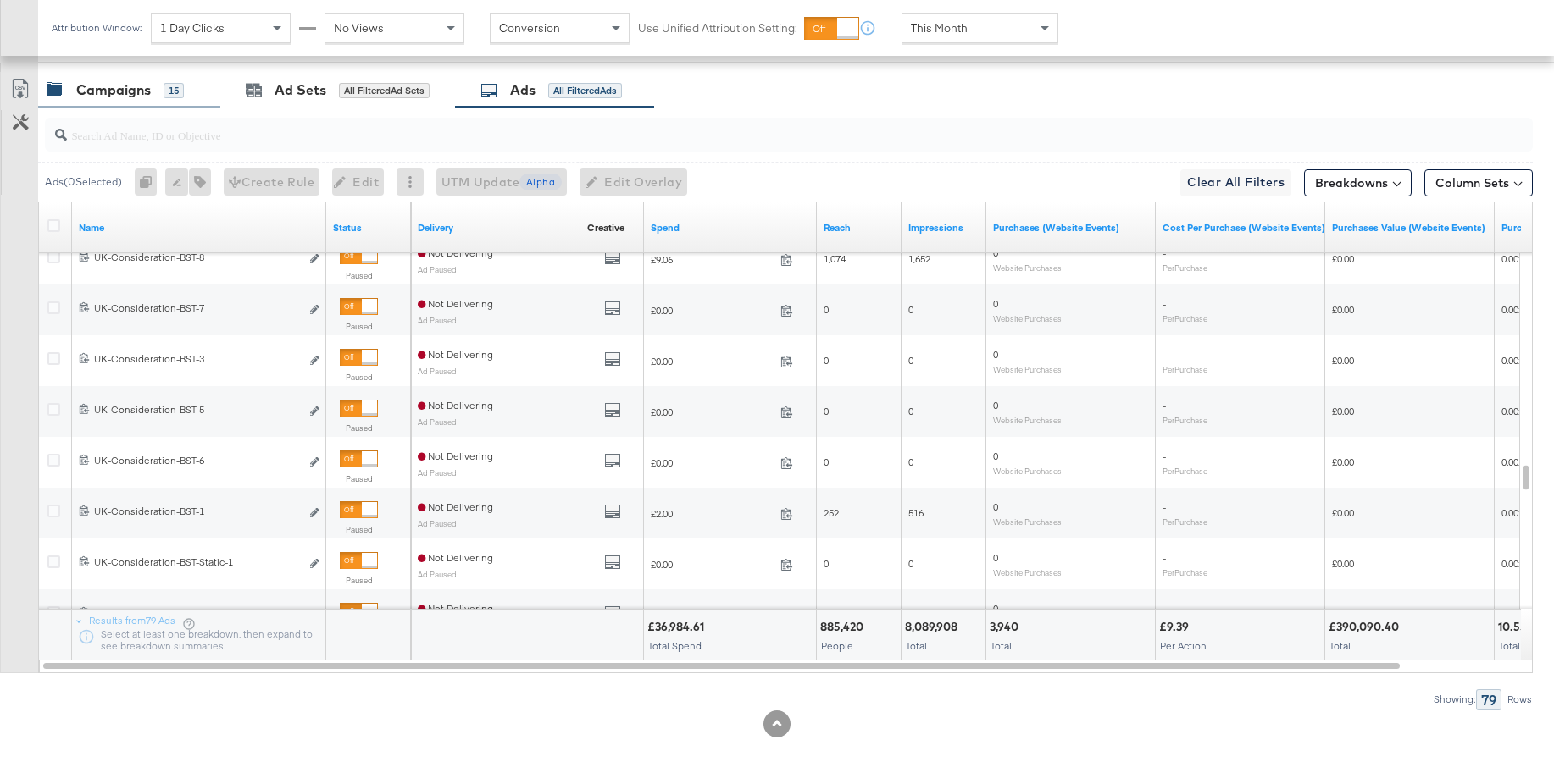
click at [106, 102] on div "Campaigns 15" at bounding box center [129, 91] width 182 height 37
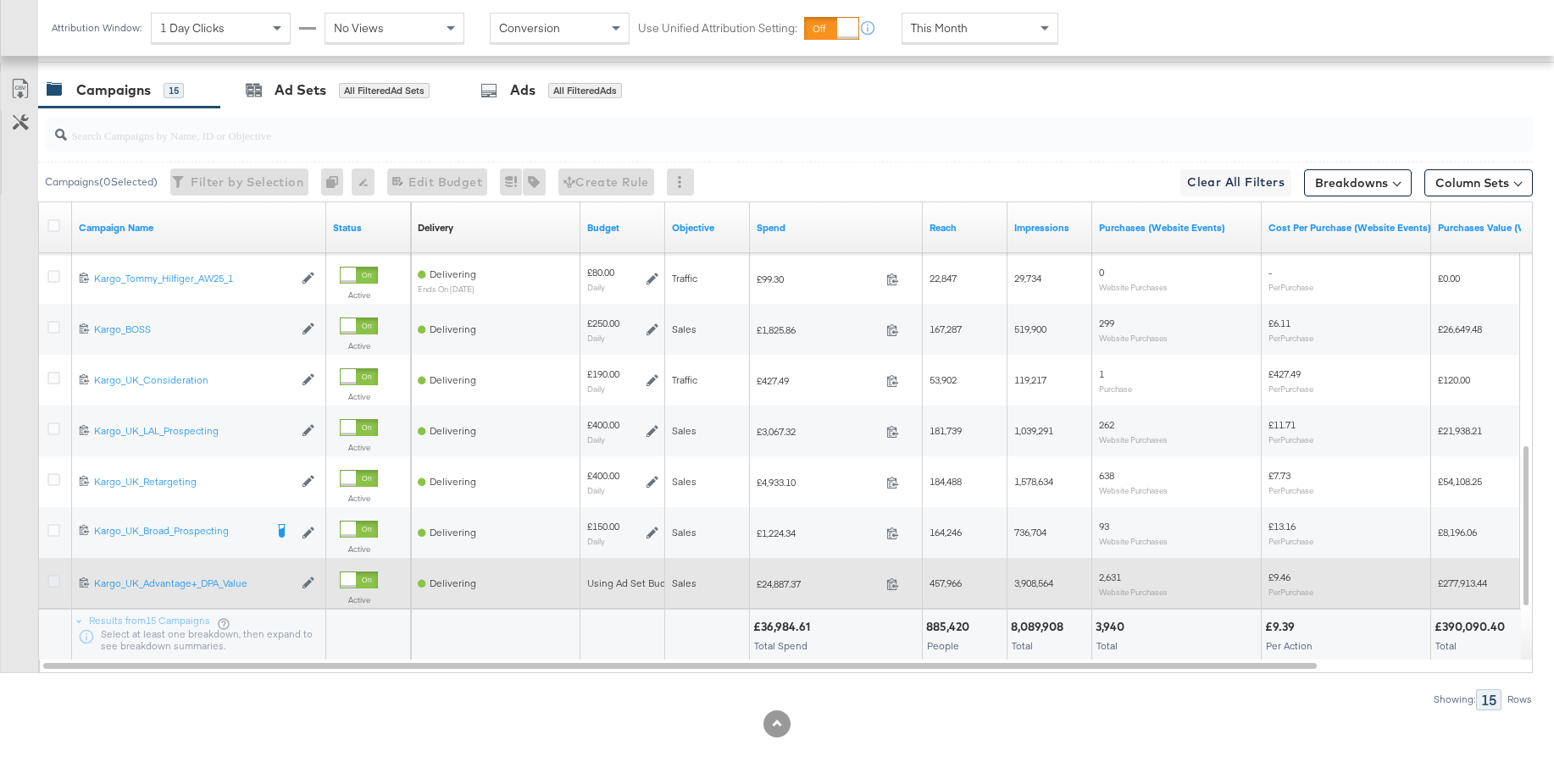
click at [56, 580] on icon at bounding box center [54, 582] width 13 height 13
click at [0, 0] on input "checkbox" at bounding box center [0, 0] width 0 height 0
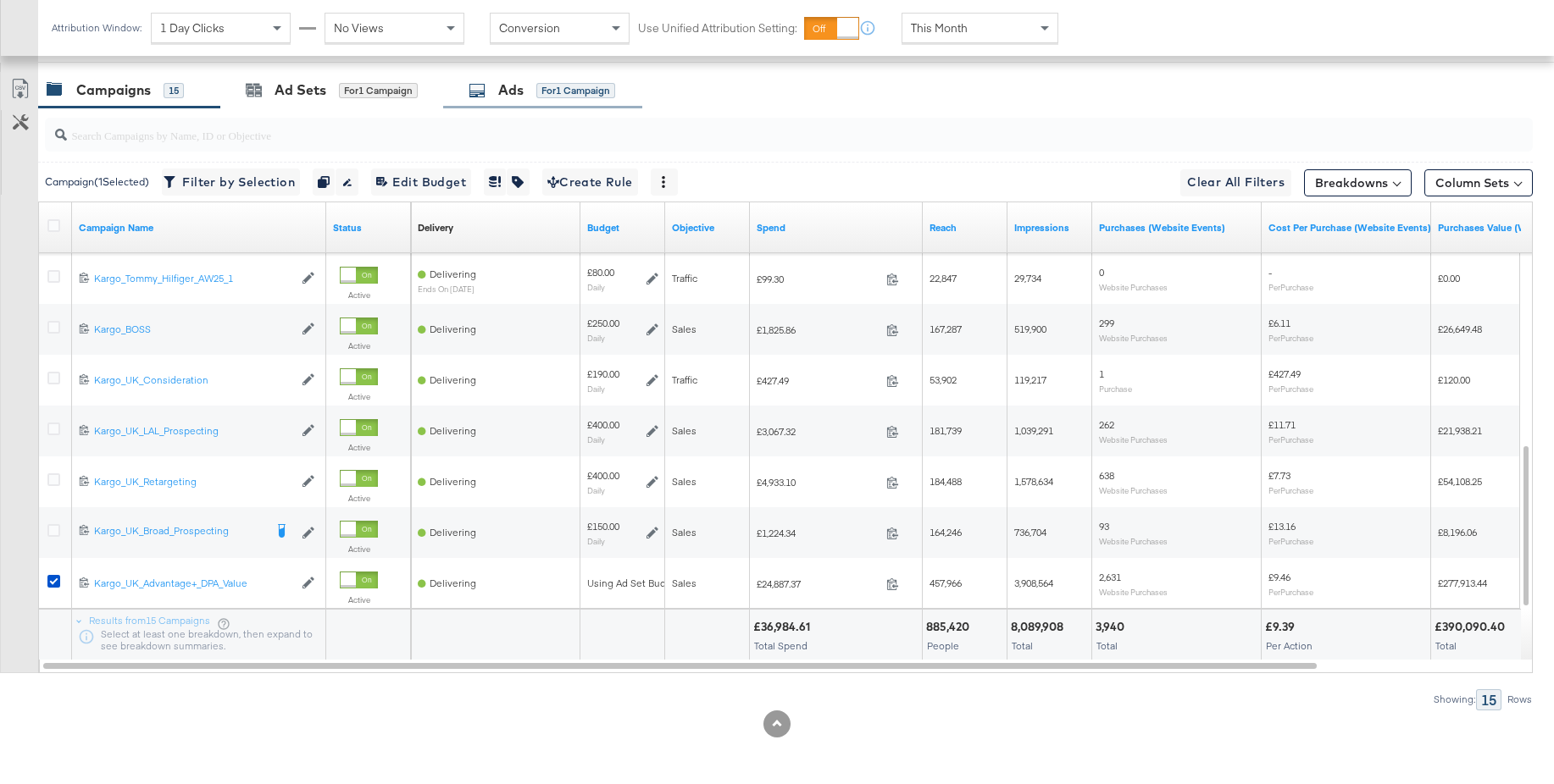
click at [496, 94] on div "Ads for 1 Campaign" at bounding box center [542, 90] width 146 height 19
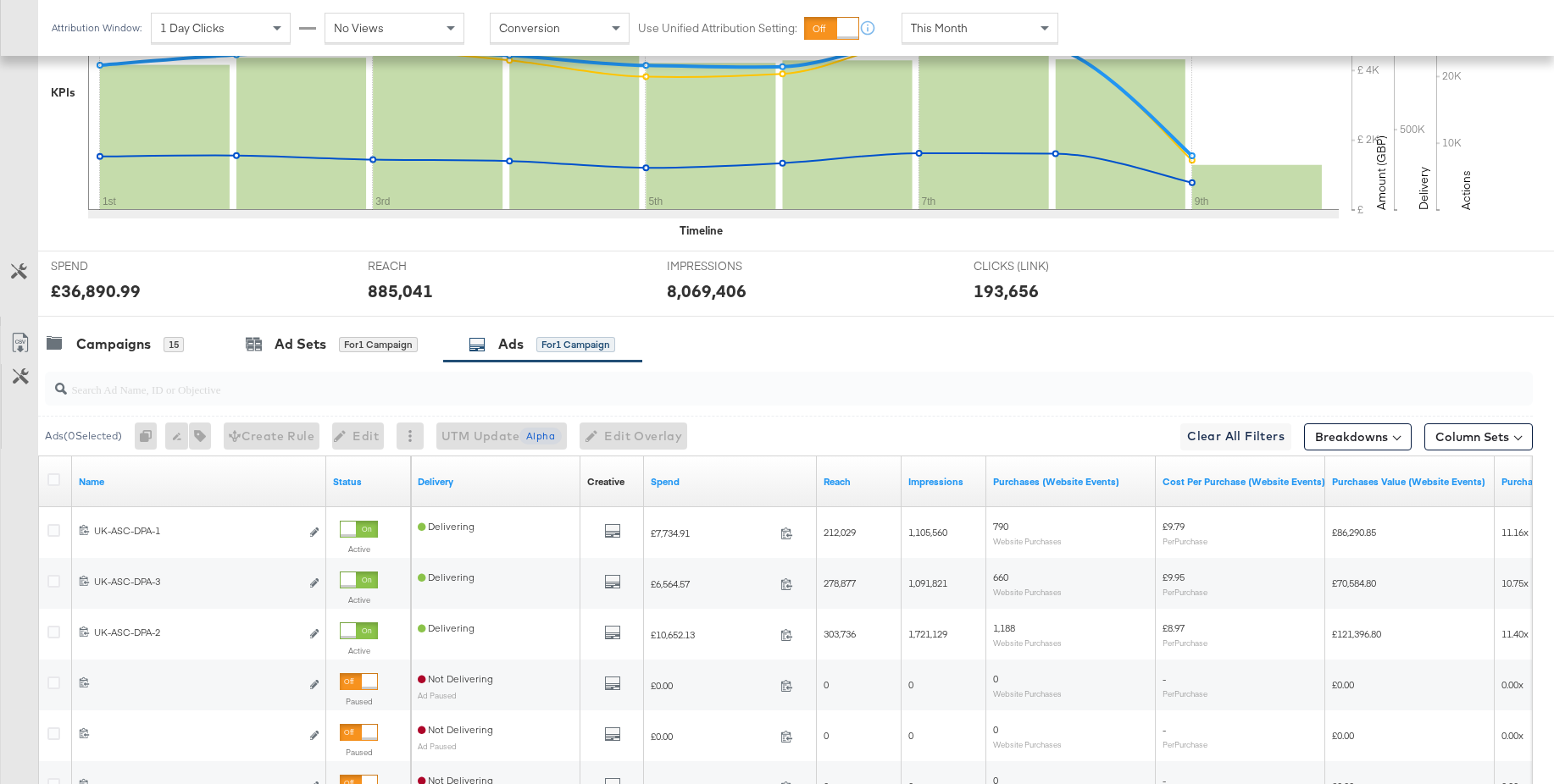
scroll to position [729, 0]
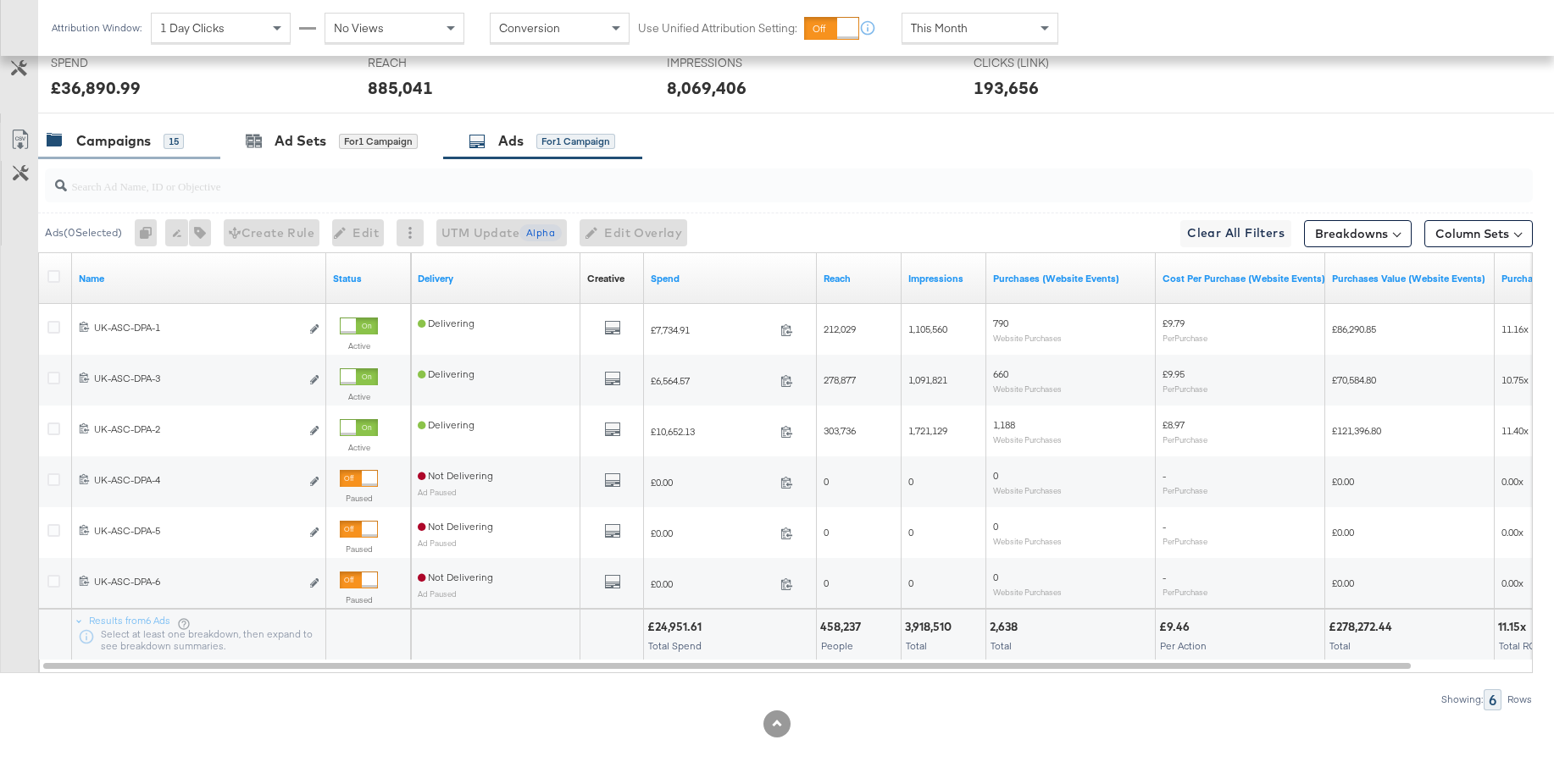
click at [115, 134] on div "Campaigns" at bounding box center [113, 141] width 74 height 19
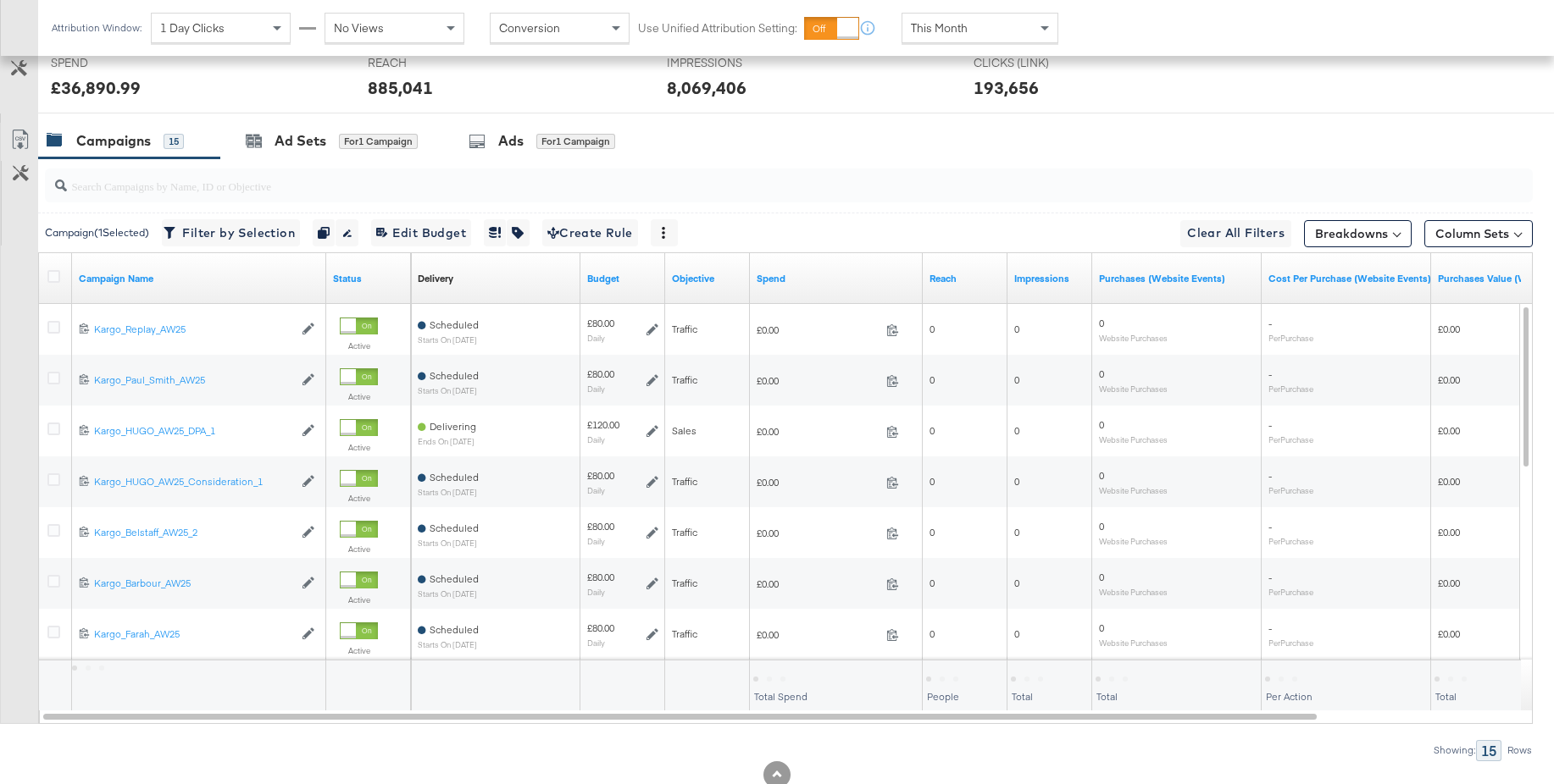
scroll to position [780, 0]
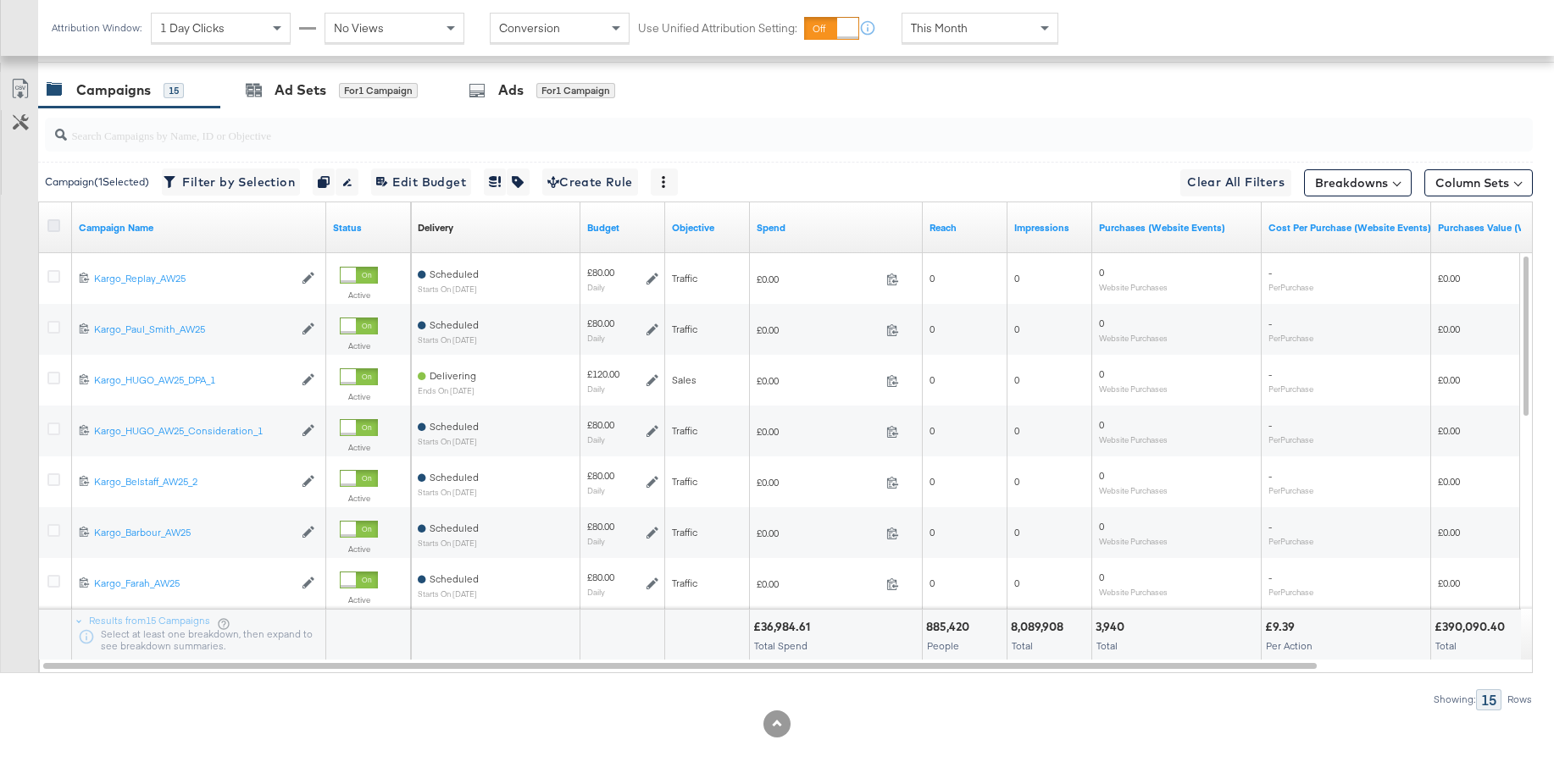
click at [53, 226] on icon at bounding box center [54, 226] width 13 height 13
click at [0, 0] on input "checkbox" at bounding box center [0, 0] width 0 height 0
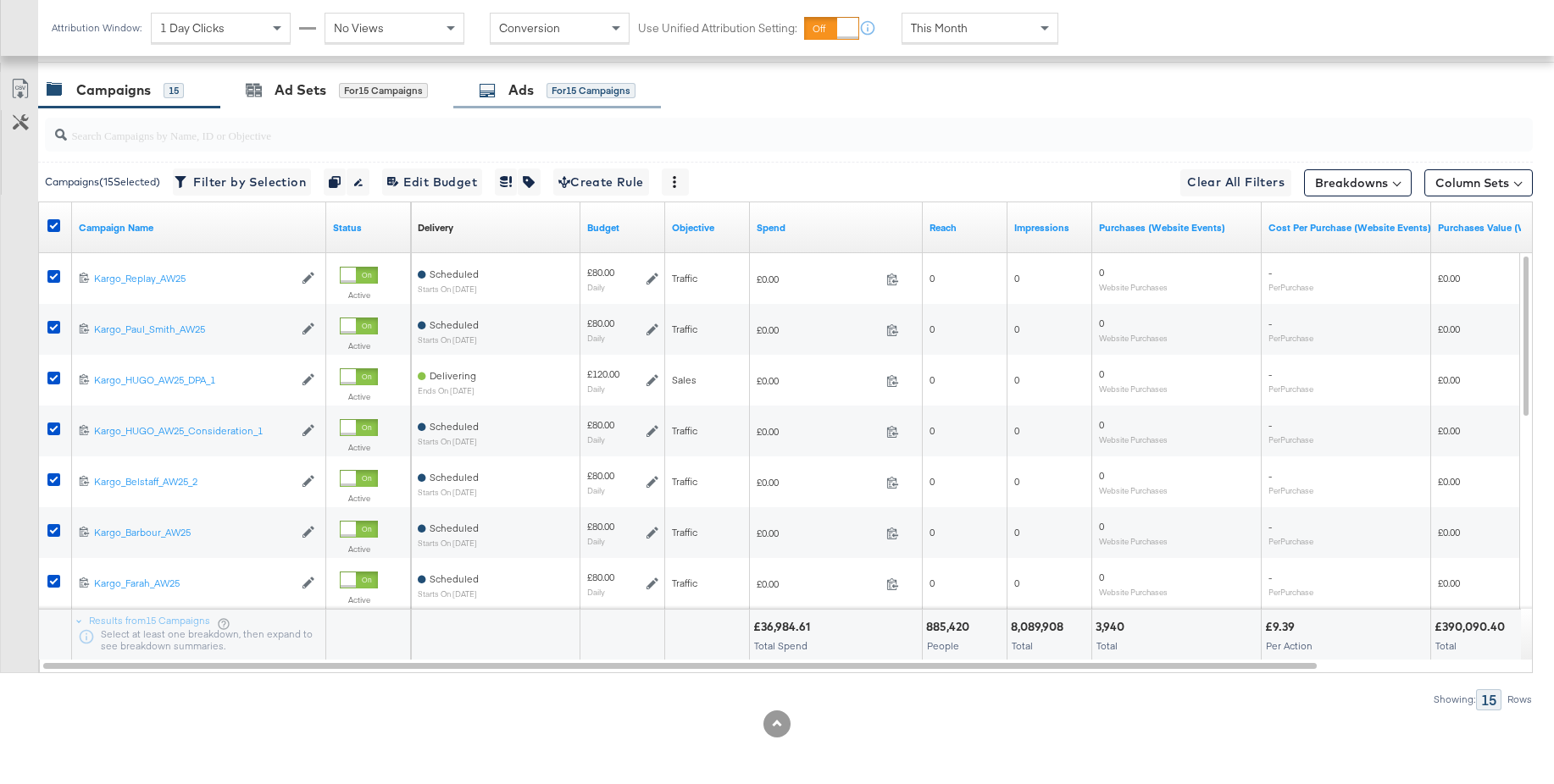
click at [521, 92] on div "Ads" at bounding box center [522, 90] width 26 height 19
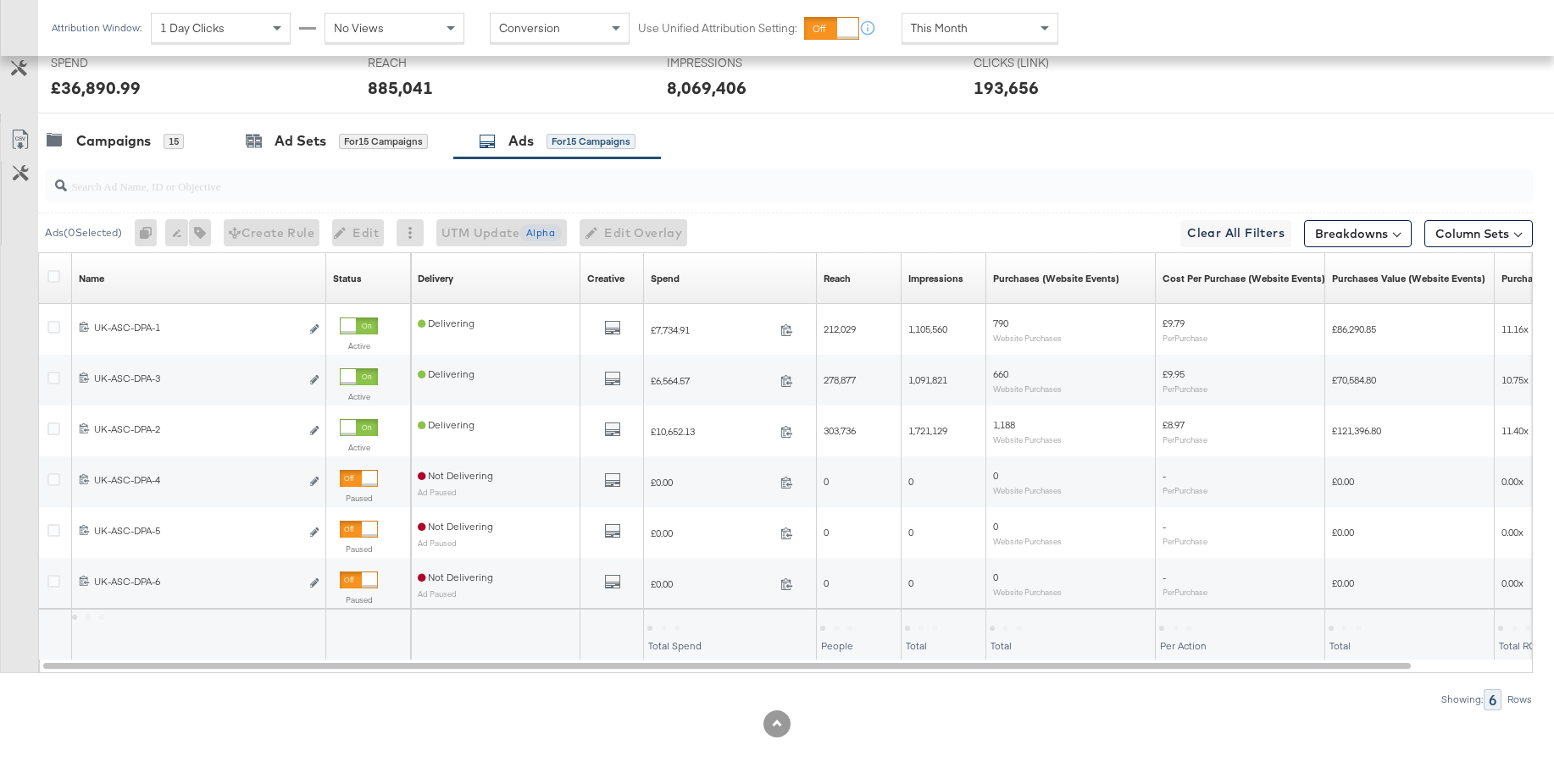
scroll to position [526, 0]
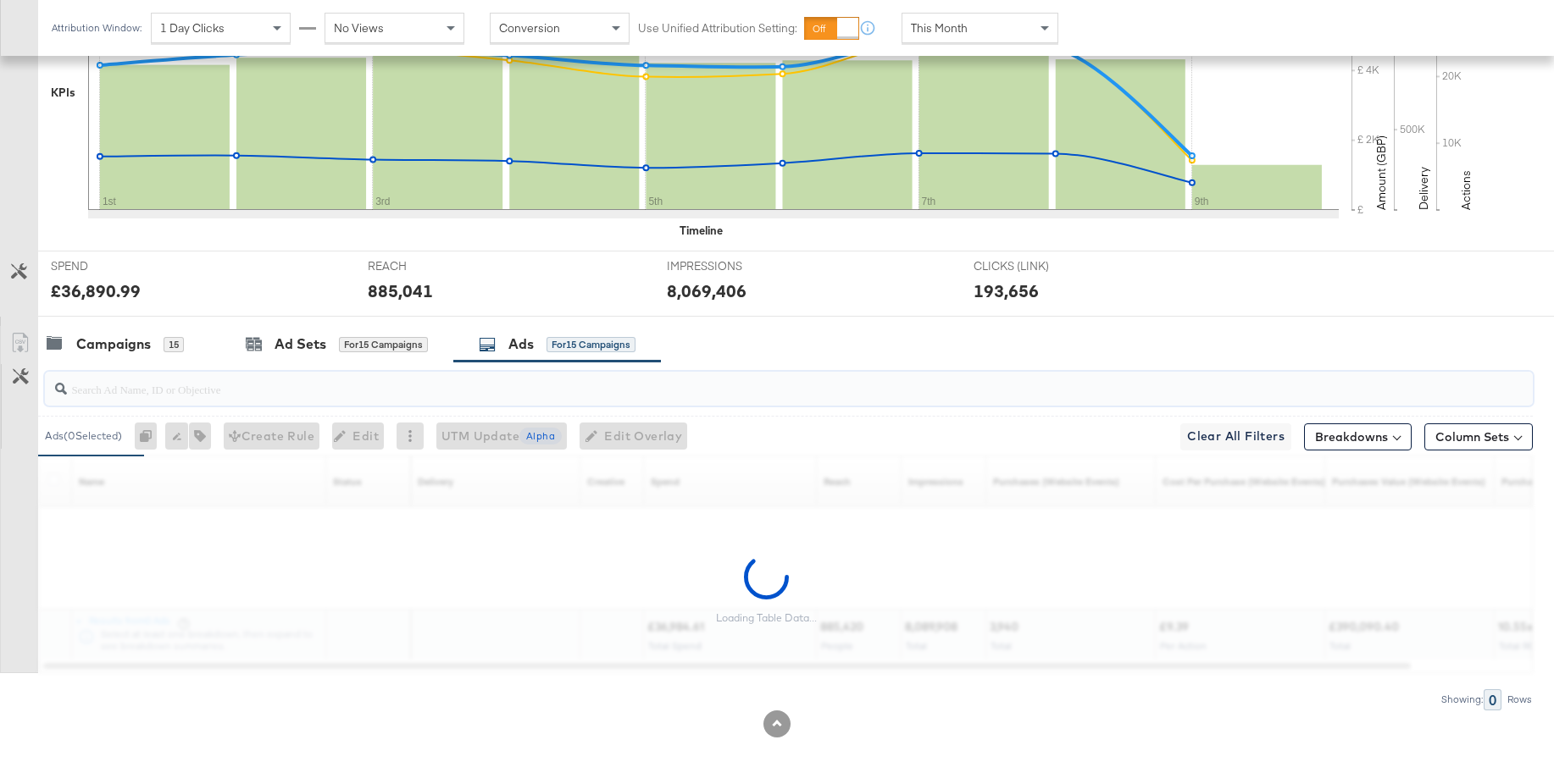
click at [148, 392] on input "search" at bounding box center [732, 382] width 1331 height 33
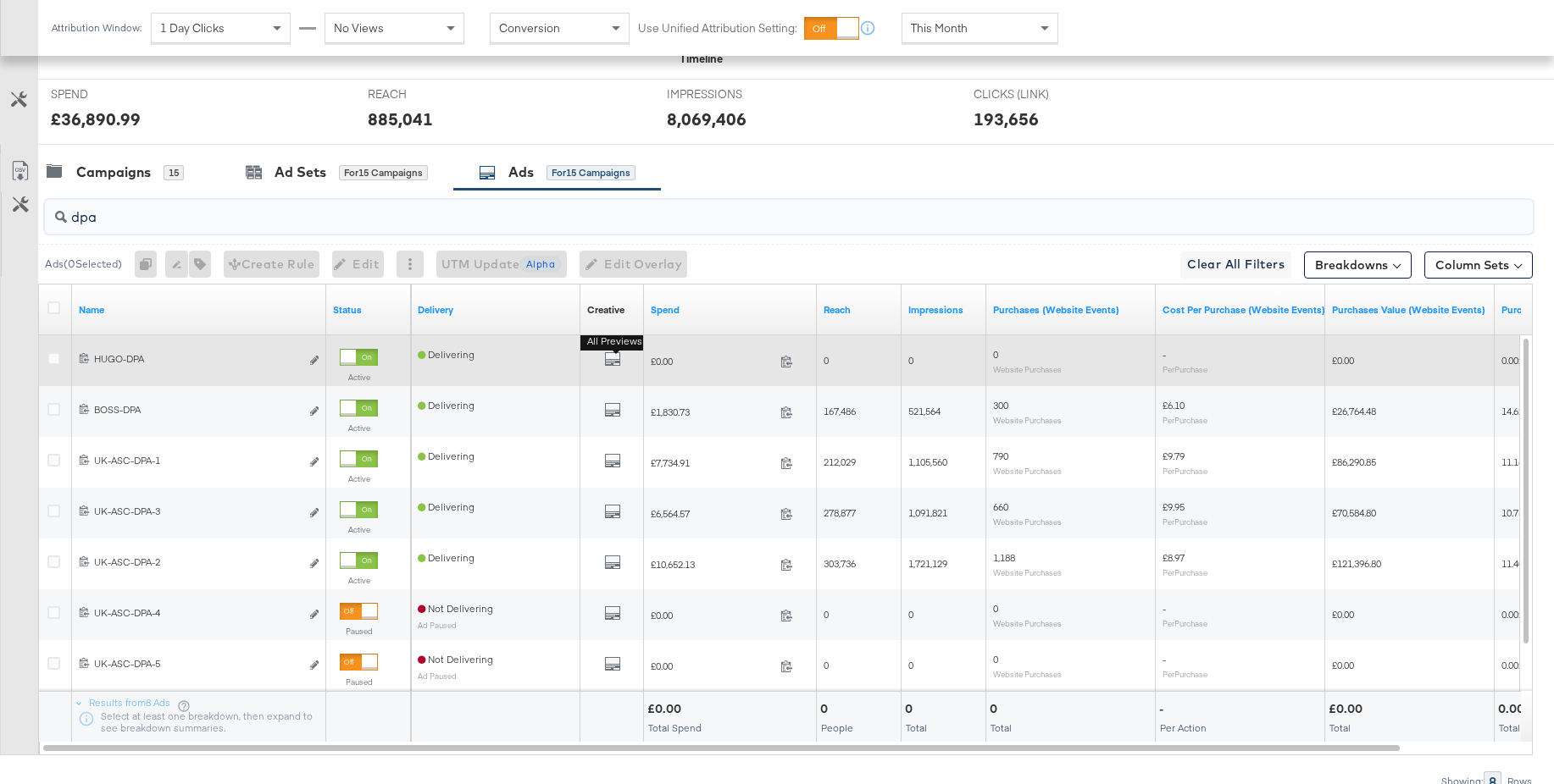
scroll to position [701, 0]
type input "dpa"
click at [611, 361] on icon "default" at bounding box center [612, 357] width 17 height 17
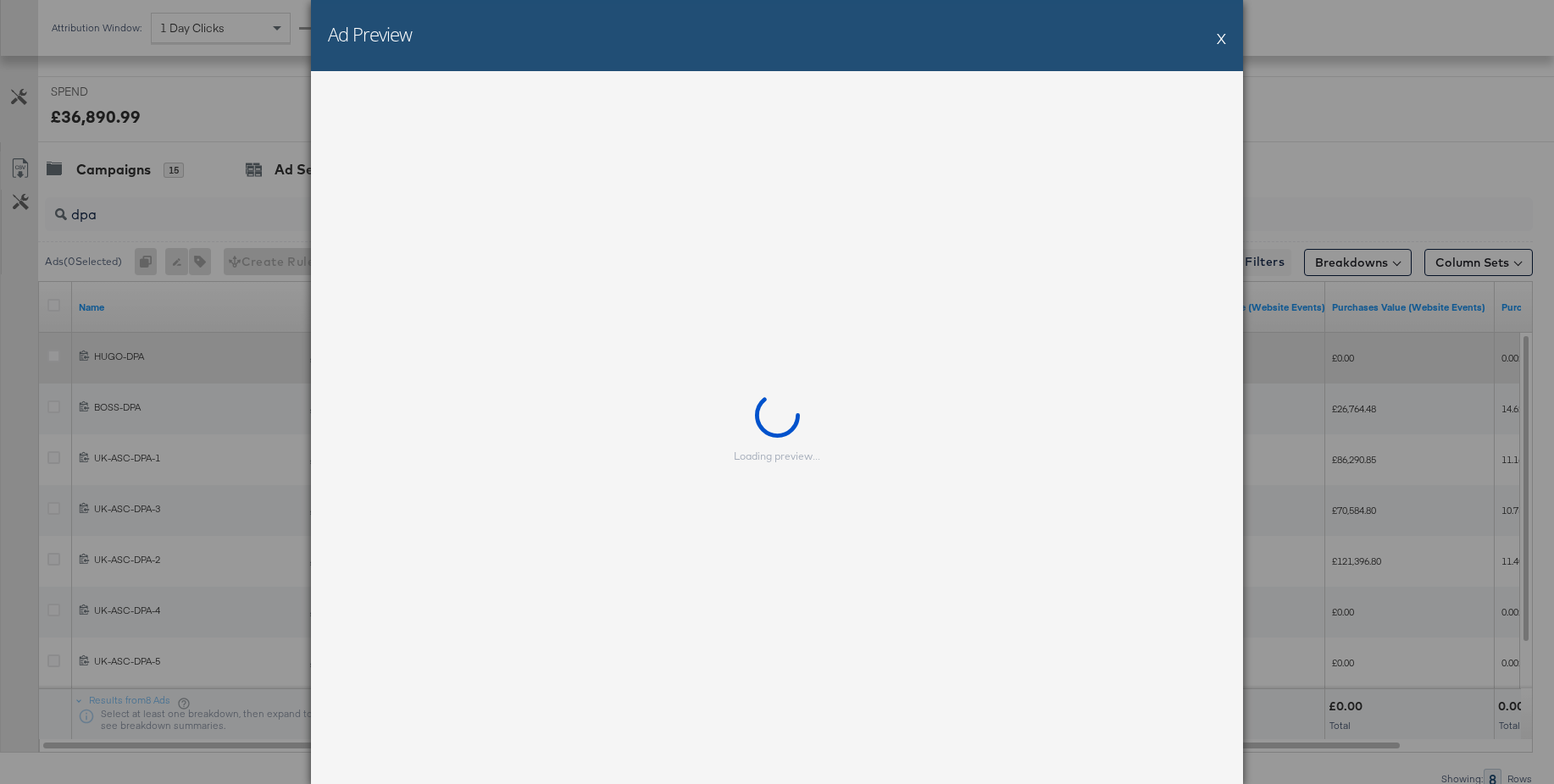
scroll to position [702, 0]
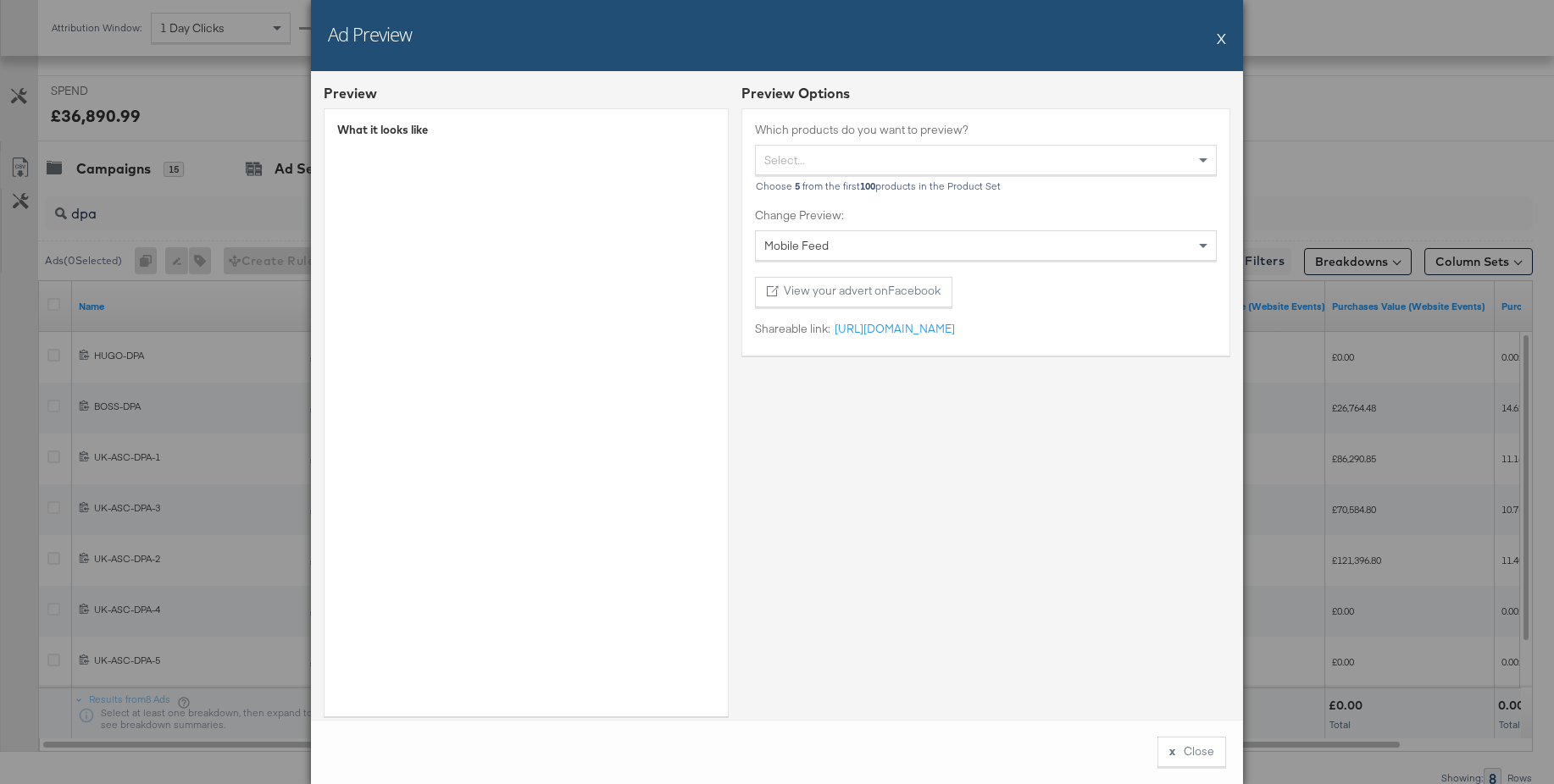
click at [1225, 38] on button "X" at bounding box center [1222, 38] width 9 height 34
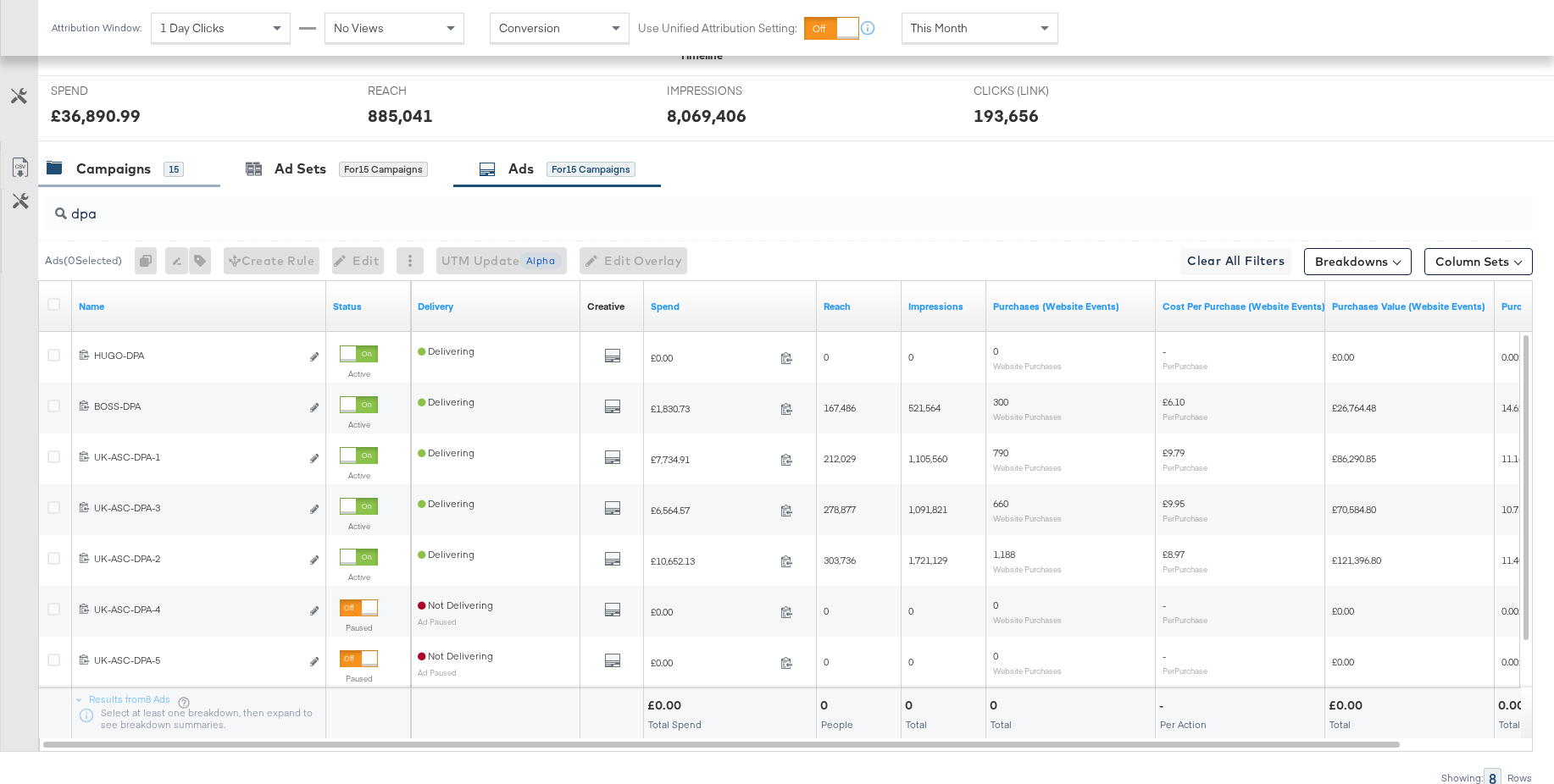
click at [114, 178] on div "Campaigns 15" at bounding box center [129, 169] width 182 height 37
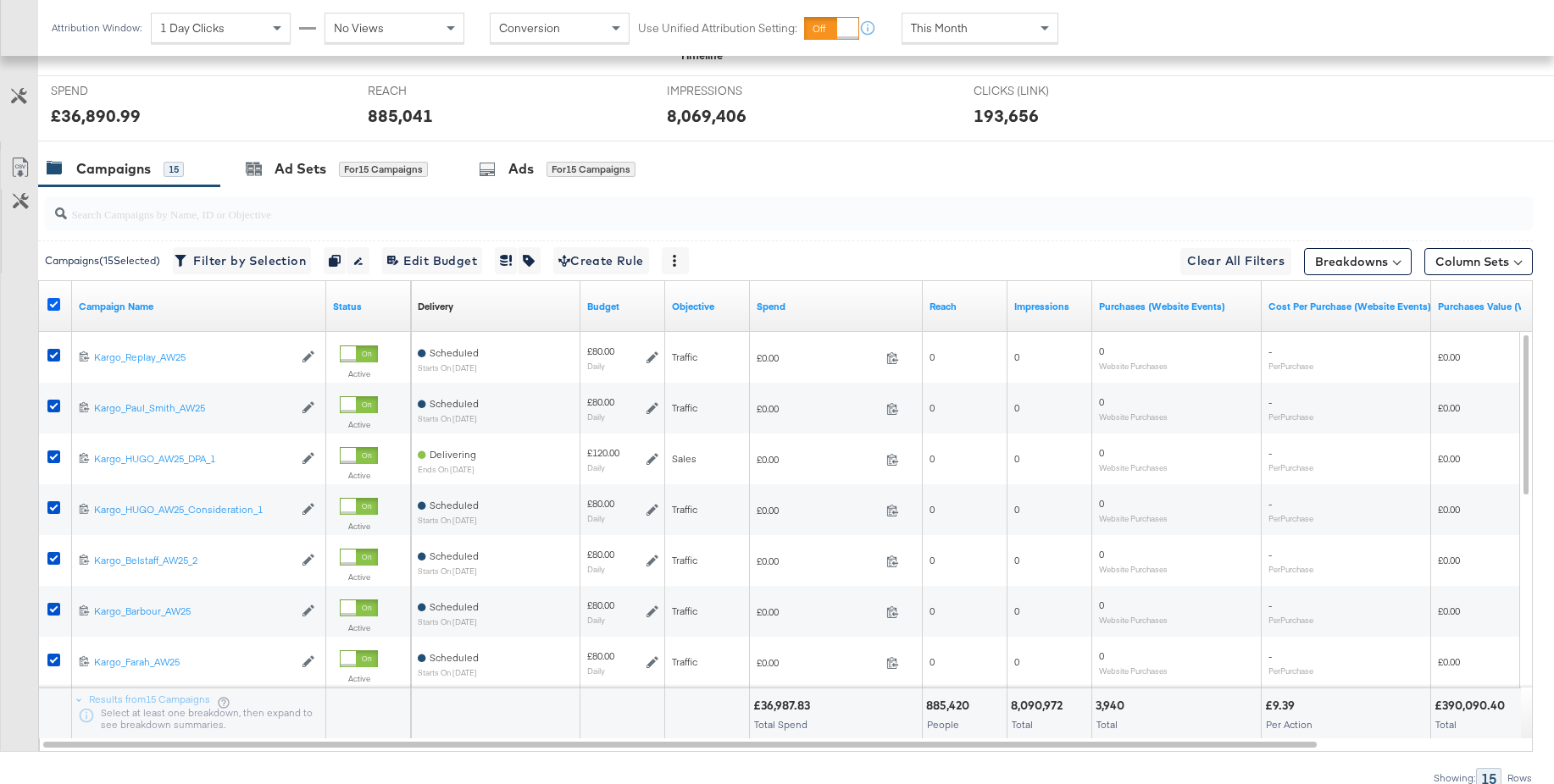
click at [50, 303] on icon at bounding box center [54, 305] width 13 height 13
click at [0, 0] on input "checkbox" at bounding box center [0, 0] width 0 height 0
drag, startPoint x: 53, startPoint y: 356, endPoint x: 386, endPoint y: 317, distance: 335.3
click at [54, 356] on icon at bounding box center [54, 355] width 13 height 13
click at [0, 0] on input "checkbox" at bounding box center [0, 0] width 0 height 0
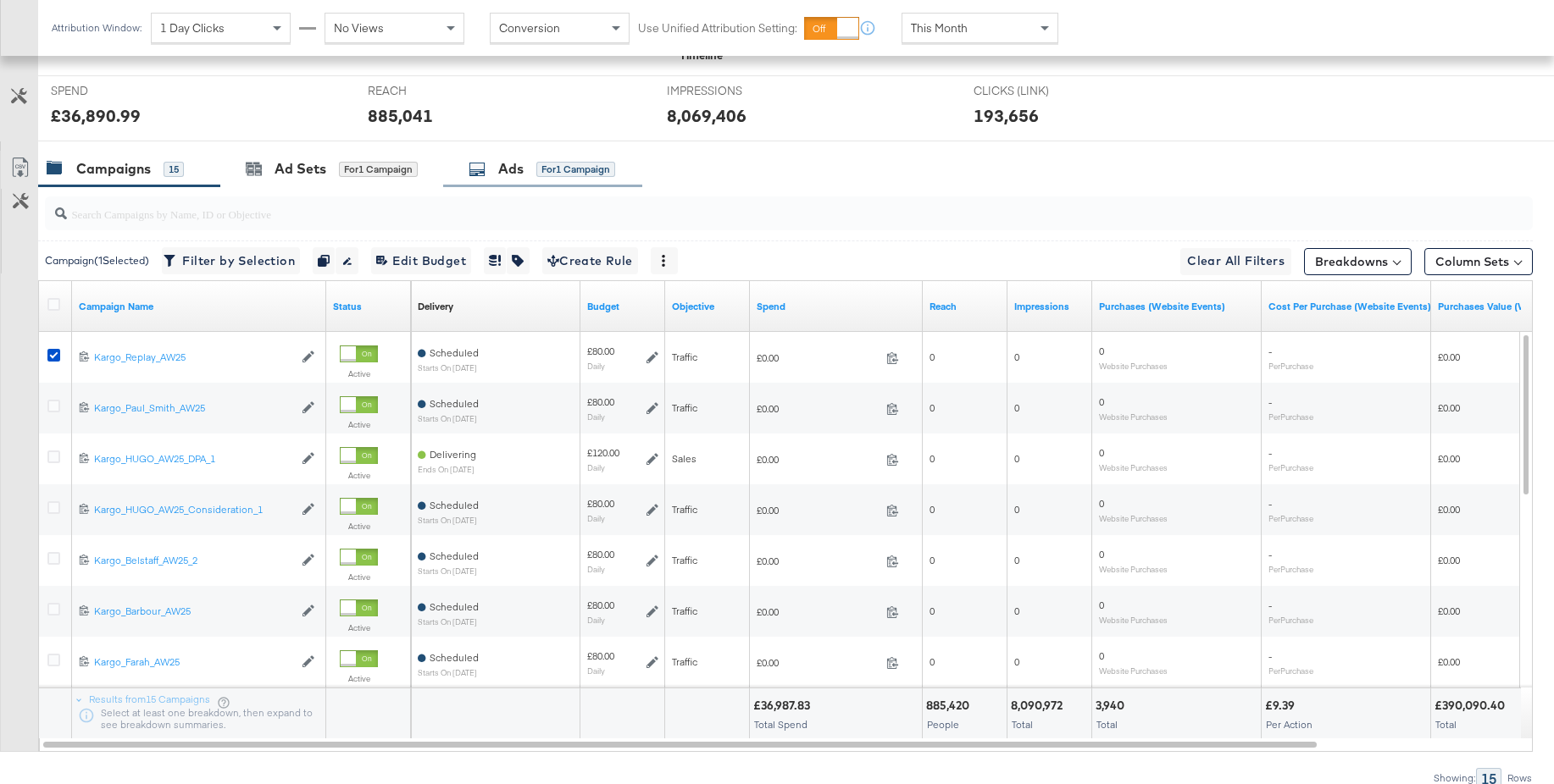
click at [515, 173] on div "Ads" at bounding box center [511, 168] width 26 height 19
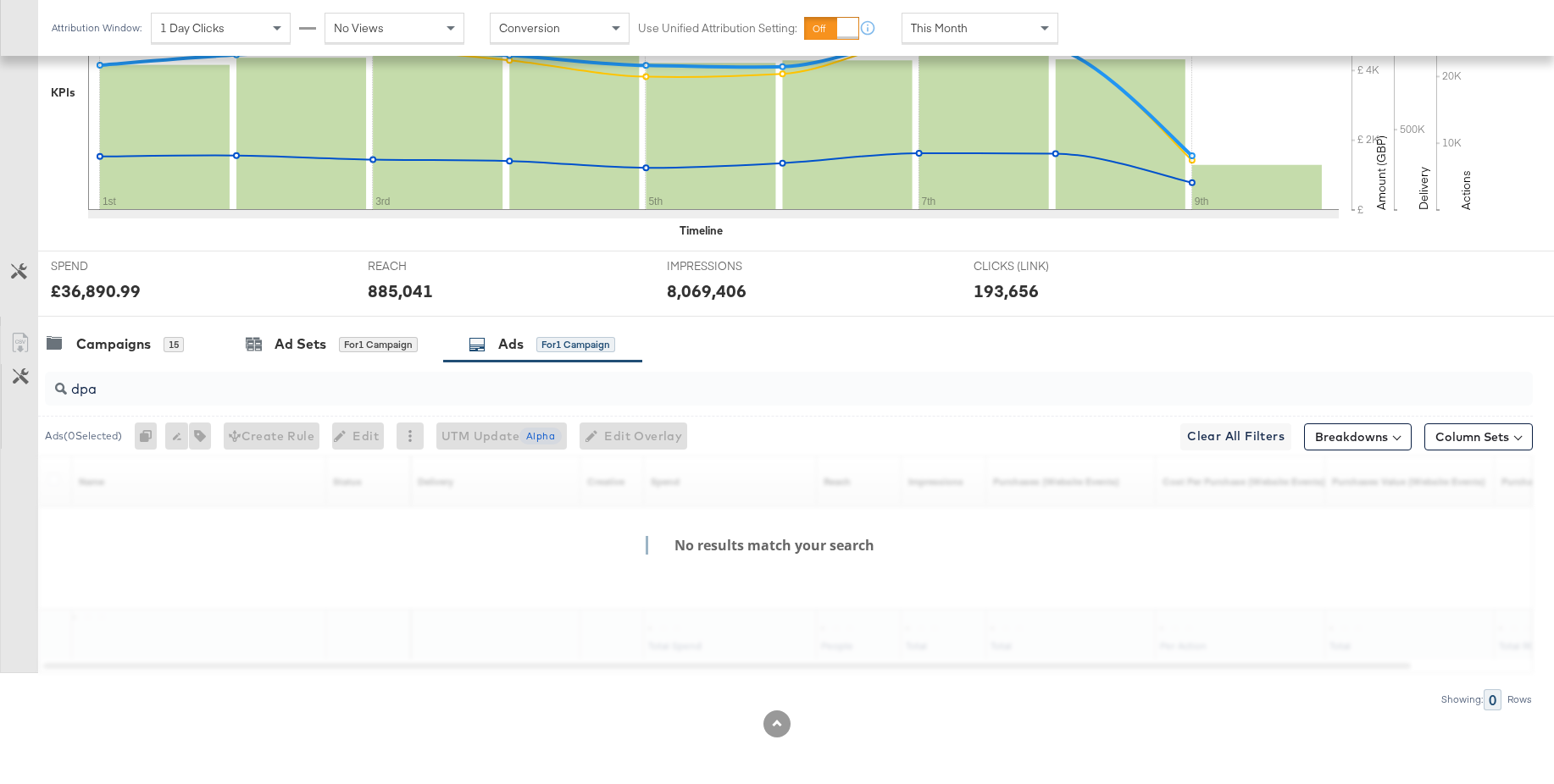
scroll to position [526, 0]
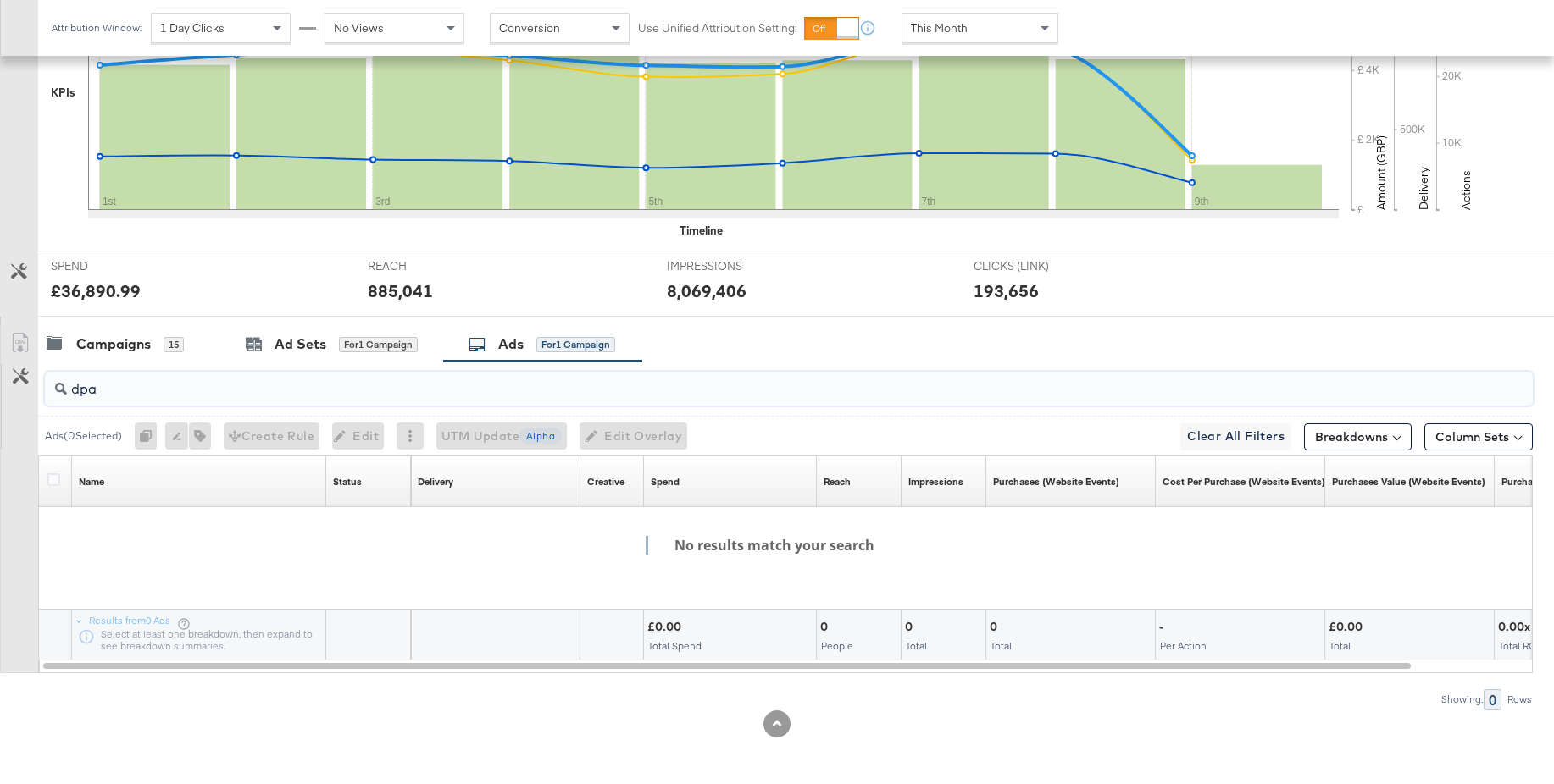
drag, startPoint x: 119, startPoint y: 394, endPoint x: 61, endPoint y: 388, distance: 58.3
click at [61, 388] on div "dpa" at bounding box center [789, 388] width 1488 height 34
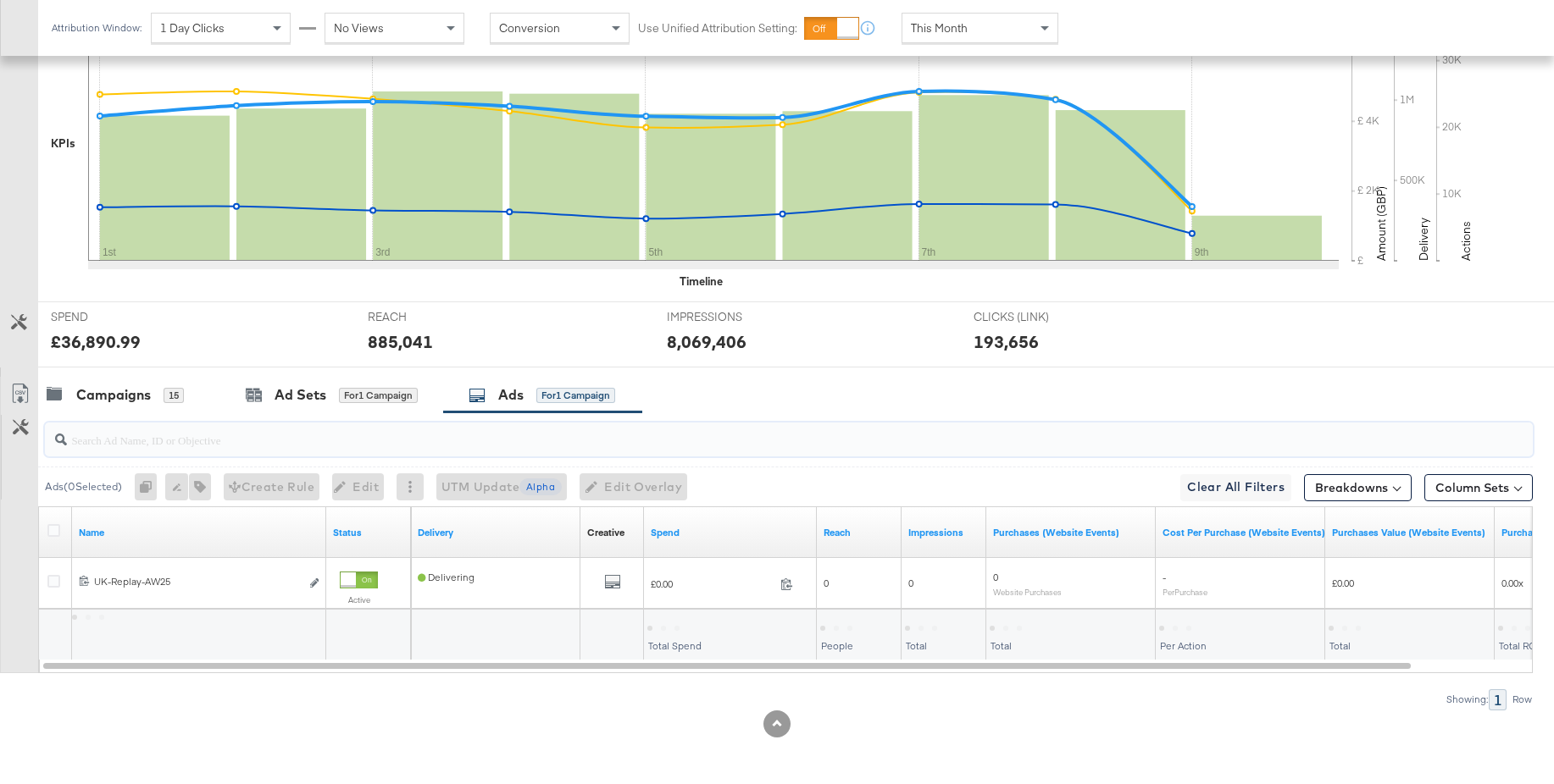
scroll to position [475, 0]
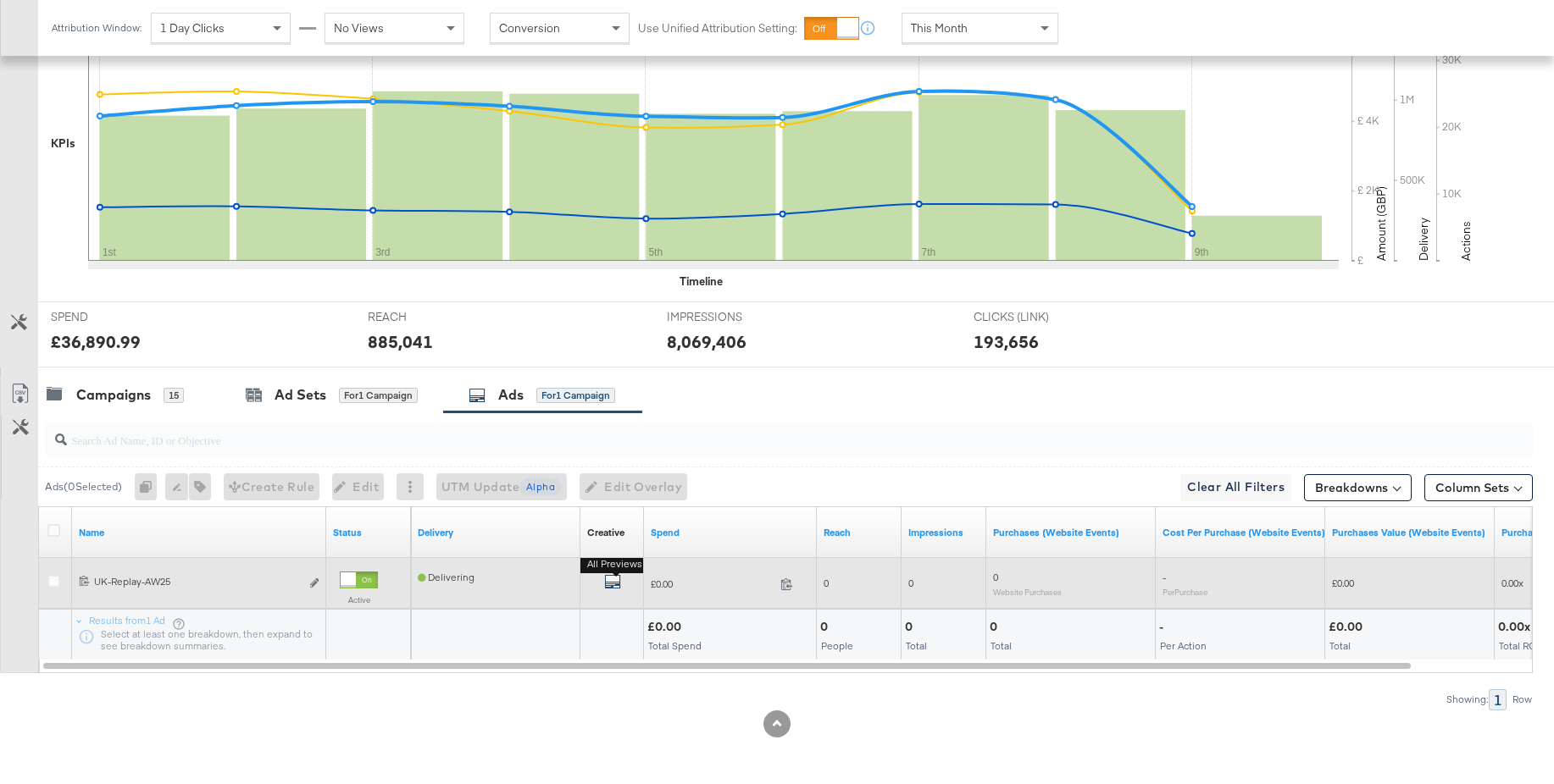
click at [607, 577] on icon "default" at bounding box center [612, 582] width 17 height 17
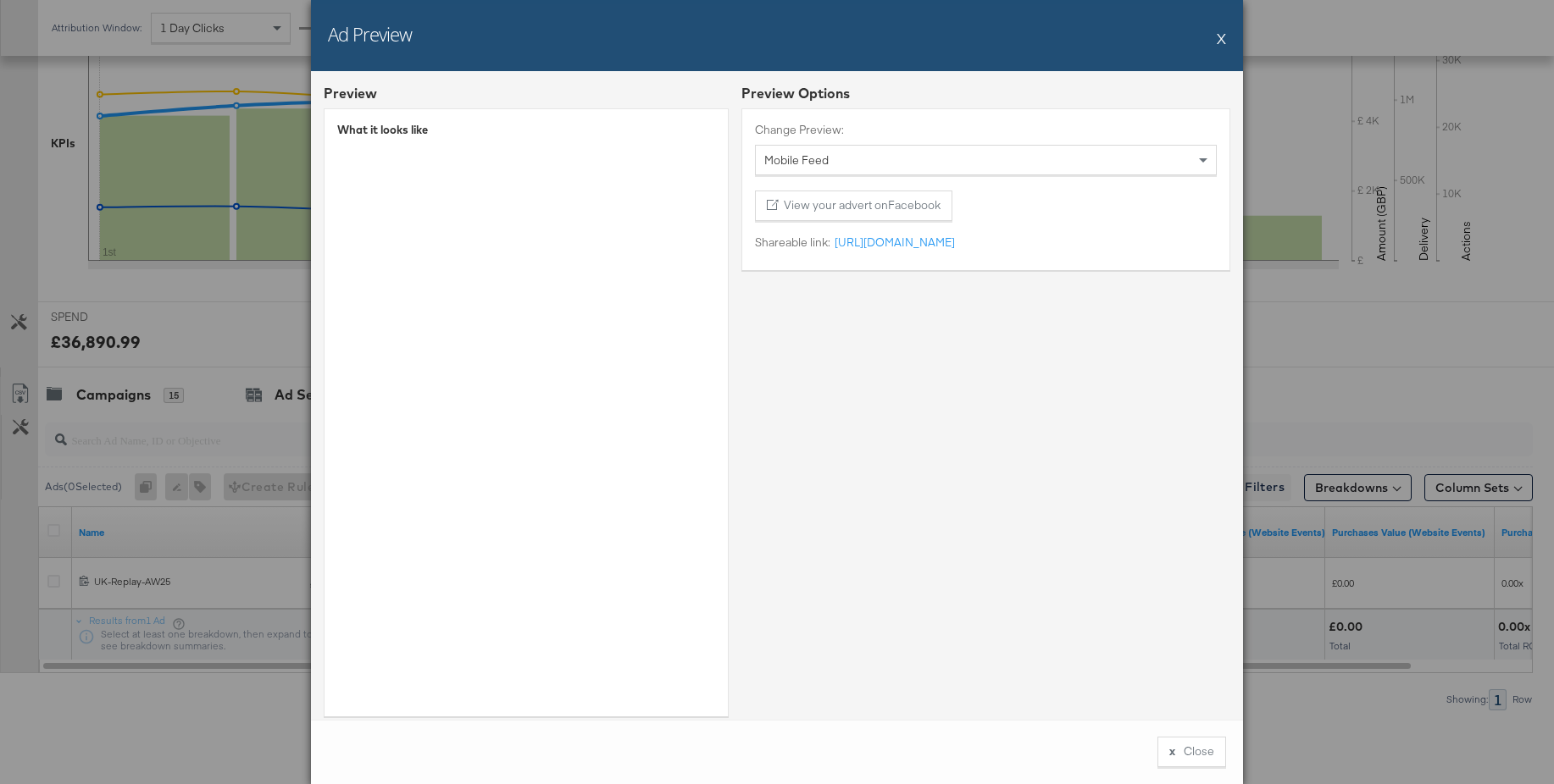
click at [1223, 39] on button "X" at bounding box center [1222, 38] width 9 height 34
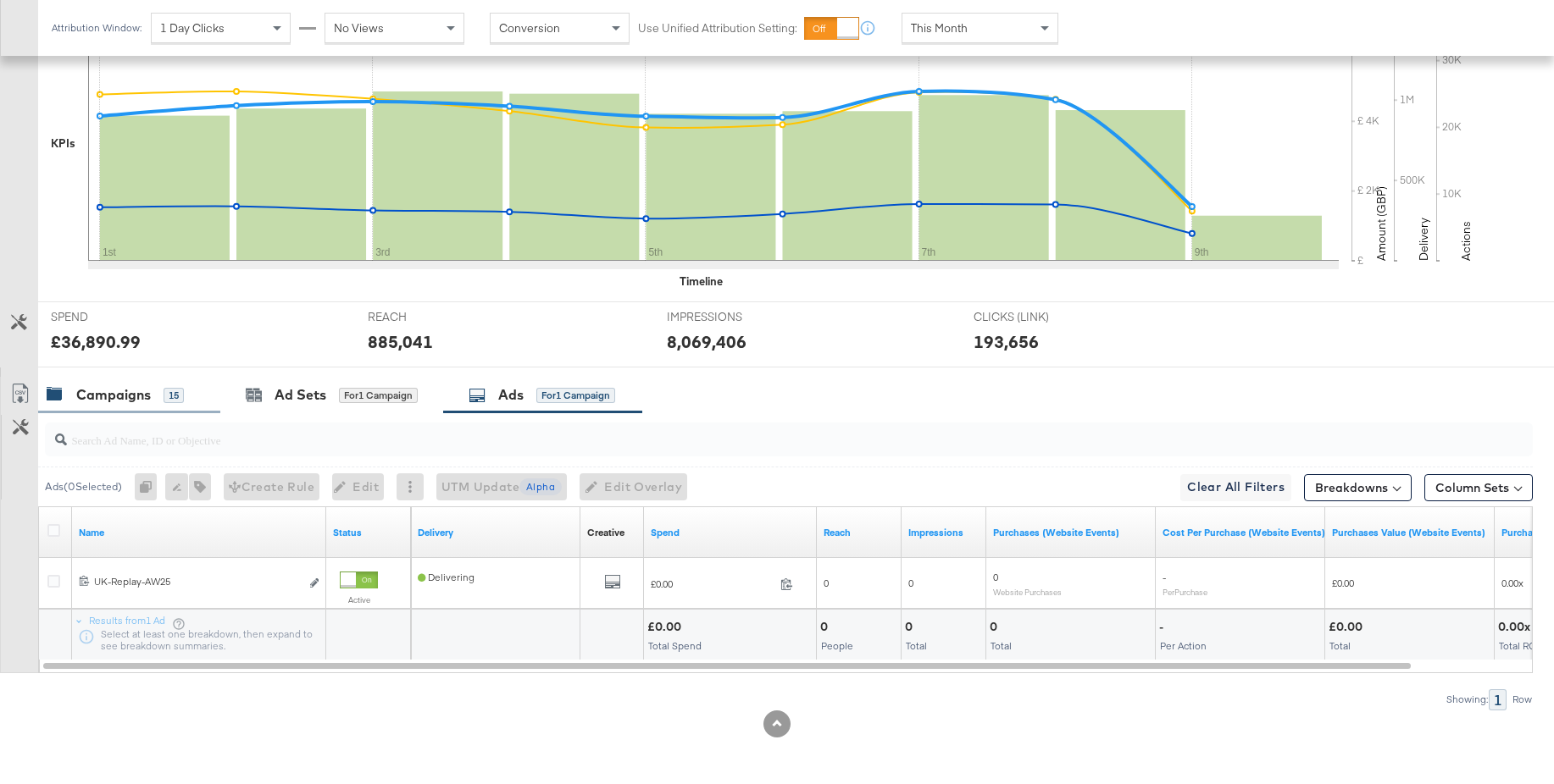
click at [116, 392] on div "Campaigns" at bounding box center [113, 394] width 74 height 19
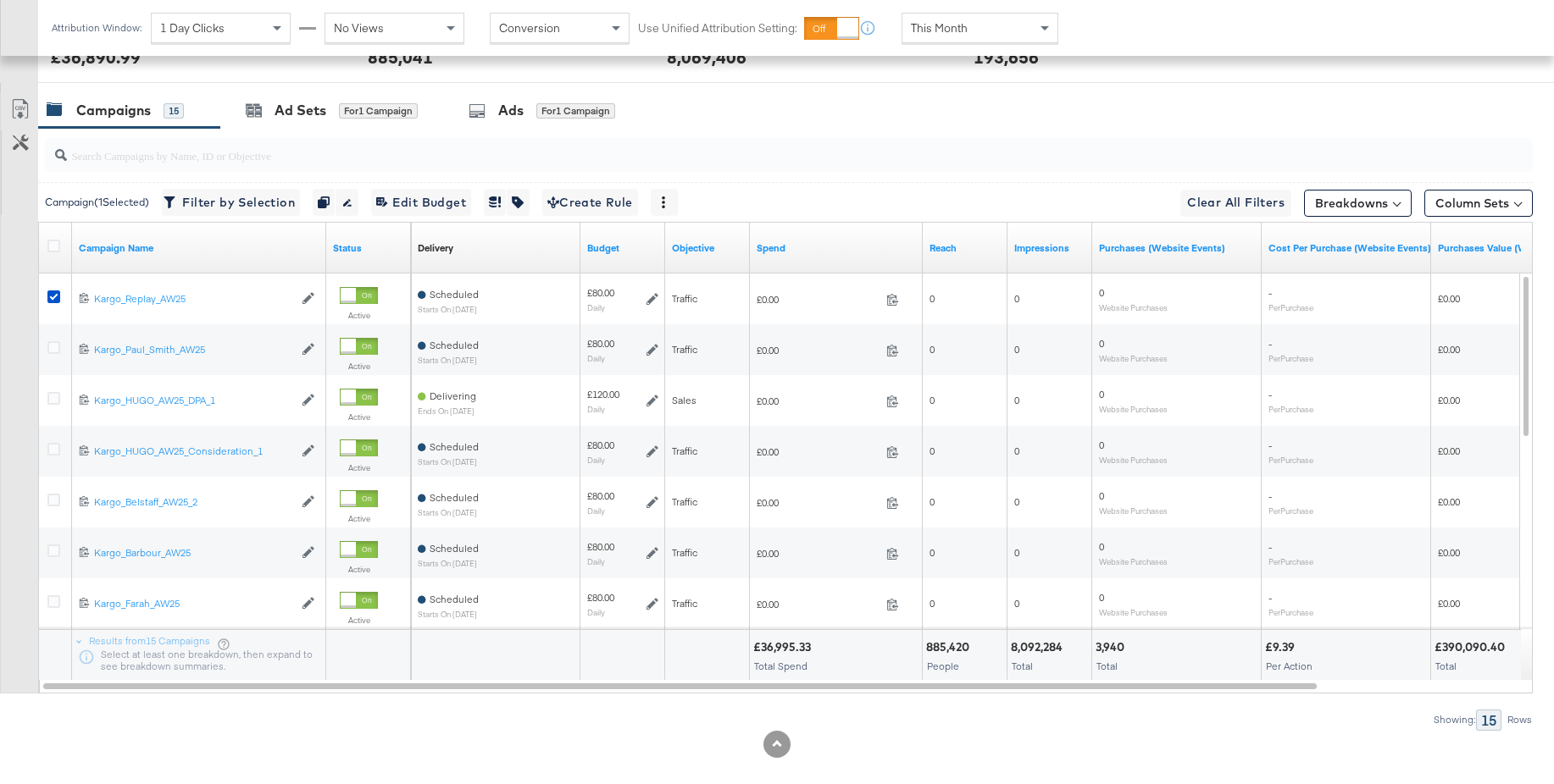
scroll to position [780, 0]
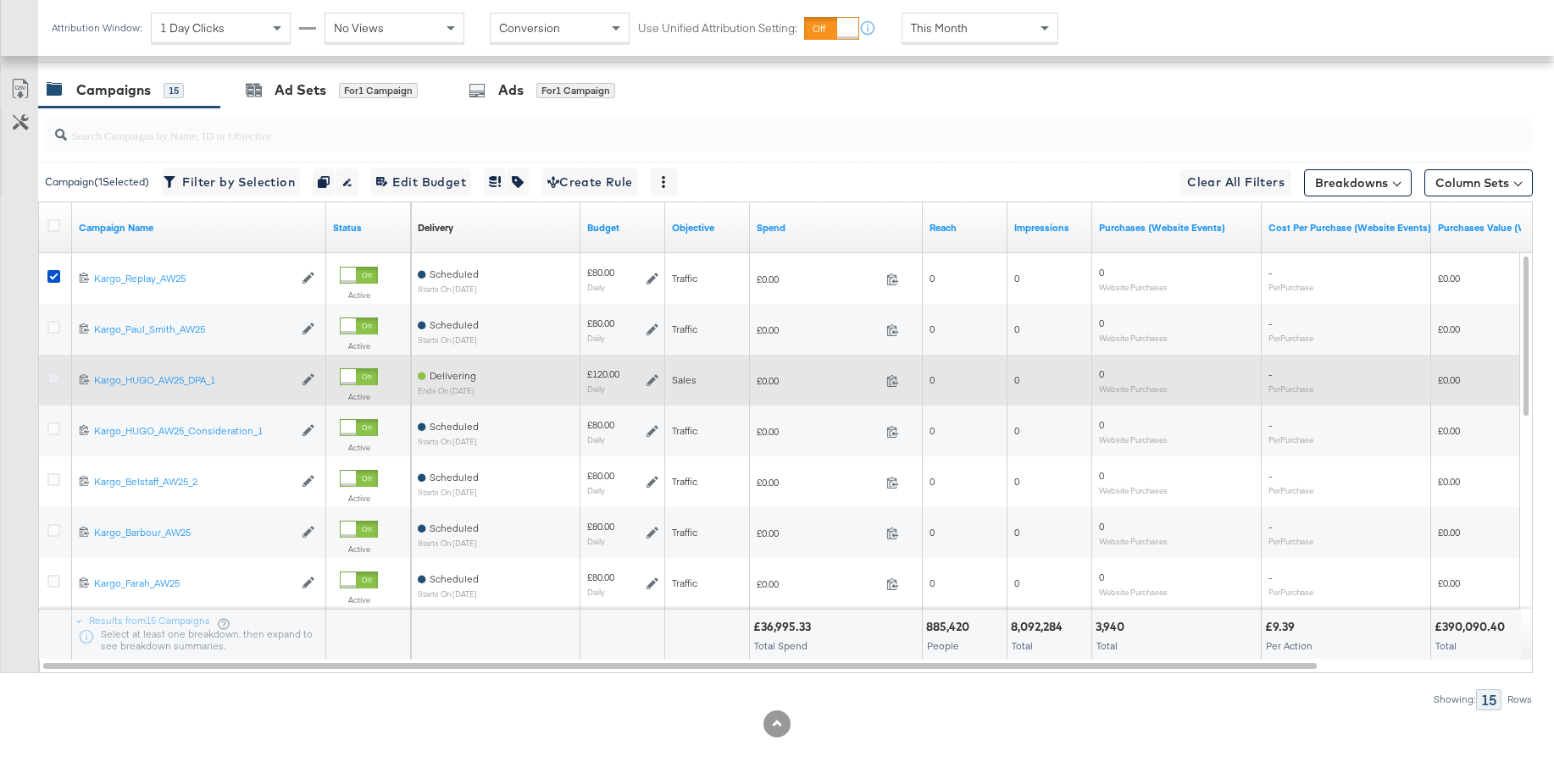
click at [52, 381] on icon at bounding box center [54, 378] width 13 height 13
click at [0, 0] on input "checkbox" at bounding box center [0, 0] width 0 height 0
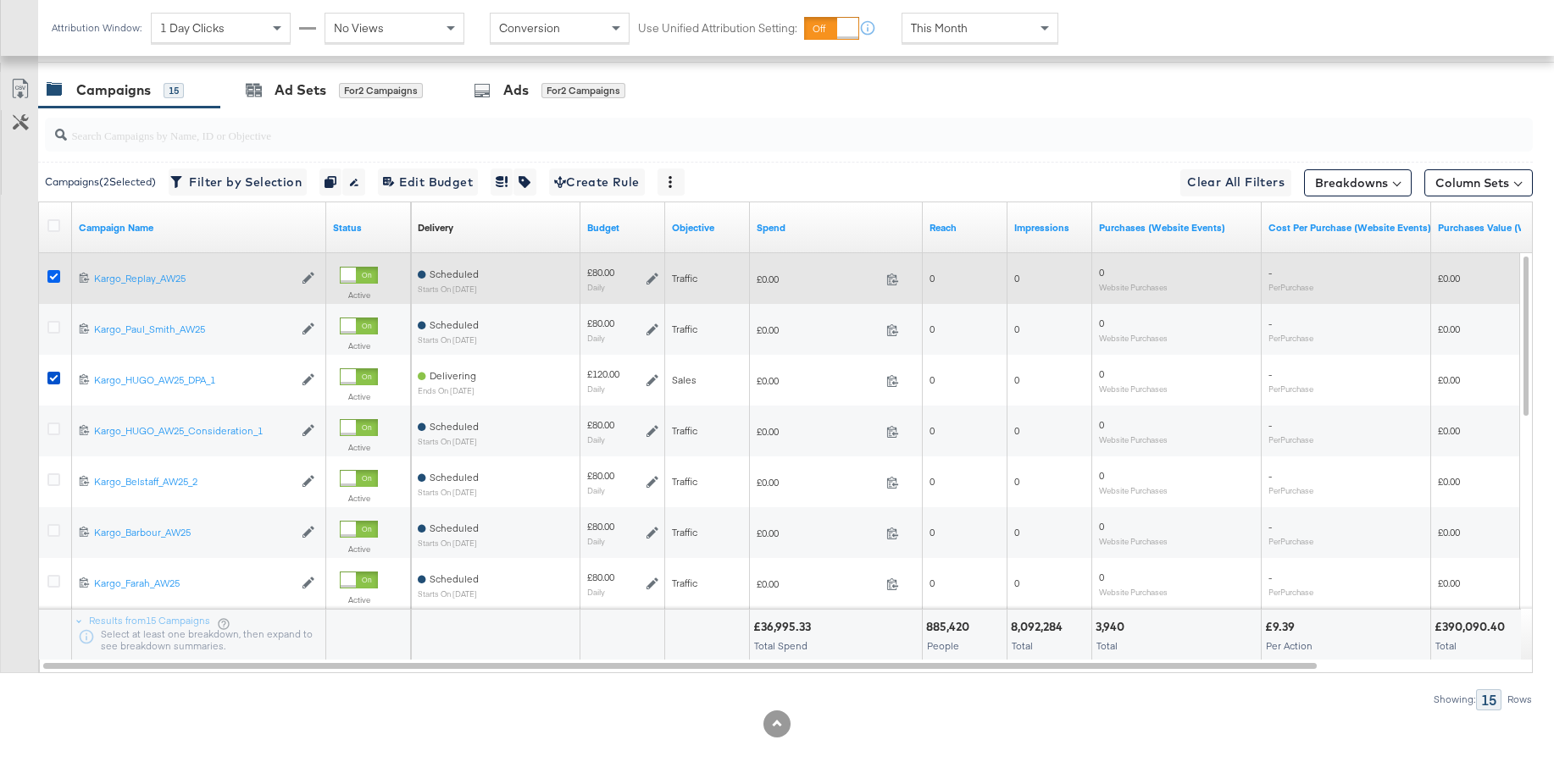
click at [52, 276] on icon at bounding box center [54, 276] width 13 height 13
click at [0, 0] on input "checkbox" at bounding box center [0, 0] width 0 height 0
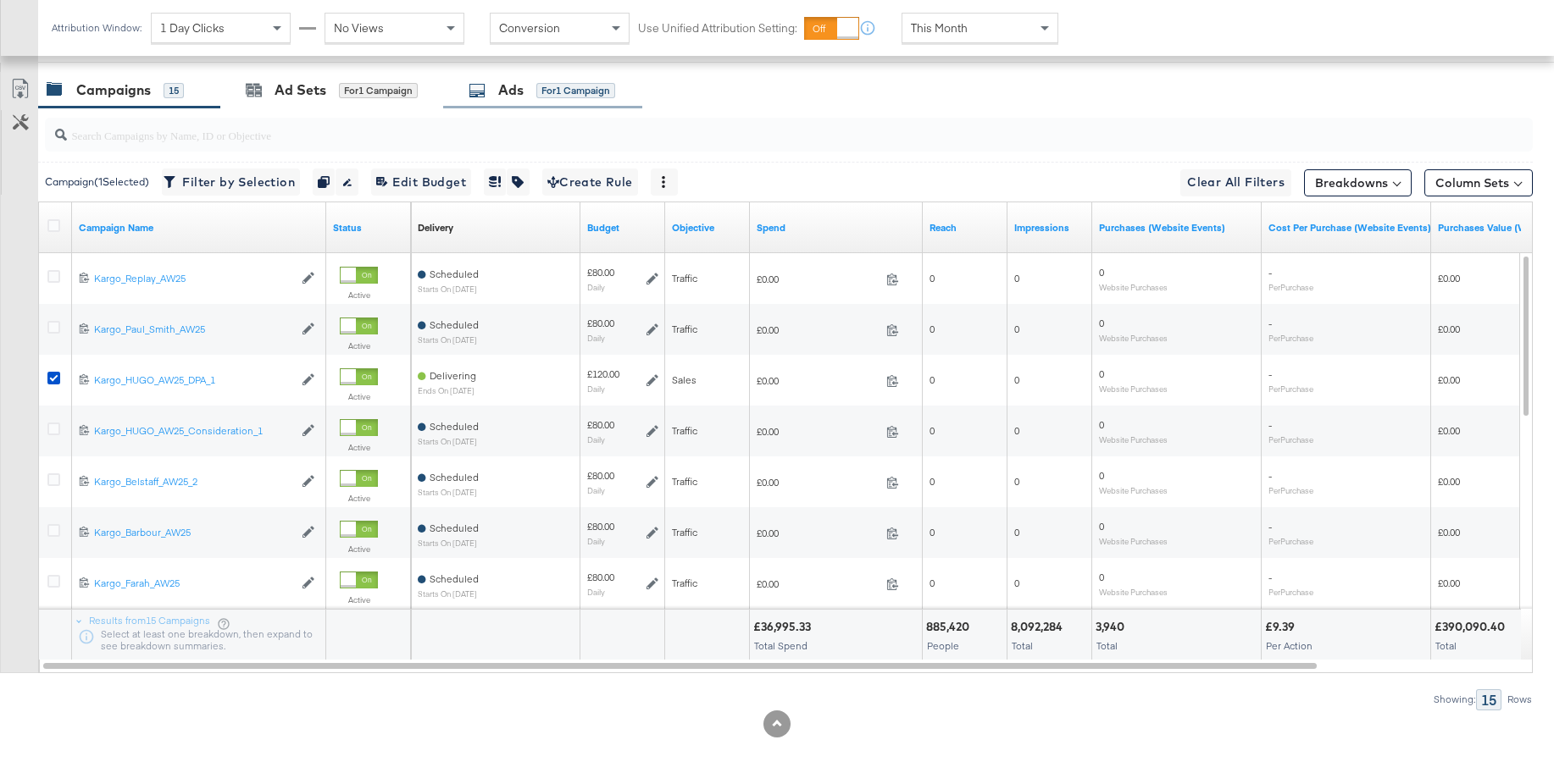
click at [516, 89] on div "Ads" at bounding box center [511, 90] width 26 height 19
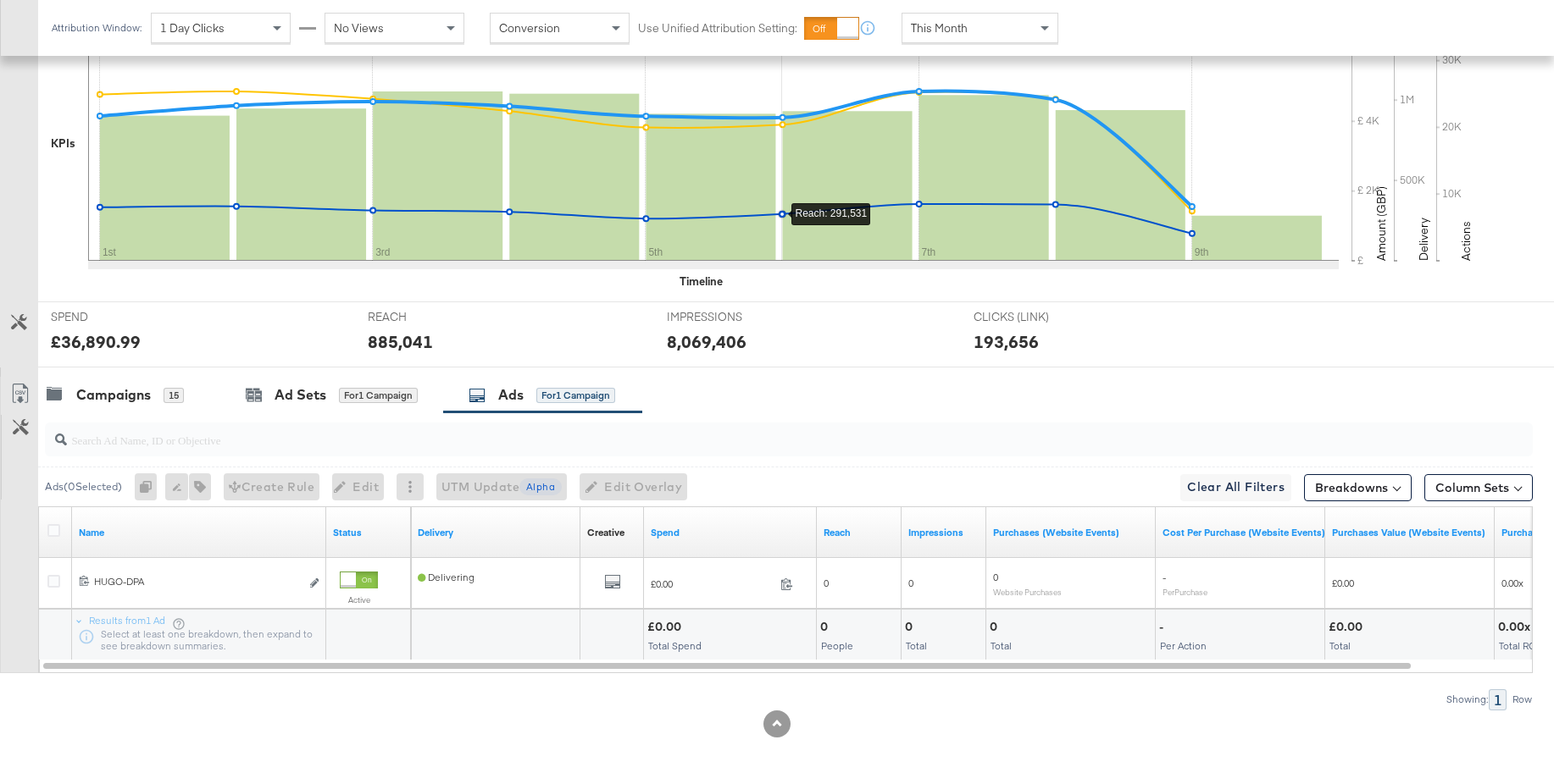
scroll to position [475, 0]
click at [113, 392] on div "Campaigns" at bounding box center [113, 394] width 74 height 19
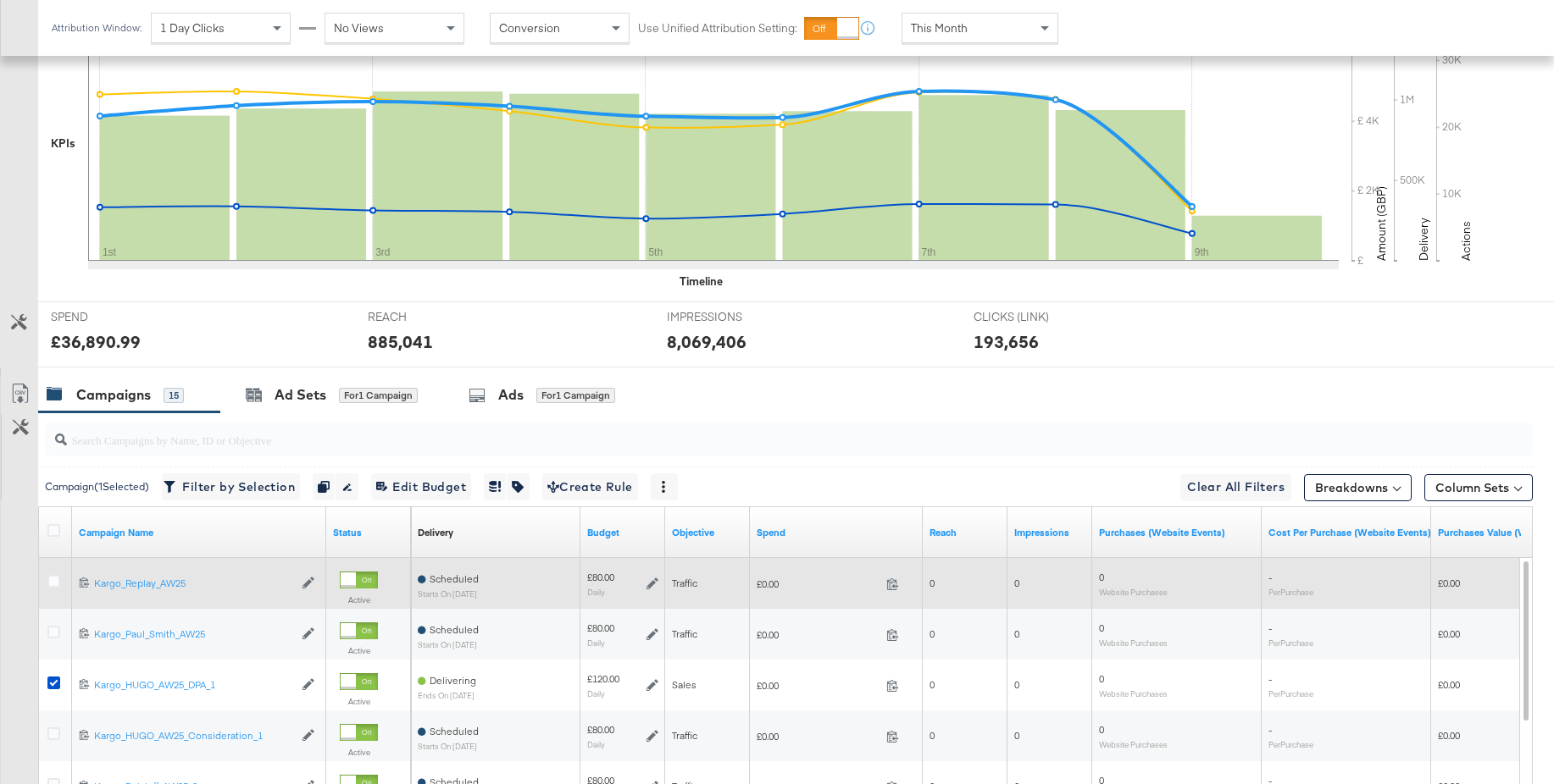
scroll to position [780, 0]
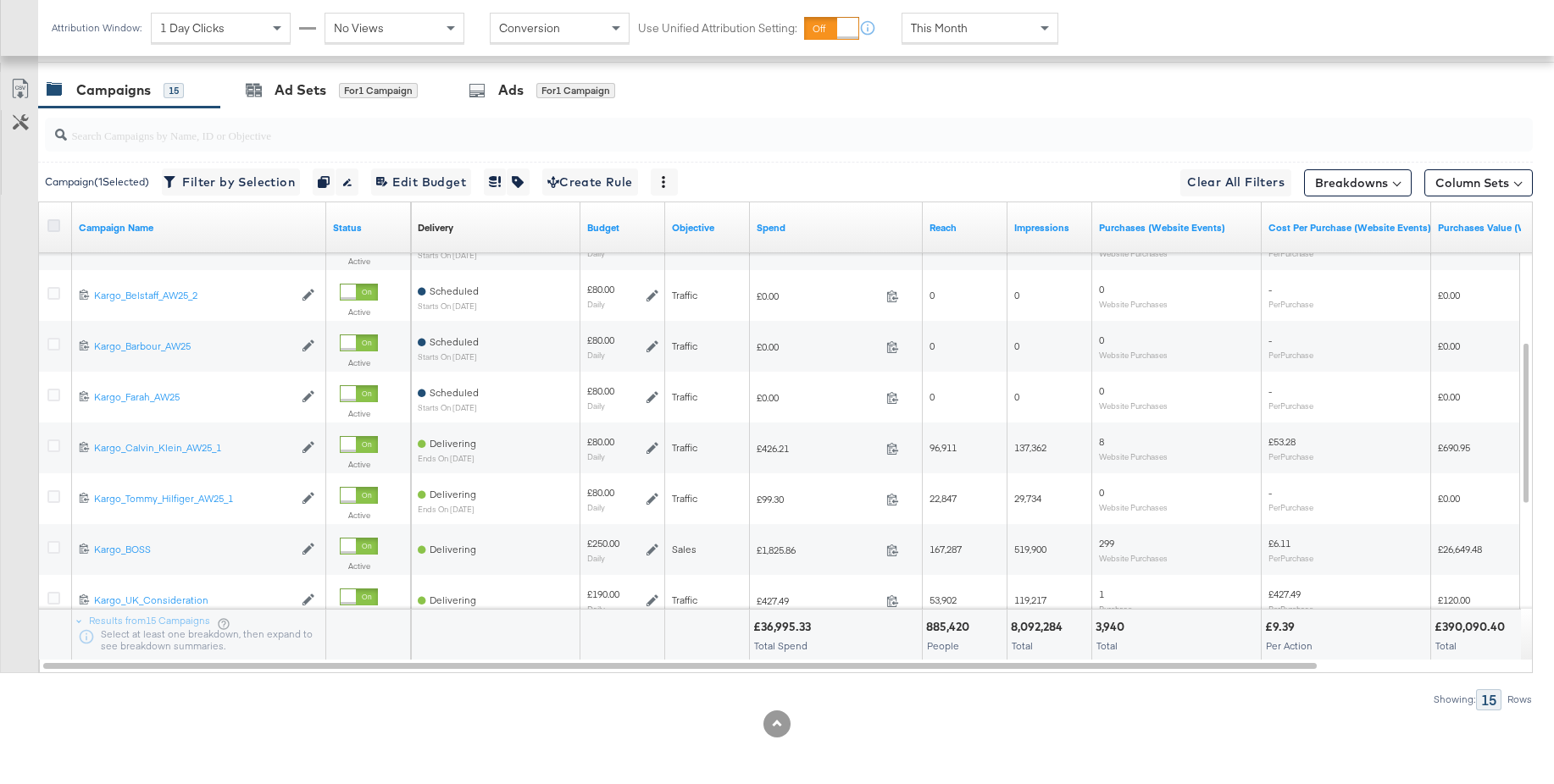
click at [50, 226] on icon at bounding box center [54, 226] width 13 height 13
click at [0, 0] on input "checkbox" at bounding box center [0, 0] width 0 height 0
click at [50, 226] on icon at bounding box center [54, 226] width 13 height 13
click at [0, 0] on input "checkbox" at bounding box center [0, 0] width 0 height 0
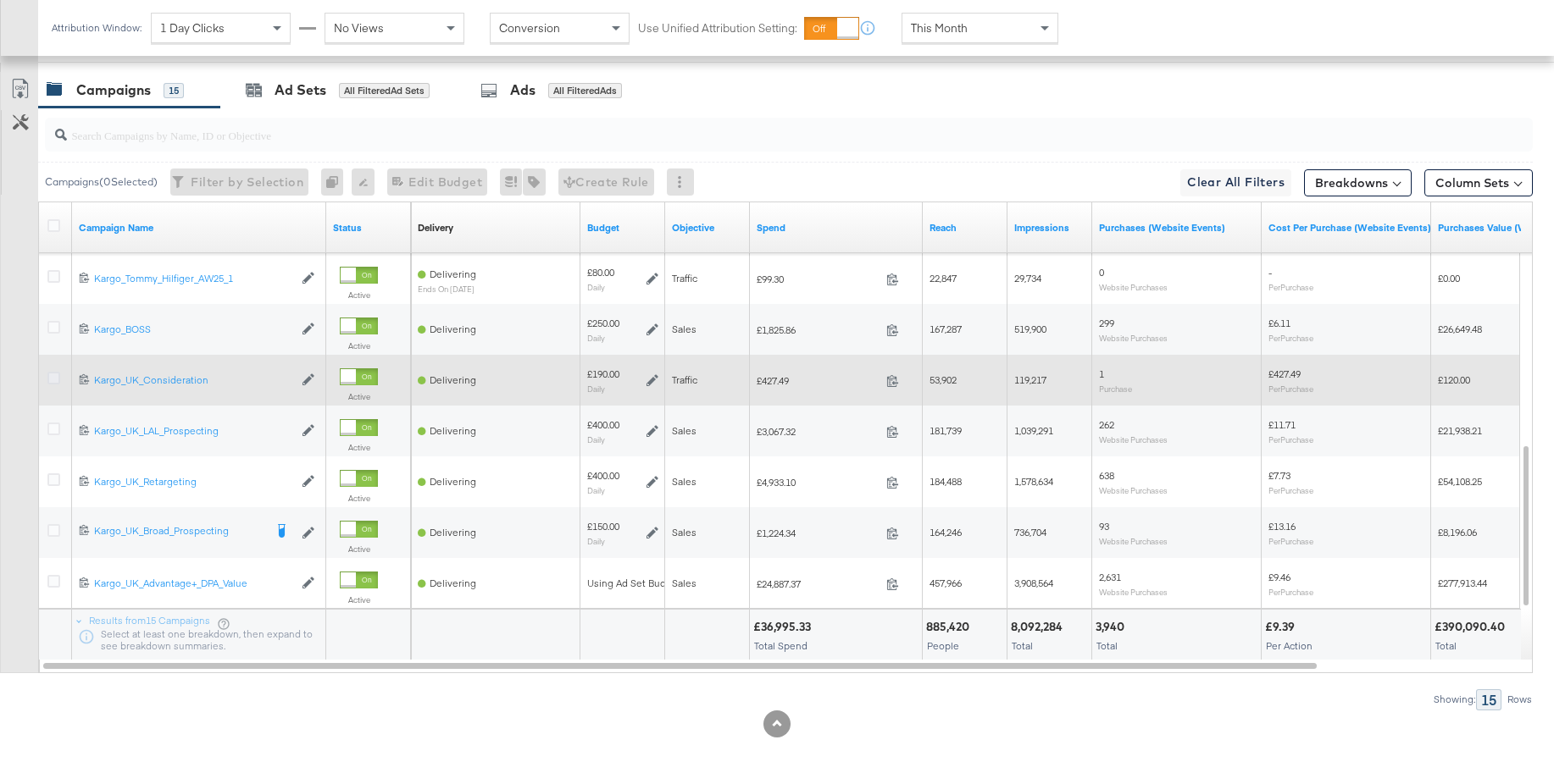
click at [51, 379] on icon at bounding box center [54, 378] width 13 height 13
click at [0, 0] on input "checkbox" at bounding box center [0, 0] width 0 height 0
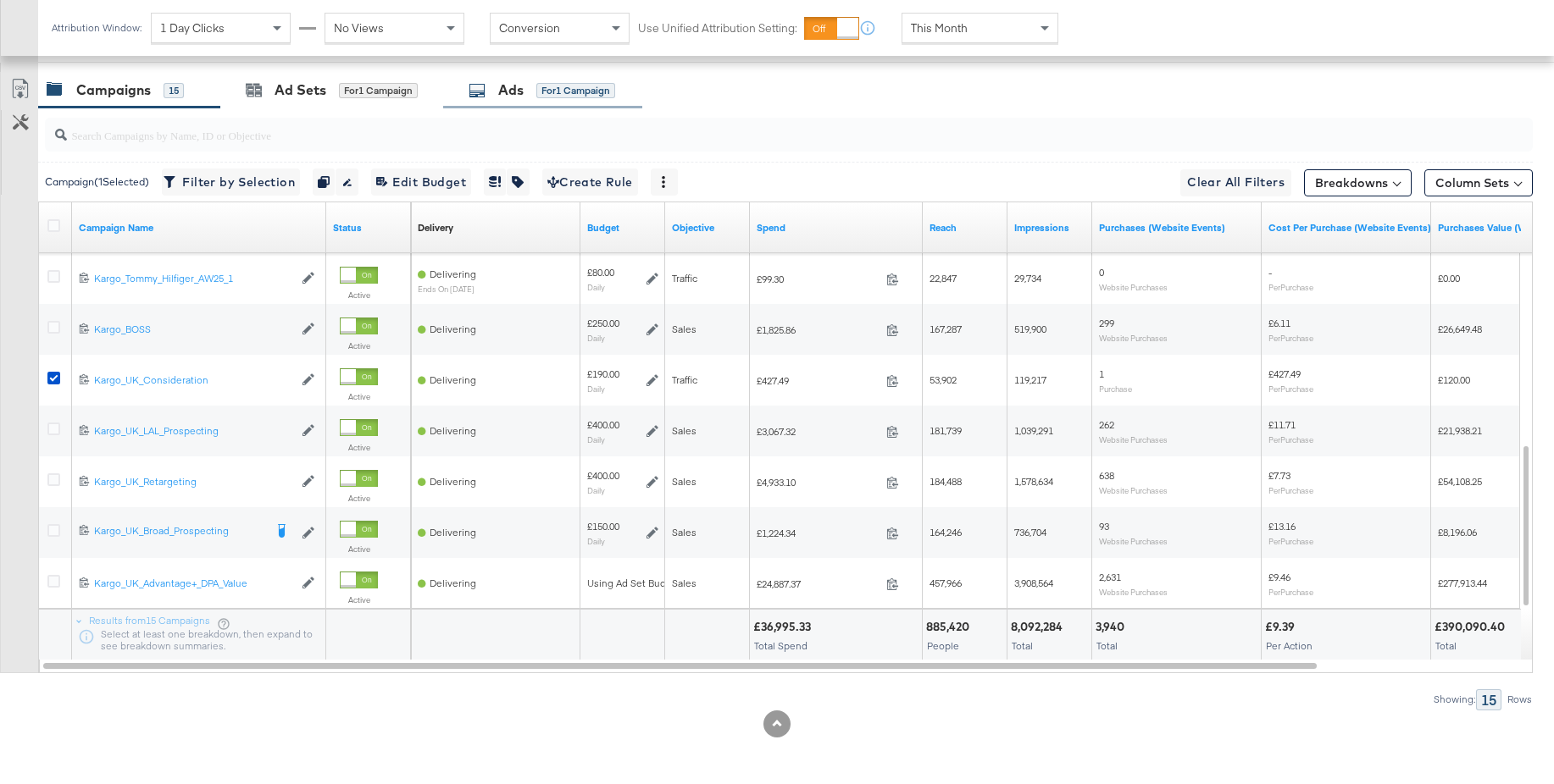
click at [516, 94] on div "Ads" at bounding box center [511, 90] width 26 height 19
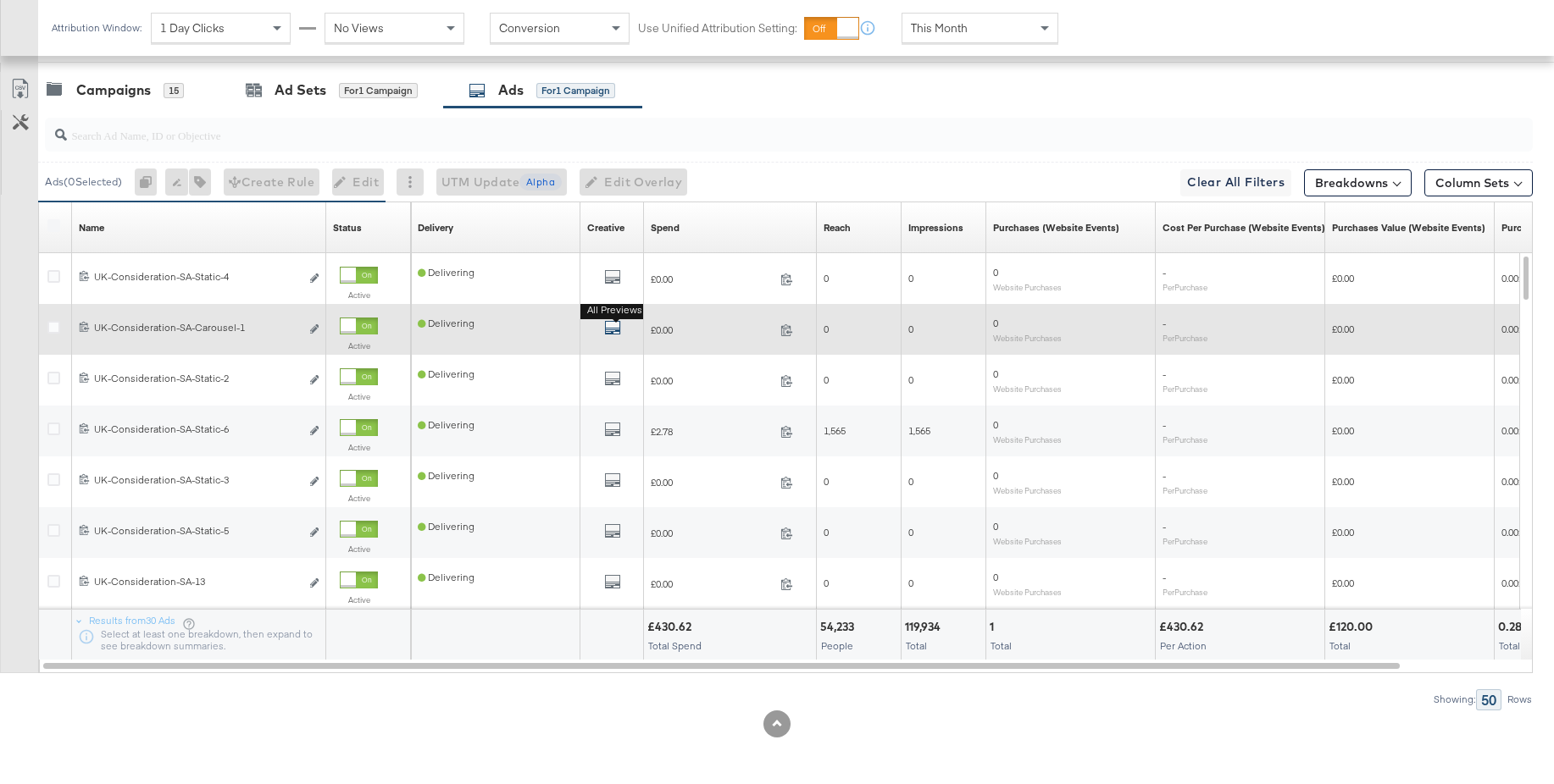
click at [611, 328] on icon "default" at bounding box center [612, 328] width 17 height 17
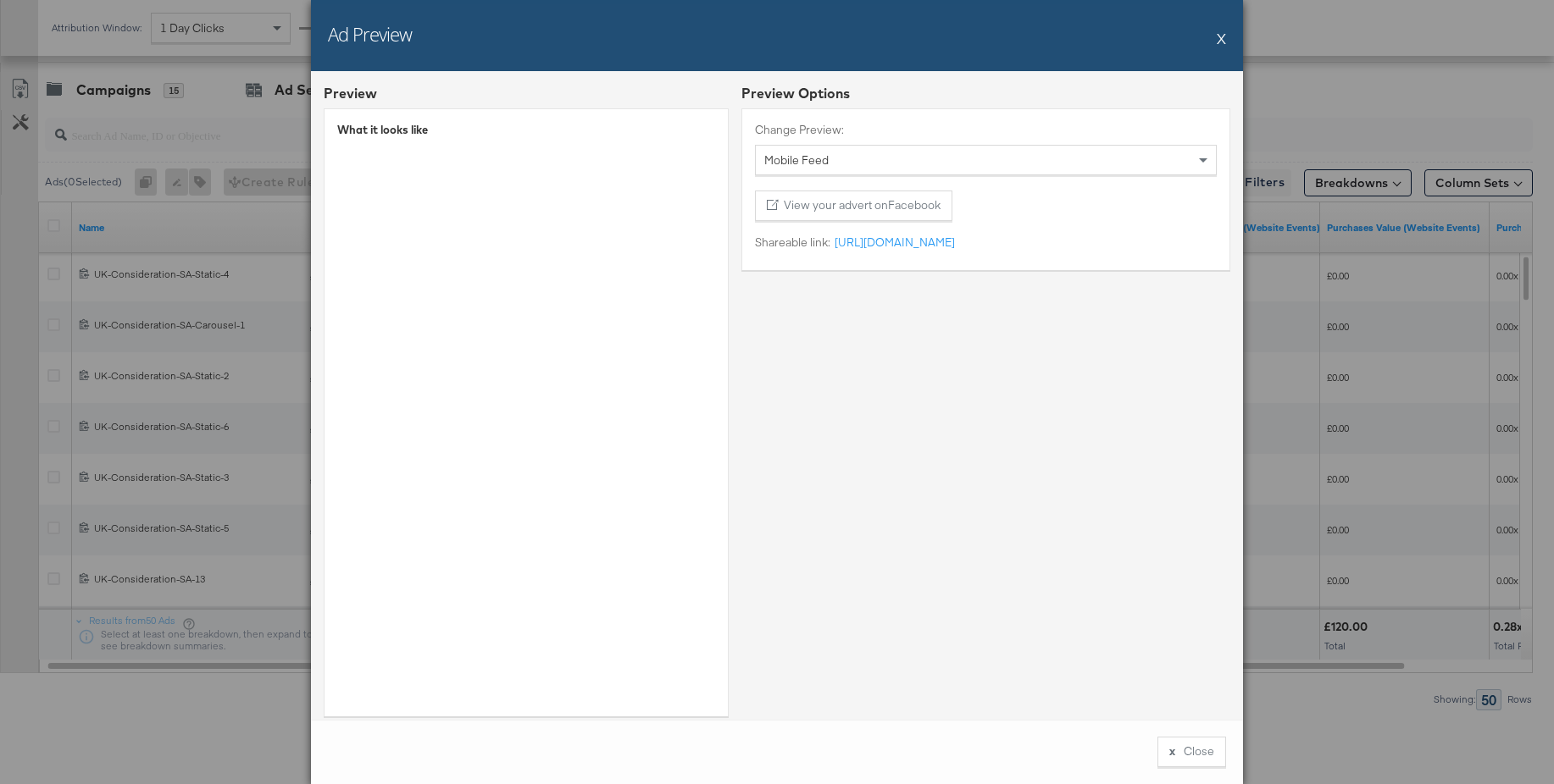
click at [1219, 40] on button "X" at bounding box center [1222, 38] width 9 height 34
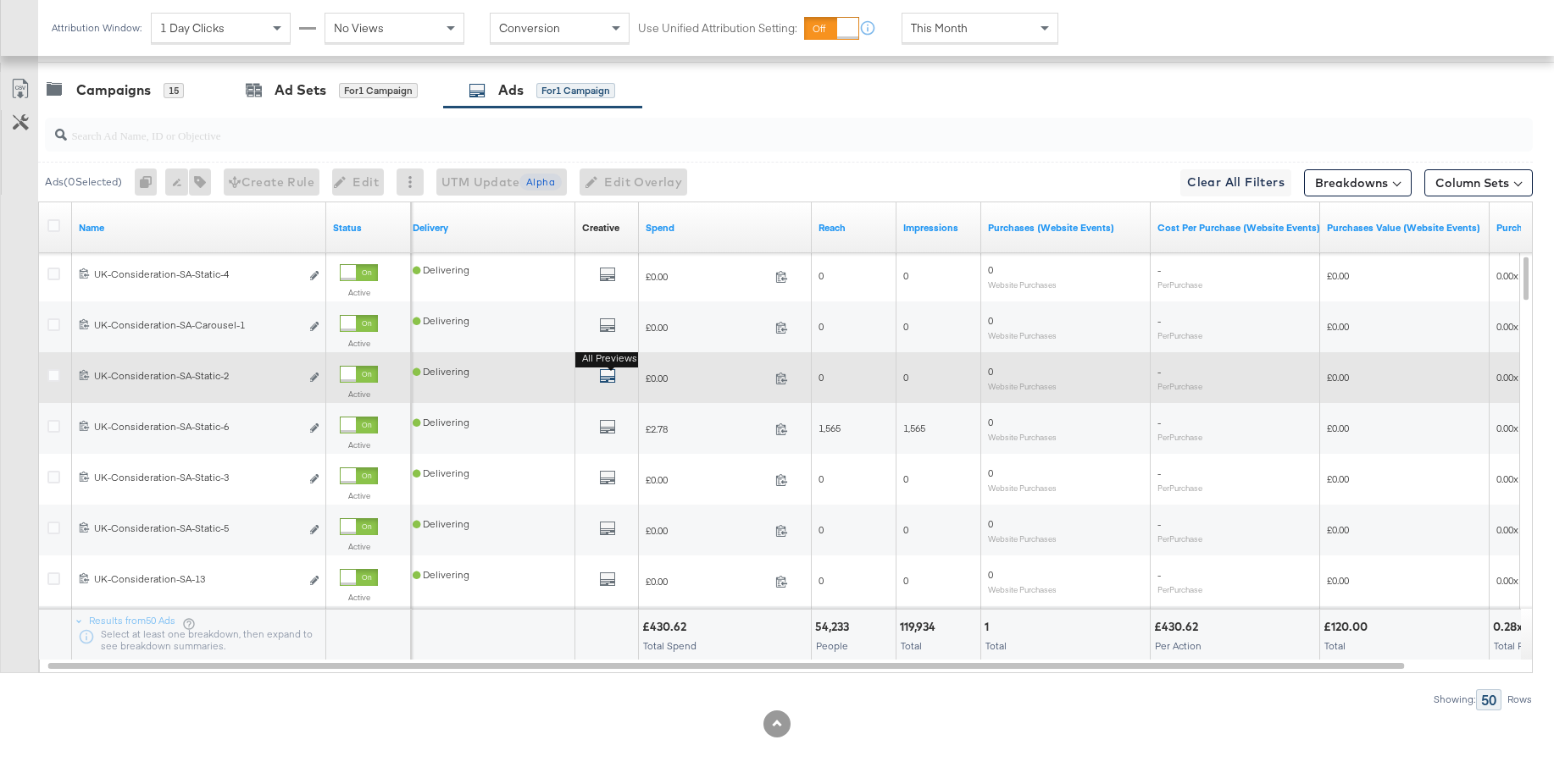
click at [611, 374] on icon "default" at bounding box center [608, 376] width 17 height 17
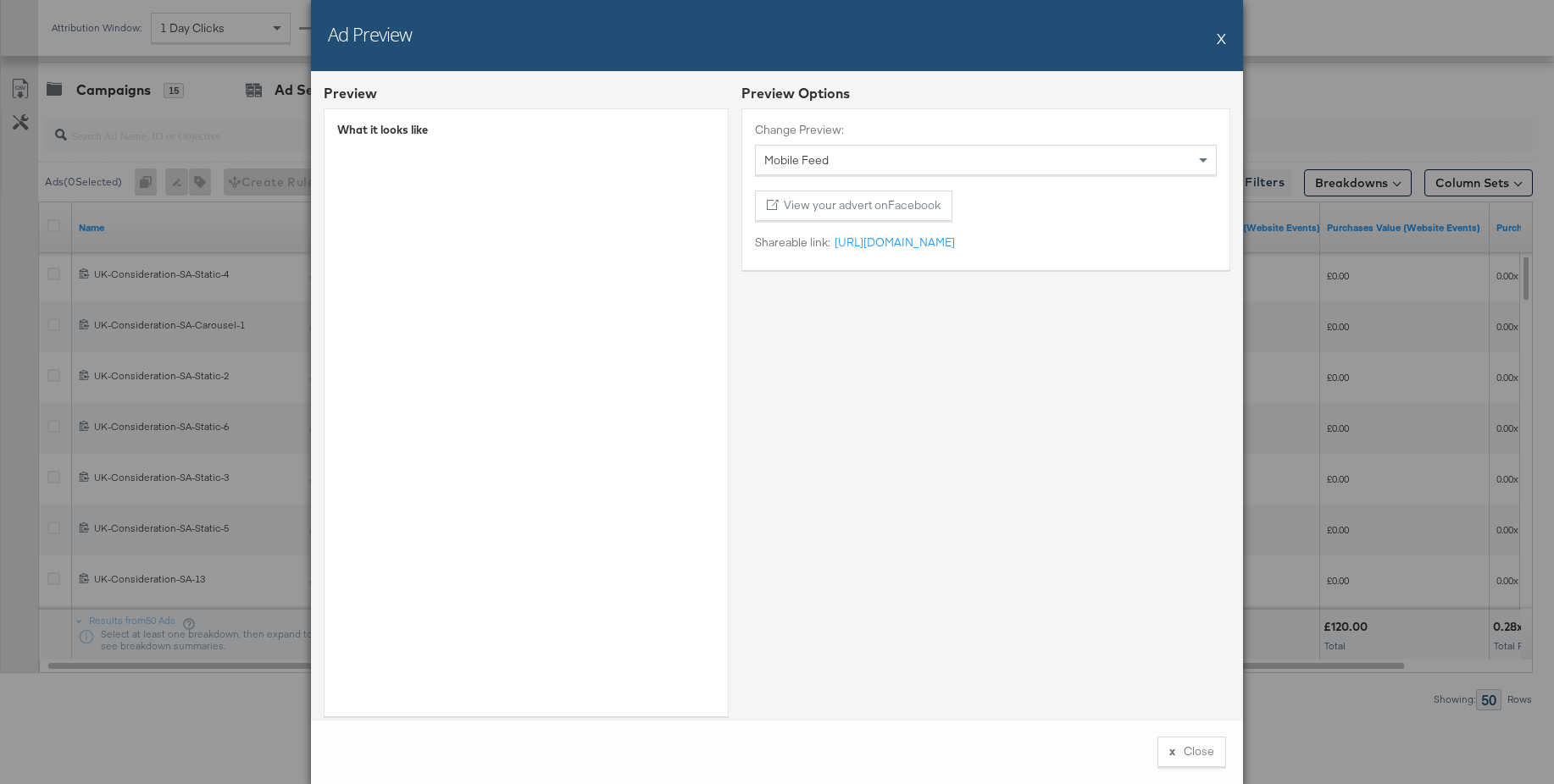
click at [1222, 39] on button "X" at bounding box center [1222, 38] width 9 height 34
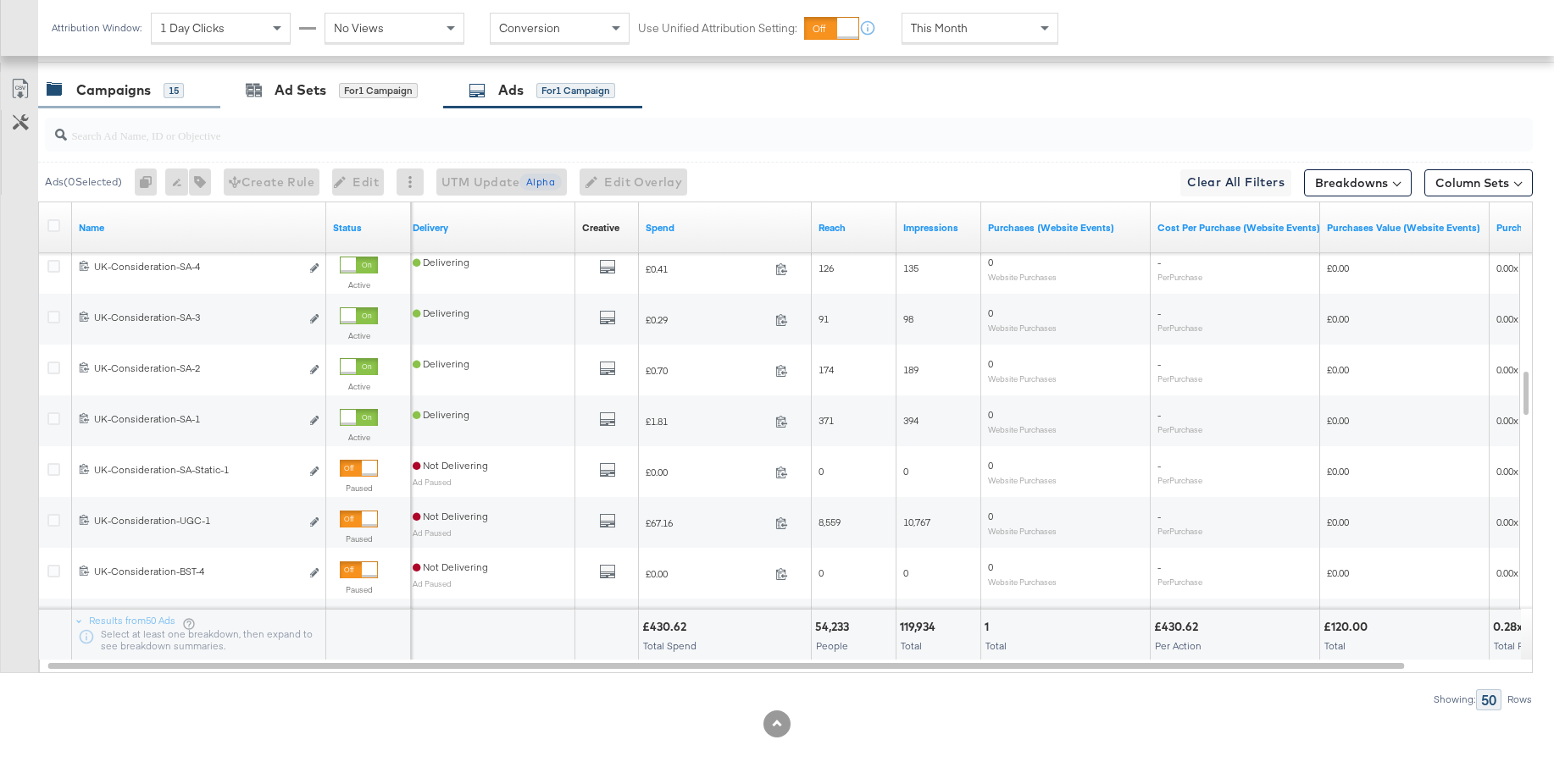
click at [113, 98] on div "Campaigns" at bounding box center [113, 90] width 74 height 19
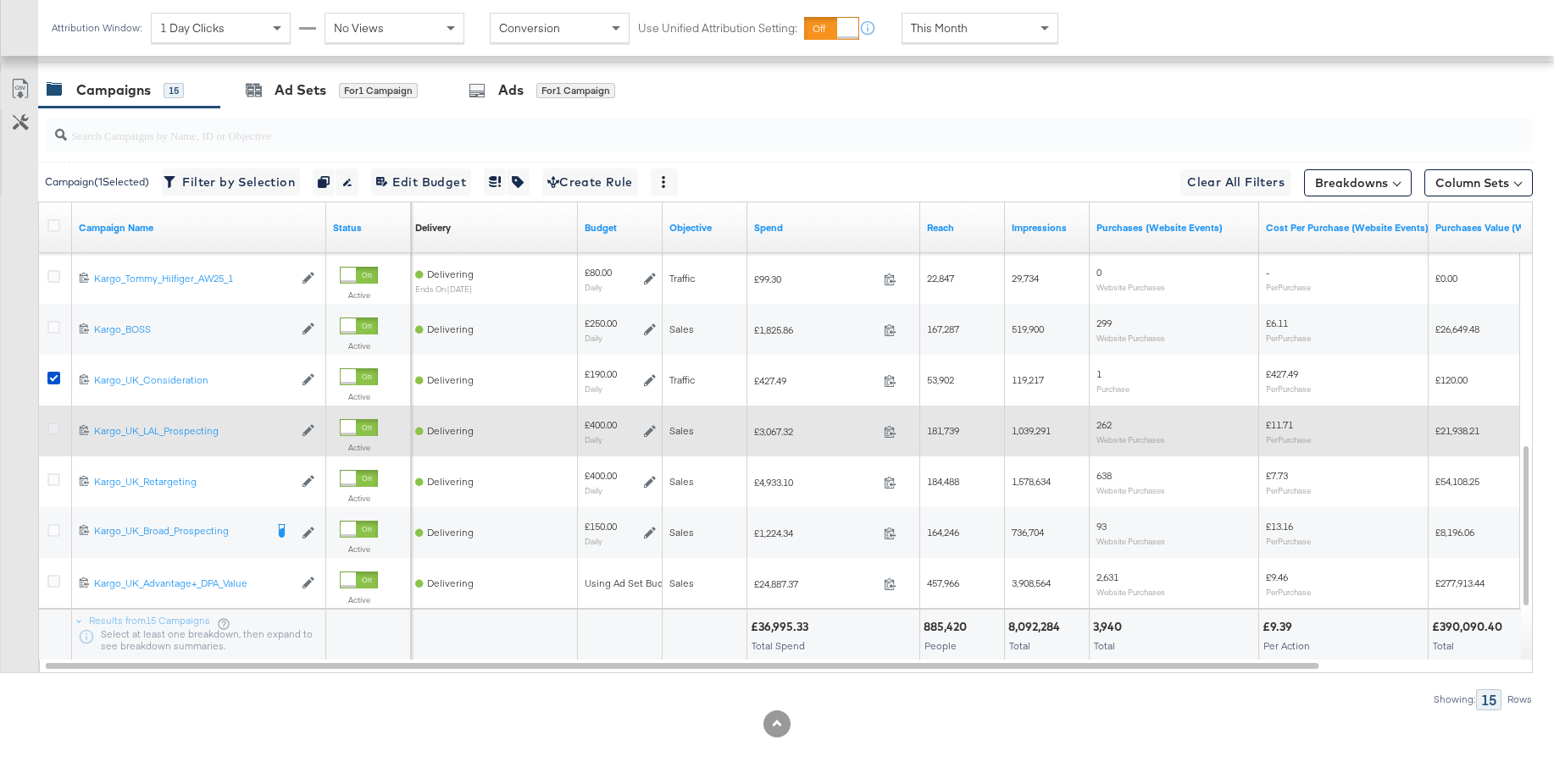
click at [52, 433] on icon at bounding box center [54, 429] width 13 height 13
click at [0, 0] on input "checkbox" at bounding box center [0, 0] width 0 height 0
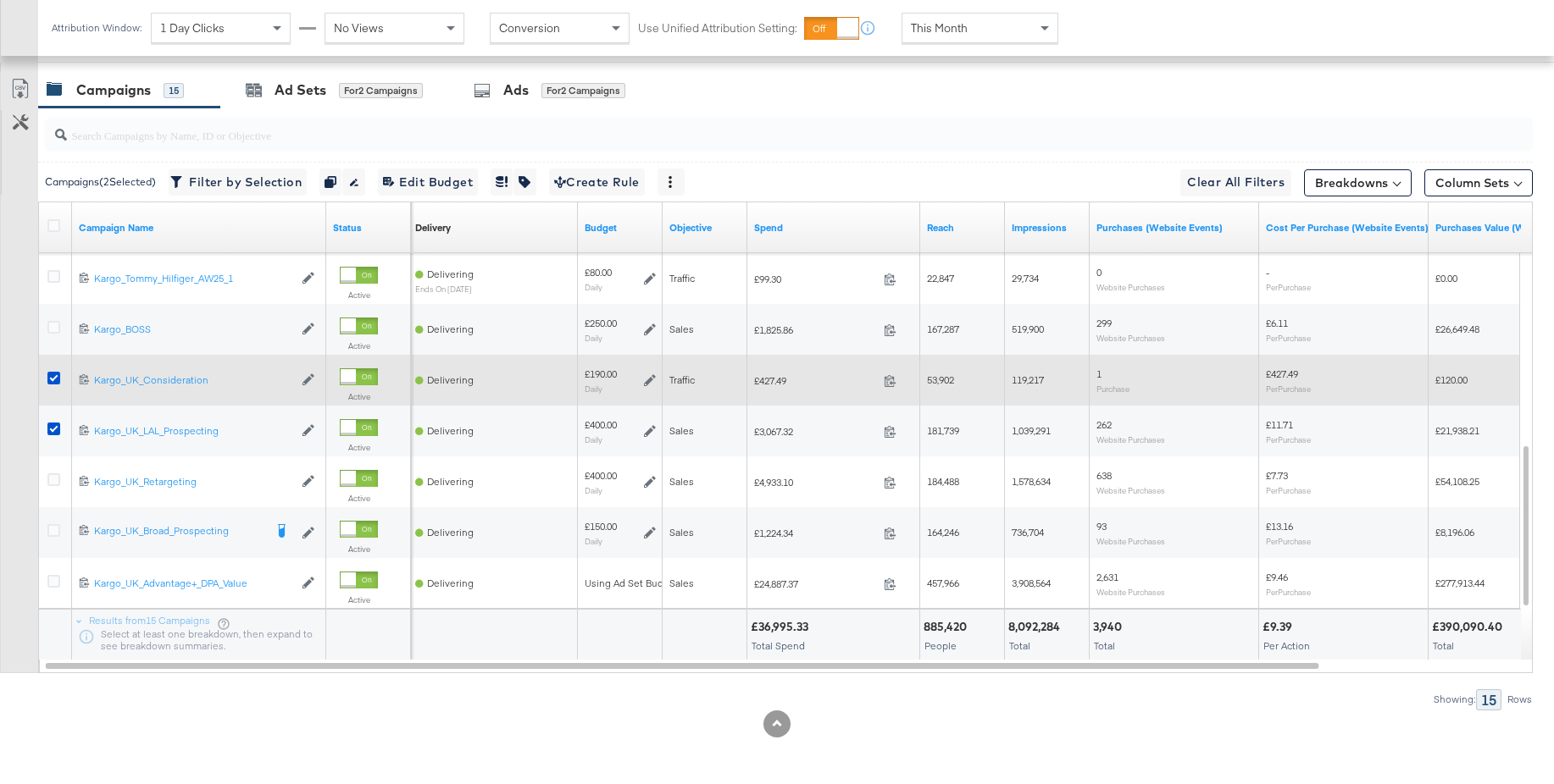
drag, startPoint x: 56, startPoint y: 378, endPoint x: 55, endPoint y: 394, distance: 16.0
click at [56, 378] on icon at bounding box center [54, 378] width 13 height 13
click at [0, 0] on input "checkbox" at bounding box center [0, 0] width 0 height 0
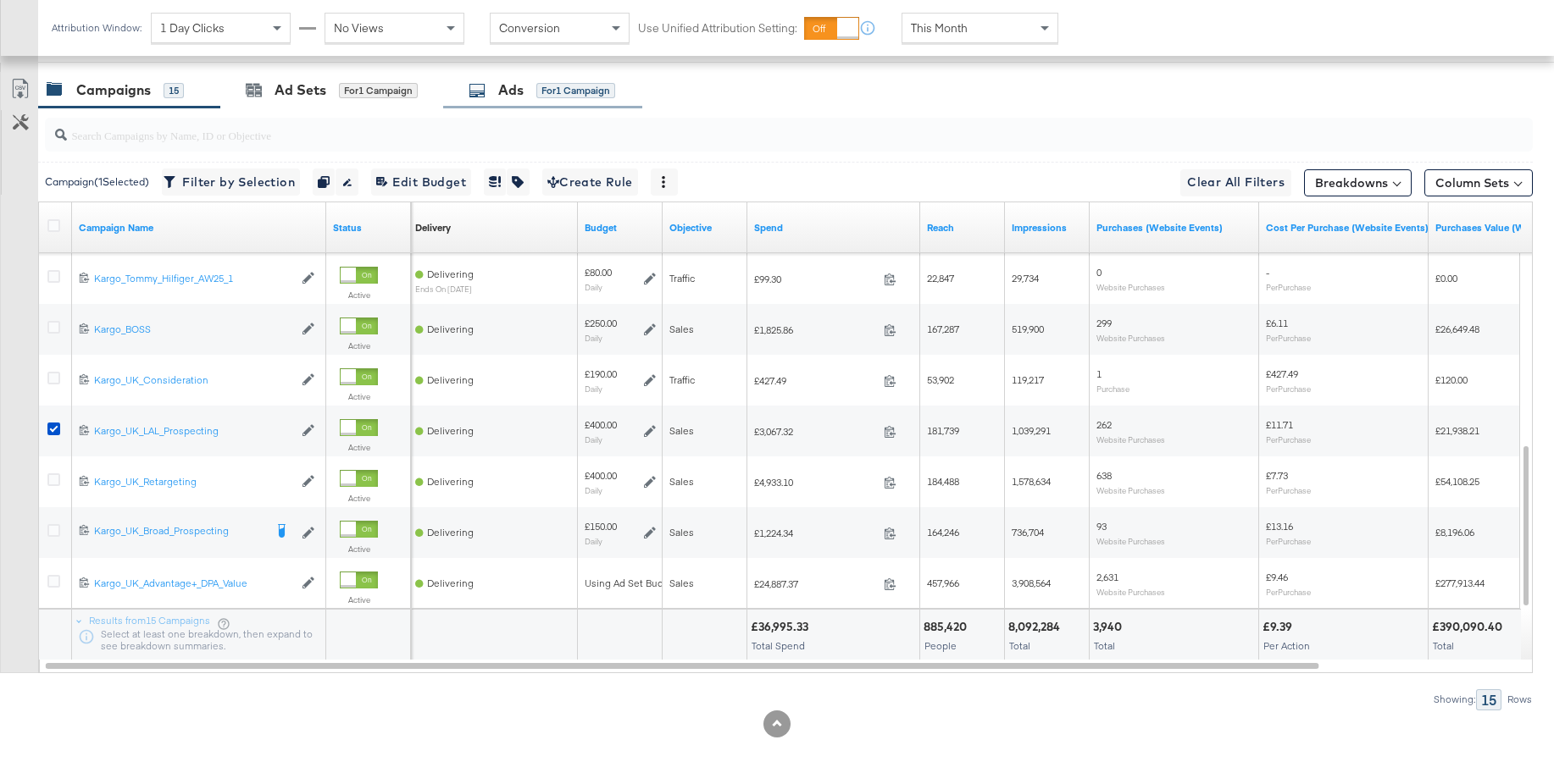
click at [509, 99] on div "Ads" at bounding box center [511, 90] width 26 height 19
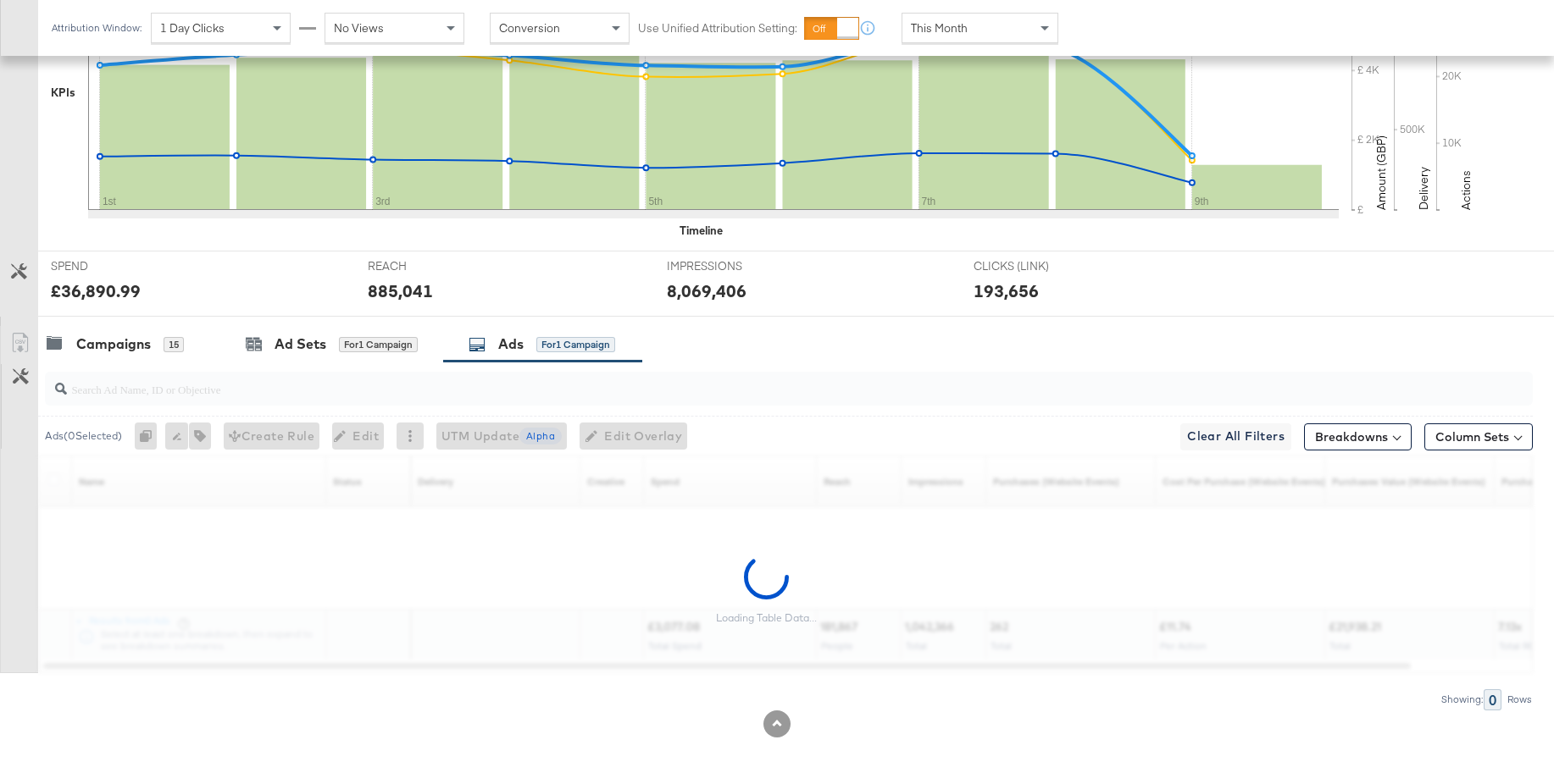
scroll to position [628, 0]
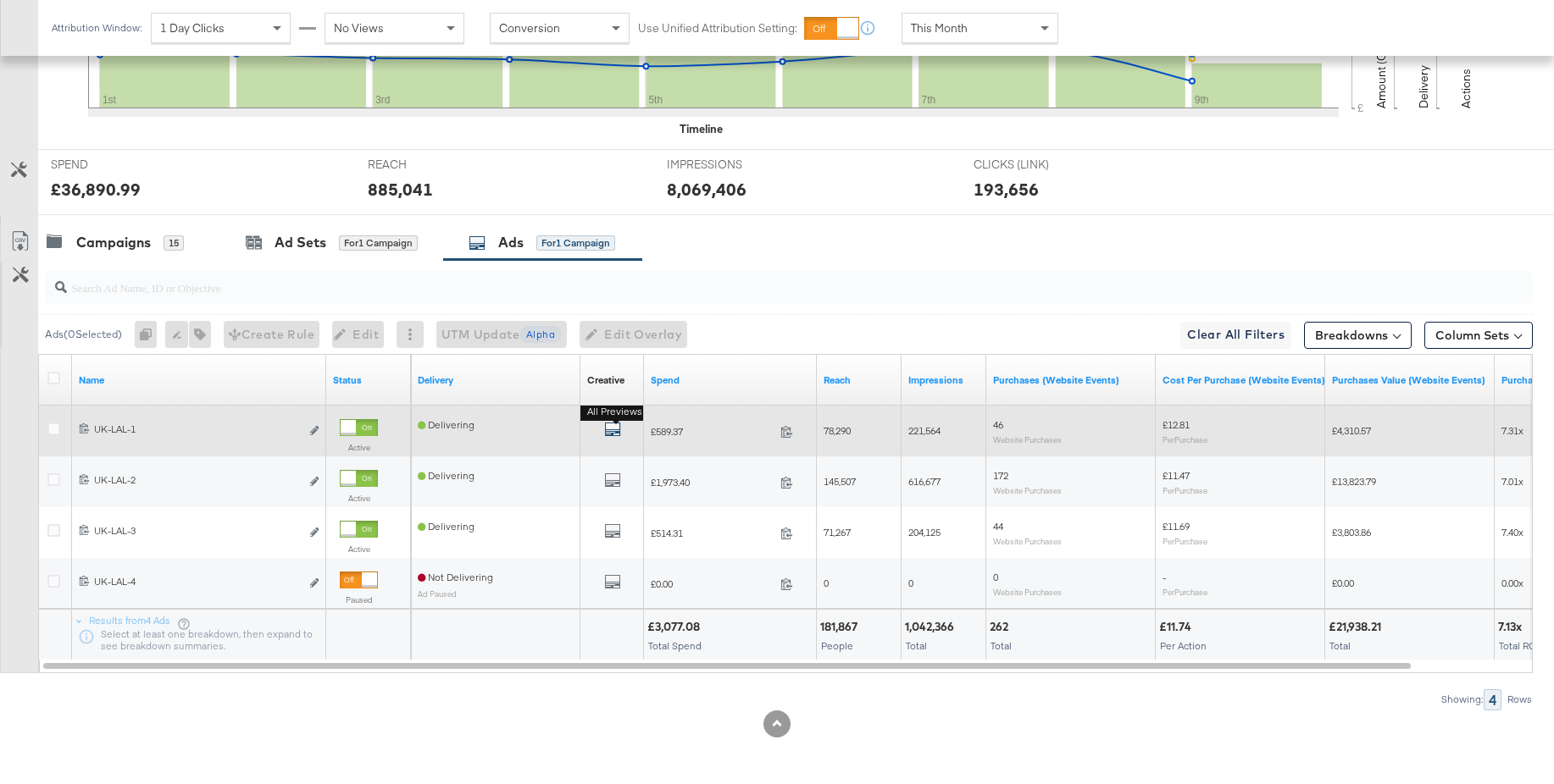
click at [608, 430] on icon "default" at bounding box center [612, 429] width 17 height 17
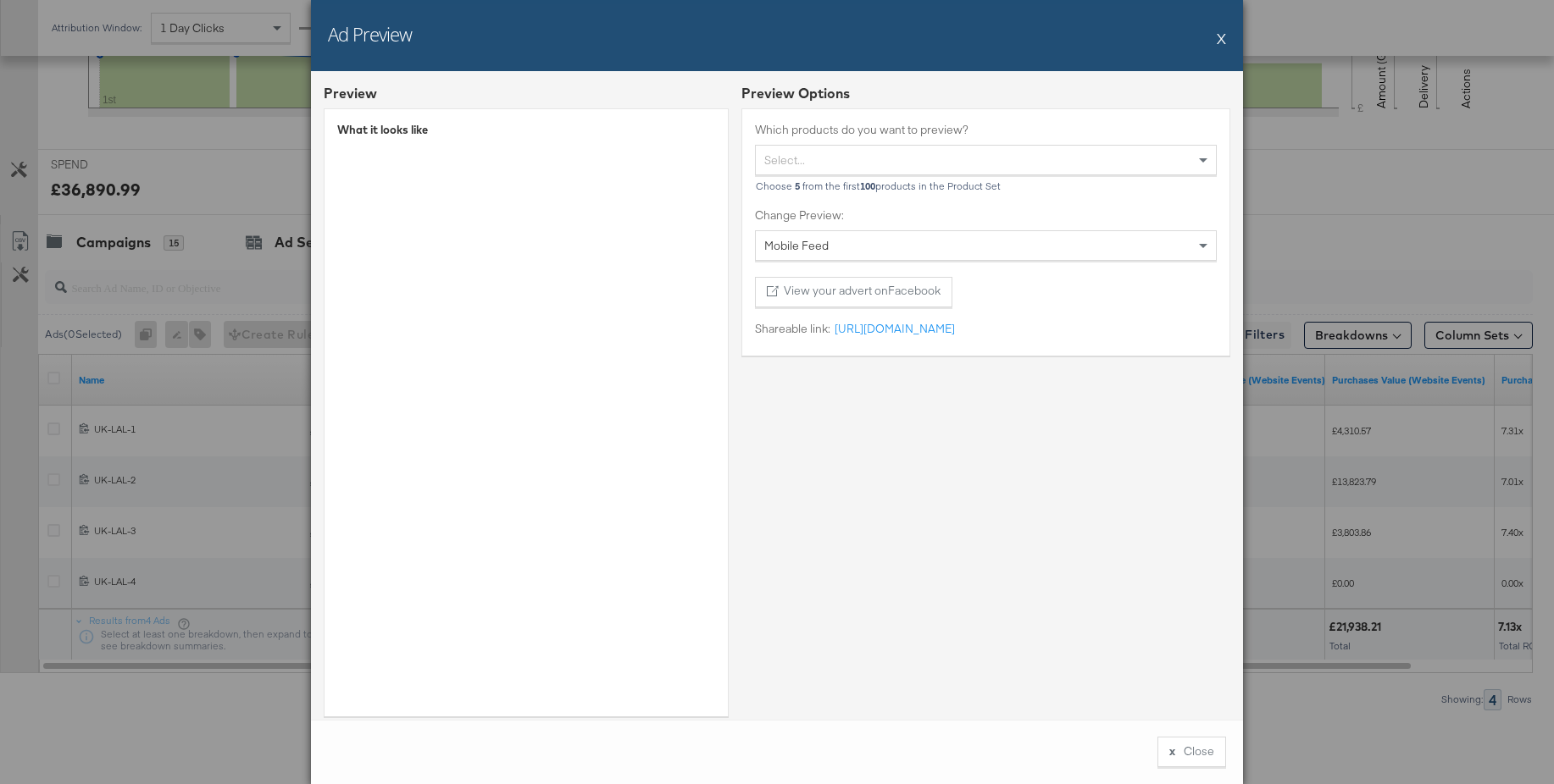
click at [1222, 39] on button "X" at bounding box center [1222, 38] width 9 height 34
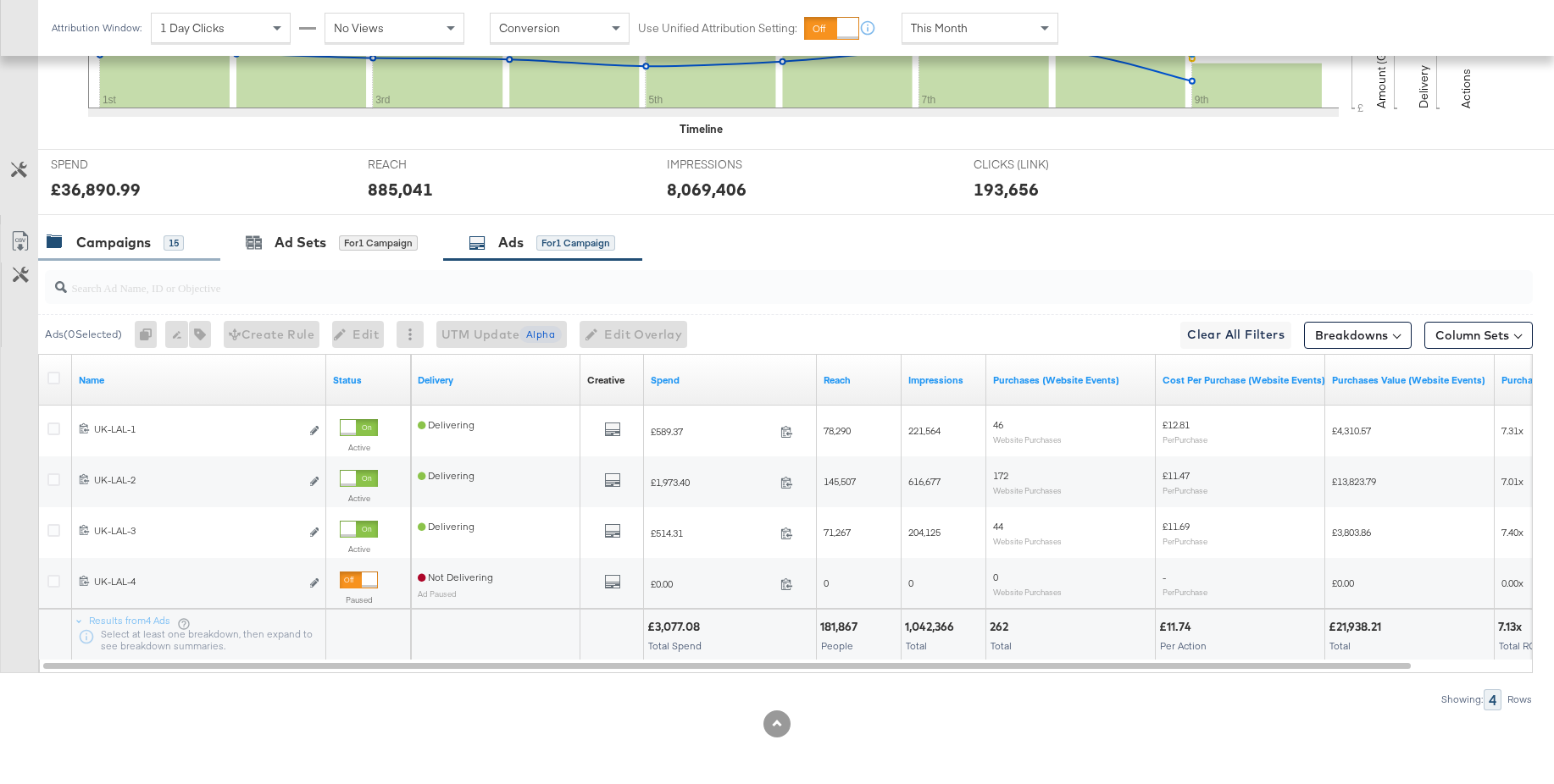
click at [114, 245] on div "Campaigns" at bounding box center [113, 242] width 74 height 19
